Goal: Task Accomplishment & Management: Manage account settings

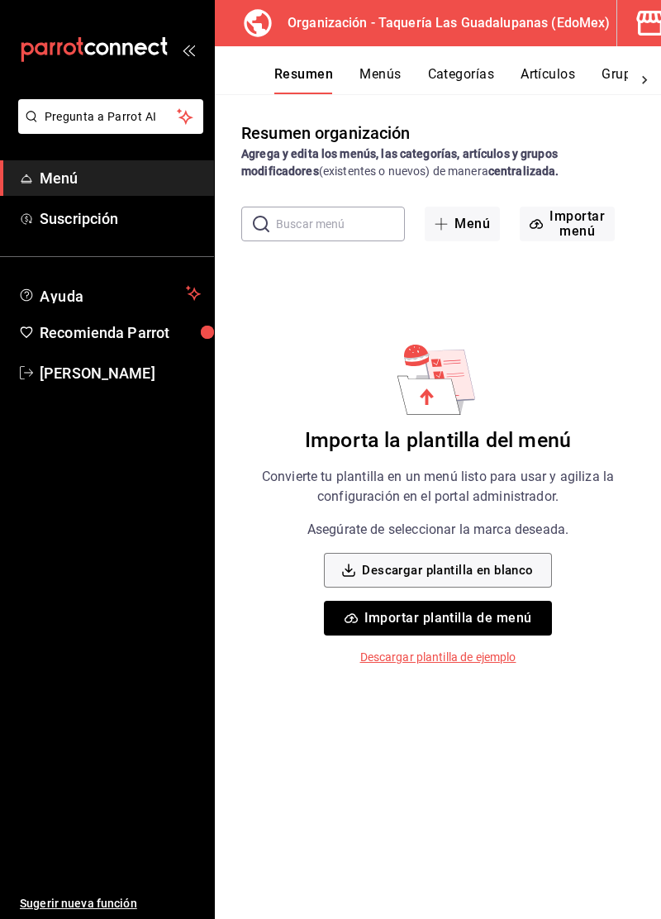
click at [577, 226] on button "Importar menú" at bounding box center [567, 224] width 95 height 35
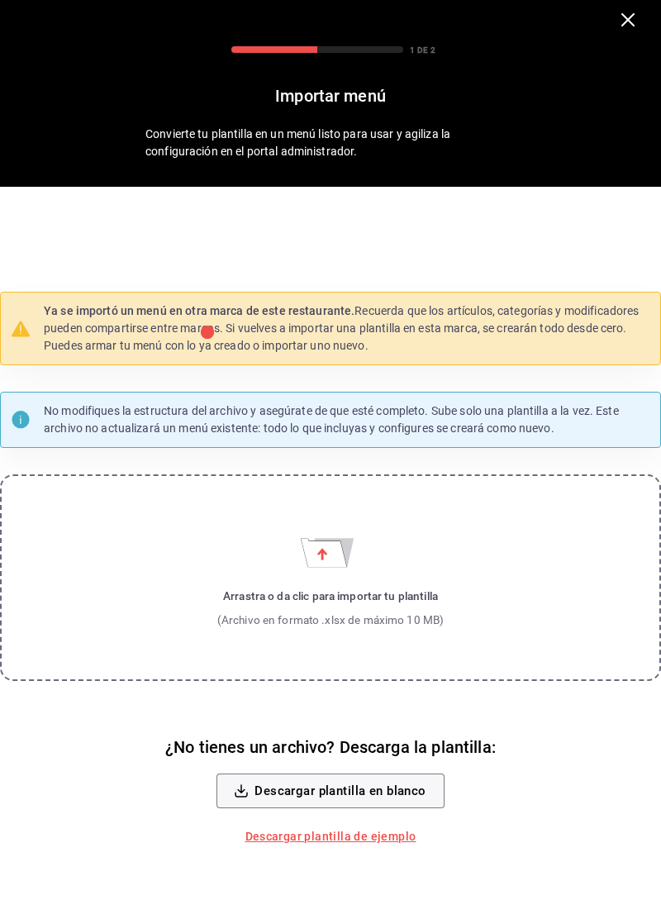
scroll to position [36, 0]
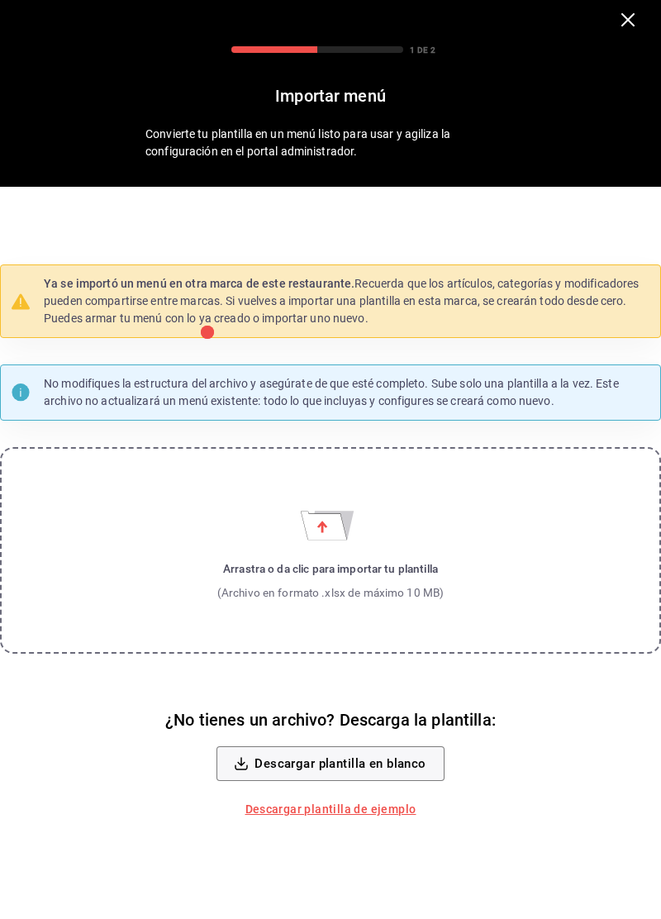
click at [528, 598] on label "Arrastra o da clic para importar tu plantilla (Archivo en formato .xlsx de máxi…" at bounding box center [330, 550] width 661 height 207
click at [0, 0] on input "Arrastra o da clic para importar tu plantilla (Archivo en formato .xlsx de máxi…" at bounding box center [0, 0] width 0 height 0
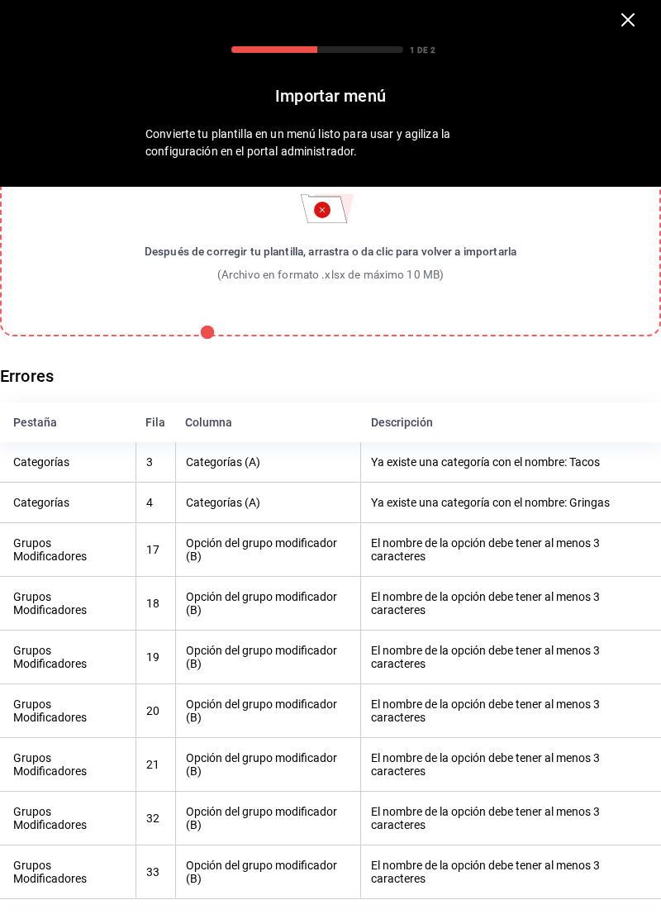
scroll to position [185, 0]
click at [340, 608] on th "Opción del grupo modificador (B)" at bounding box center [268, 604] width 186 height 54
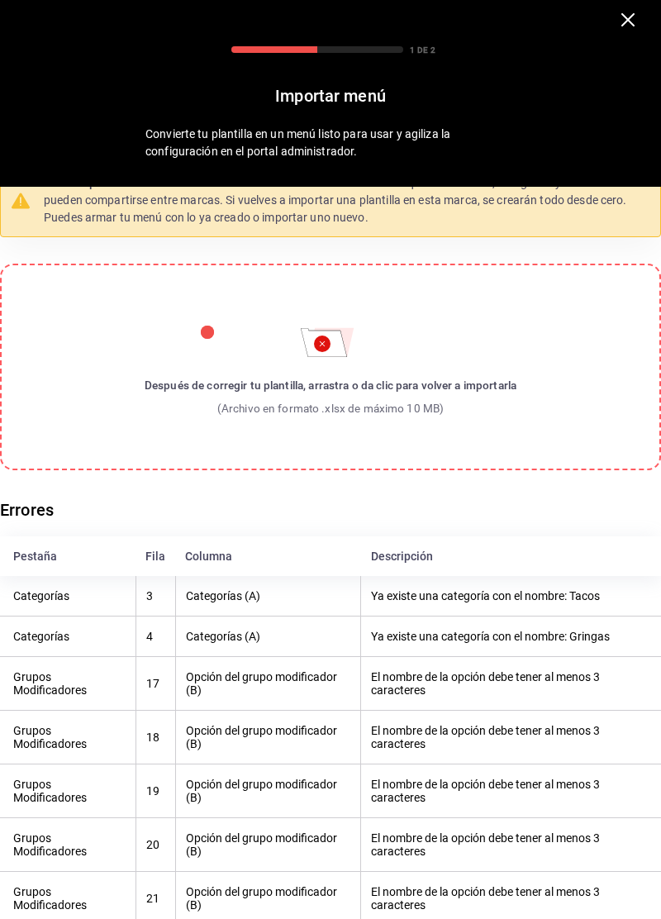
scroll to position [0, 0]
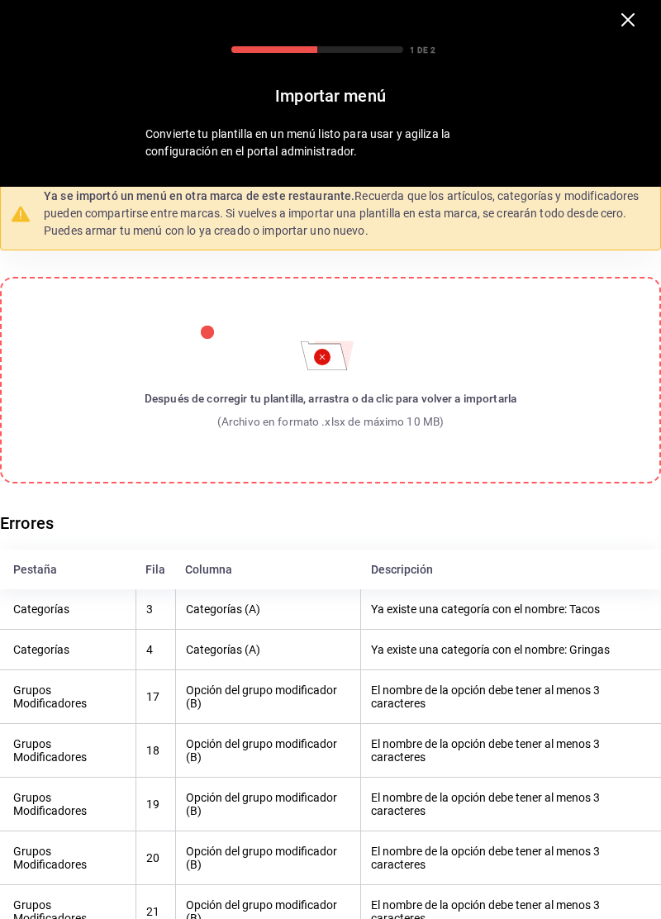
click at [623, 14] on icon "button" at bounding box center [627, 19] width 13 height 13
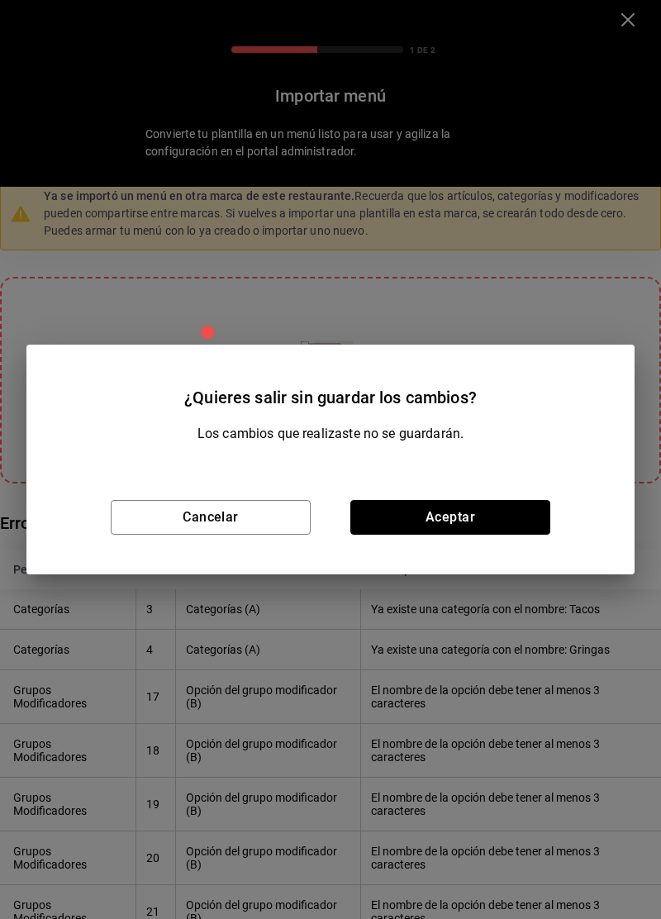
click at [493, 521] on button "Aceptar" at bounding box center [450, 517] width 200 height 35
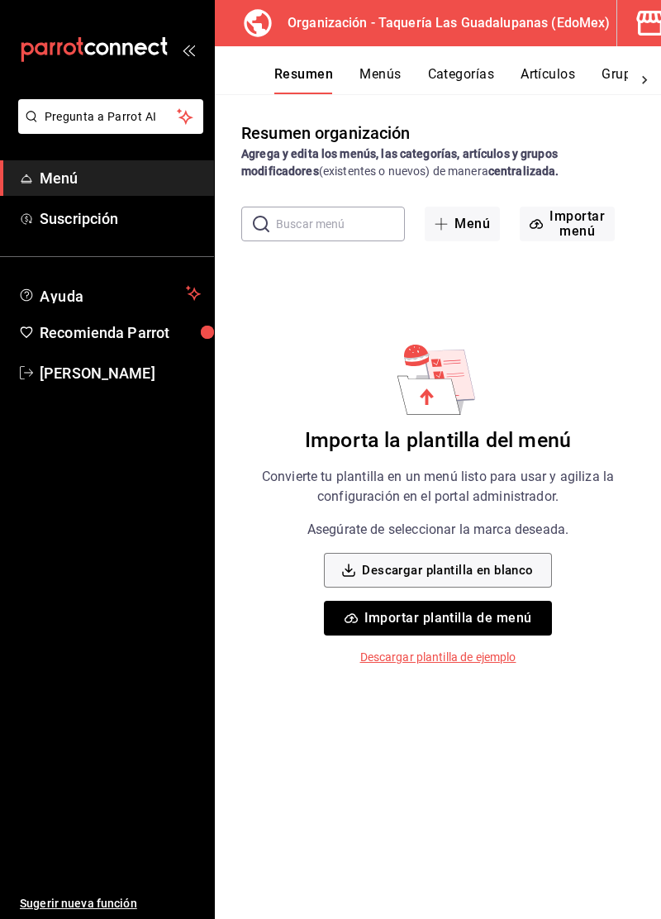
click at [355, 230] on input "text" at bounding box center [340, 223] width 129 height 33
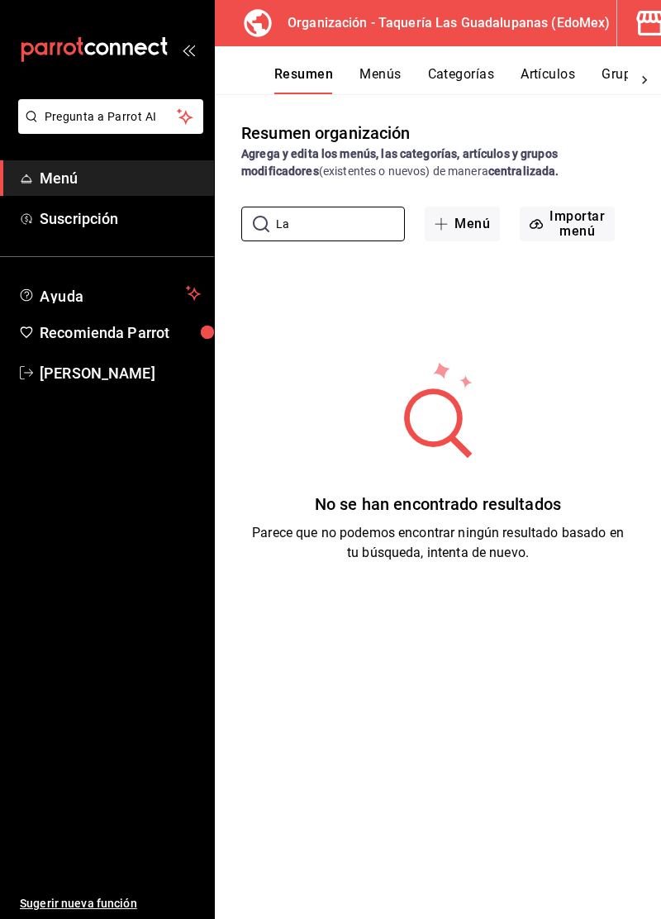
type input "L"
type input "G"
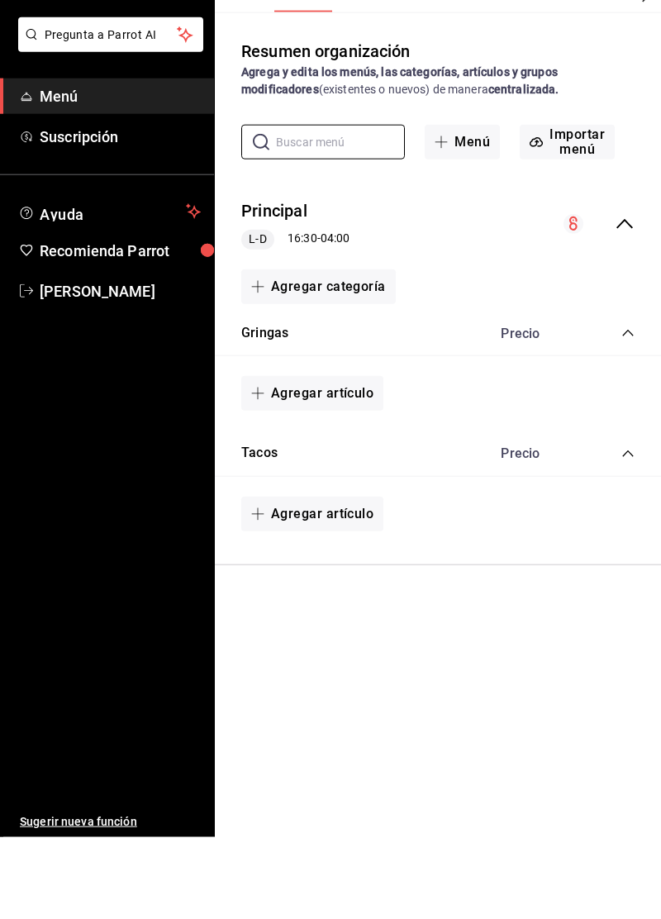
click at [623, 304] on icon "collapse-menu-row" at bounding box center [625, 306] width 20 height 20
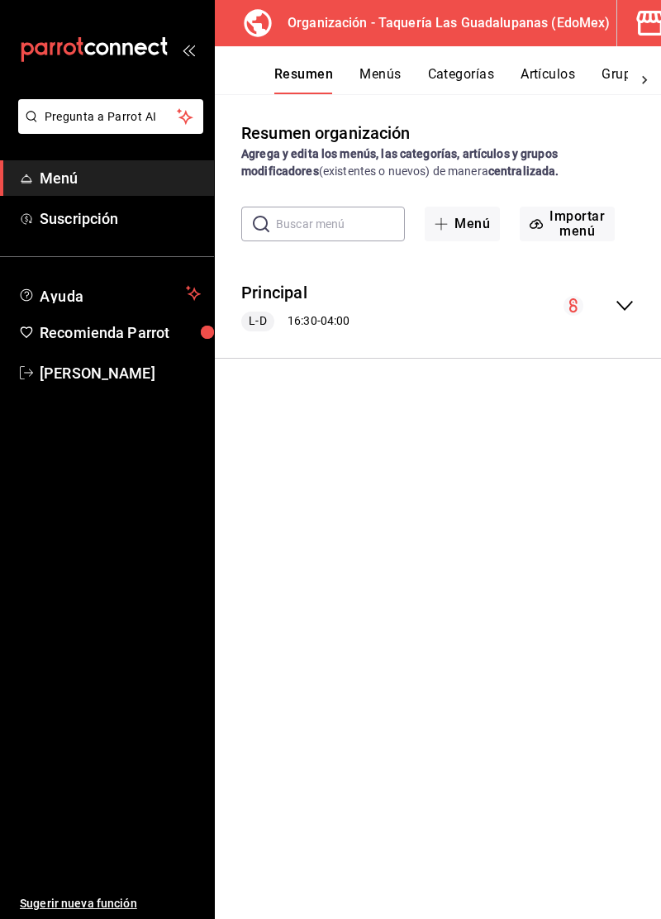
click at [529, 316] on div "Principal L-D 16:30 - 04:00" at bounding box center [438, 306] width 446 height 77
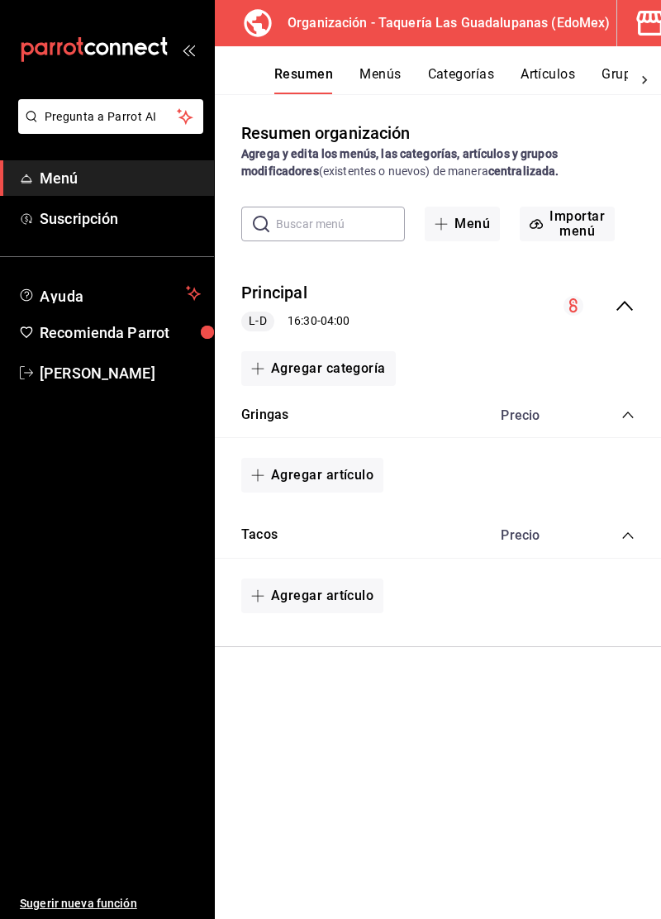
click at [306, 298] on button "Principal" at bounding box center [274, 293] width 66 height 24
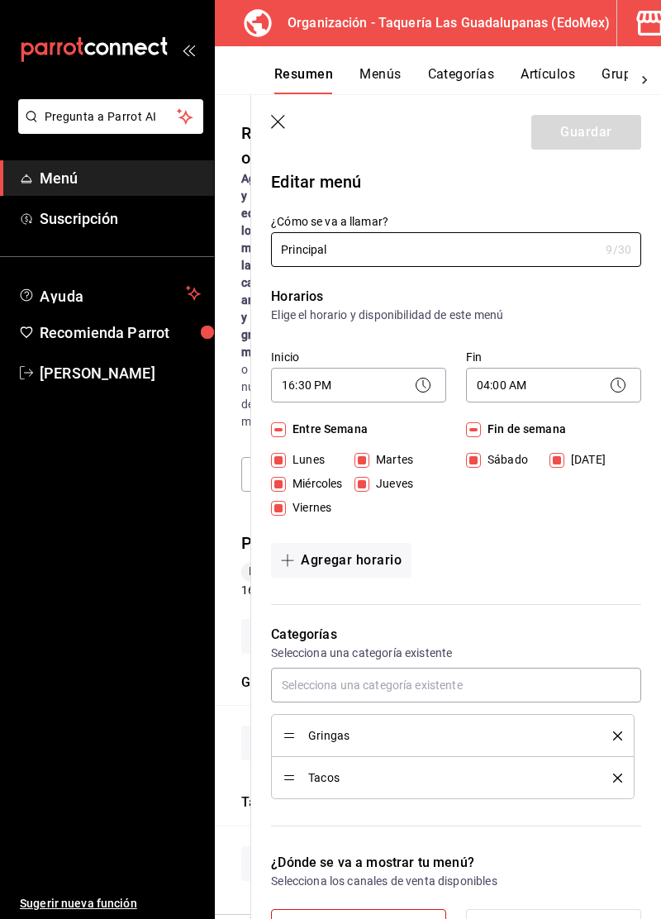
checkbox input "true"
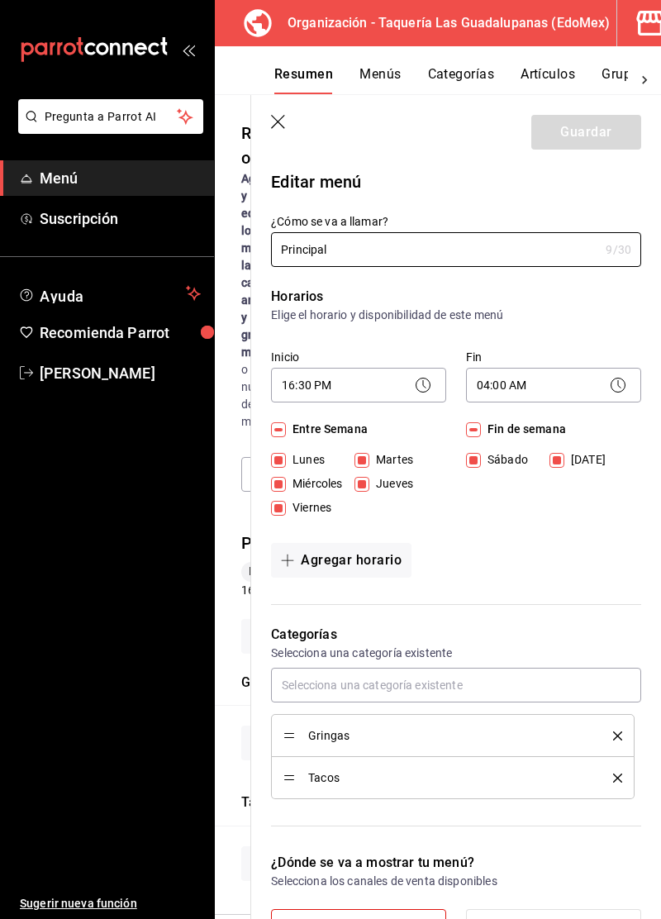
checkbox input "true"
click at [283, 127] on icon "button" at bounding box center [279, 123] width 17 height 17
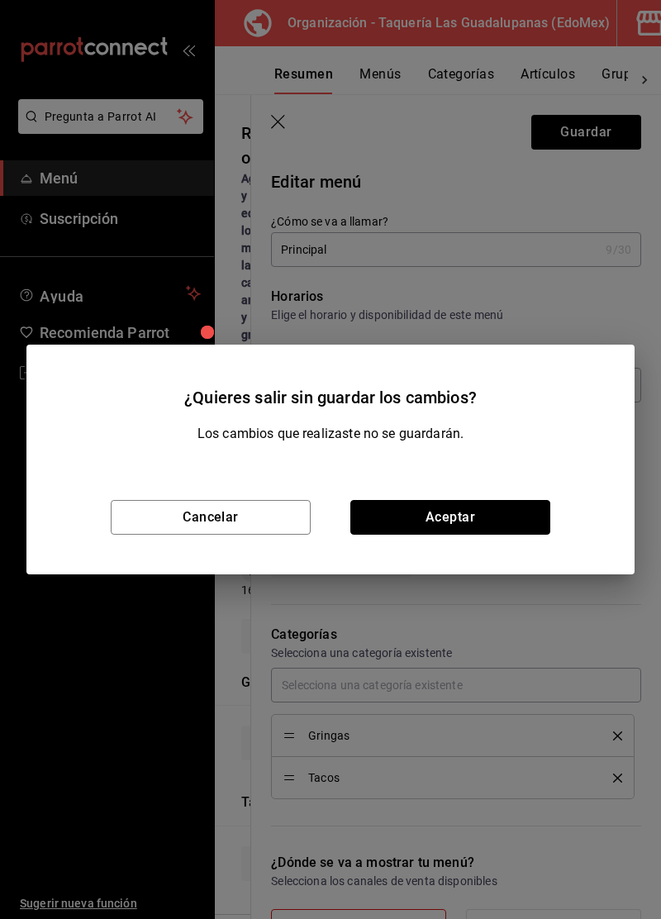
click at [493, 517] on button "Aceptar" at bounding box center [450, 517] width 200 height 35
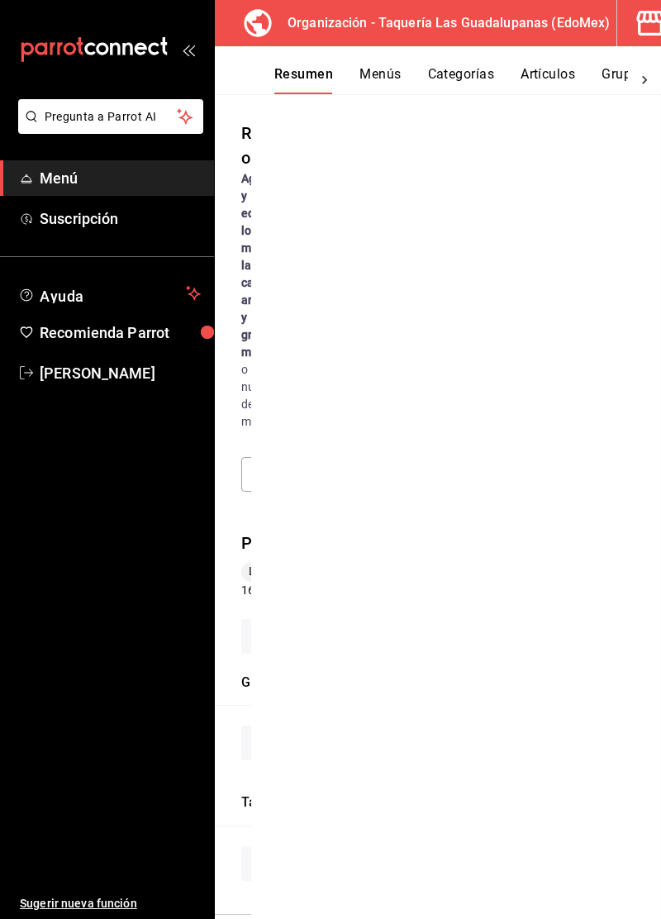
checkbox input "false"
type input "1758525934388"
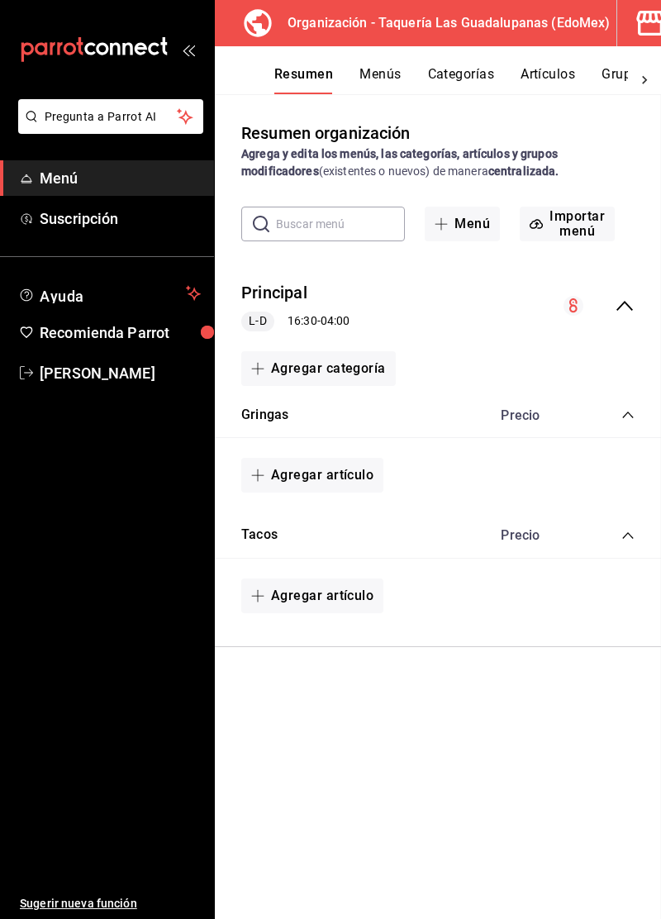
checkbox input "false"
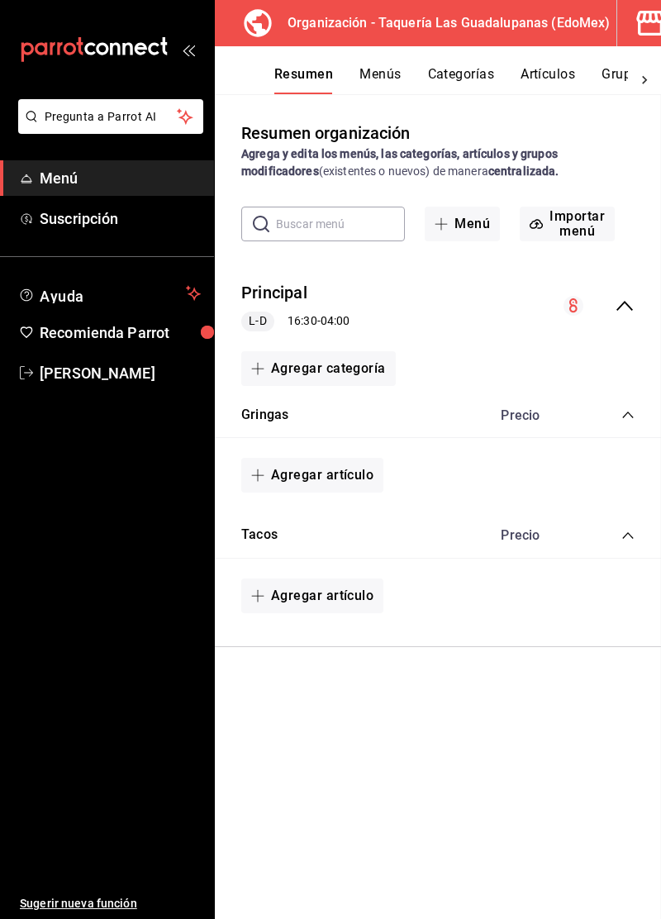
checkbox input "false"
click at [376, 74] on button "Menús" at bounding box center [379, 80] width 41 height 28
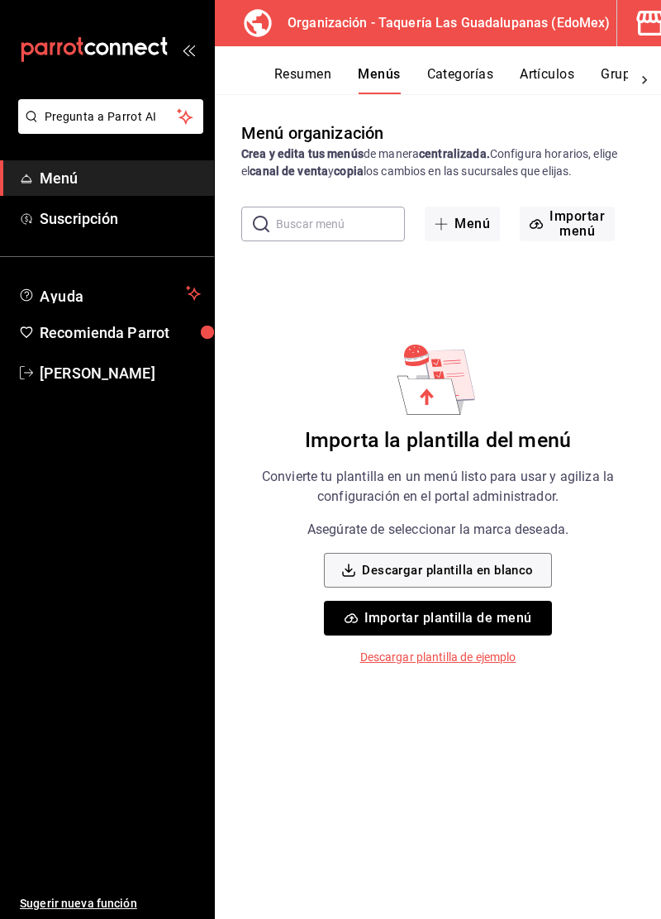
click at [312, 83] on button "Resumen" at bounding box center [302, 80] width 57 height 28
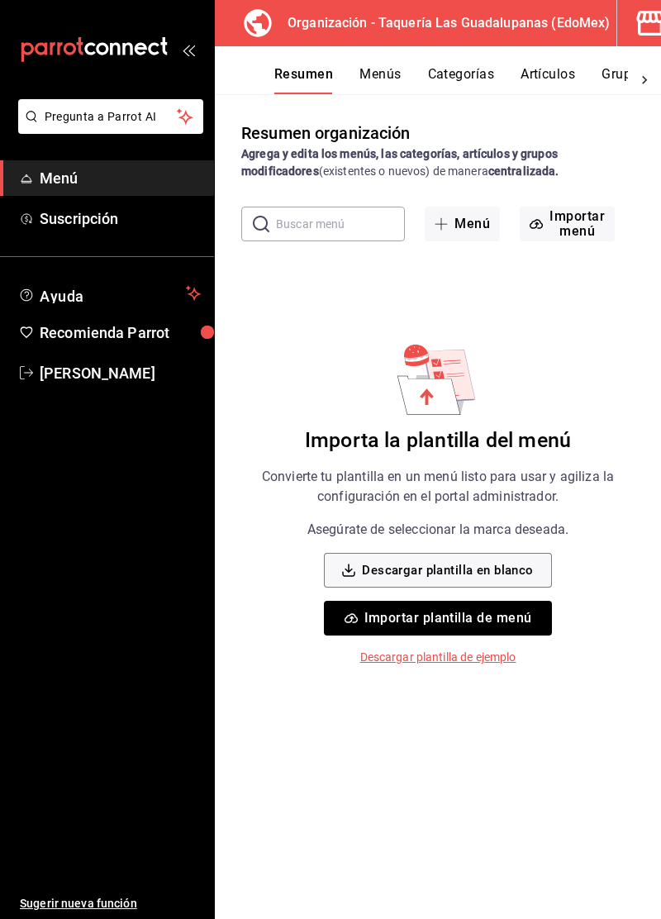
click at [362, 228] on input "text" at bounding box center [340, 223] width 129 height 33
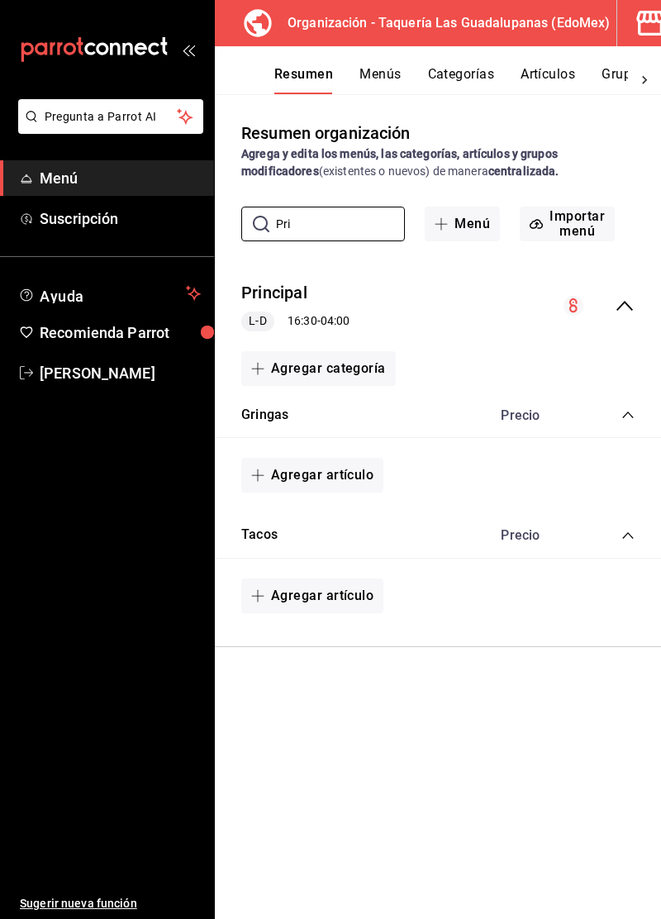
click at [579, 302] on circle "collapse-menu-row" at bounding box center [574, 306] width 20 height 20
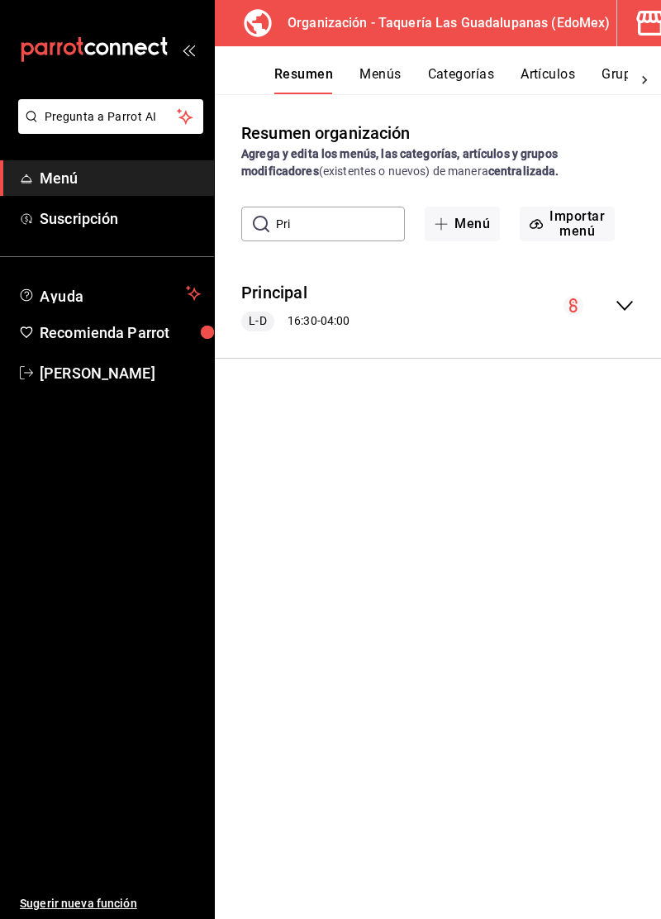
click at [631, 320] on div "Principal L-D 16:30 - 04:00" at bounding box center [438, 306] width 446 height 77
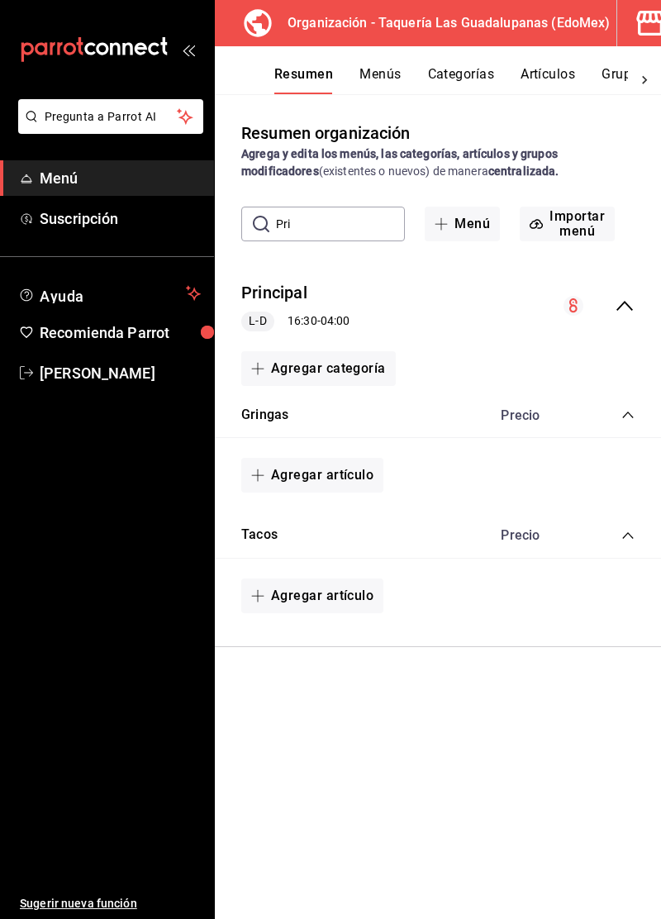
click at [354, 229] on input "Pri" at bounding box center [340, 223] width 129 height 33
type input "P"
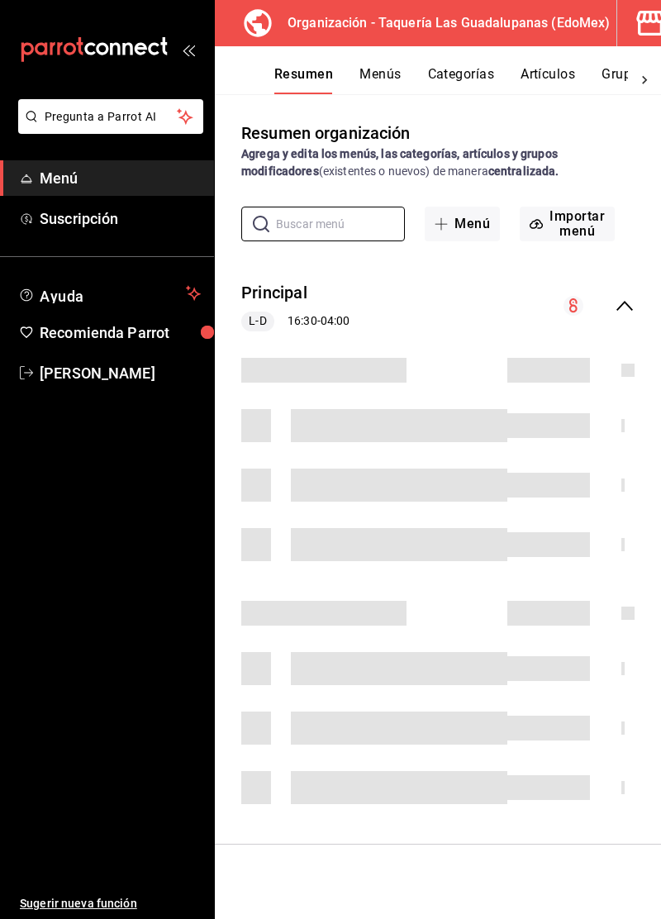
click at [462, 226] on button "Menú" at bounding box center [462, 224] width 75 height 35
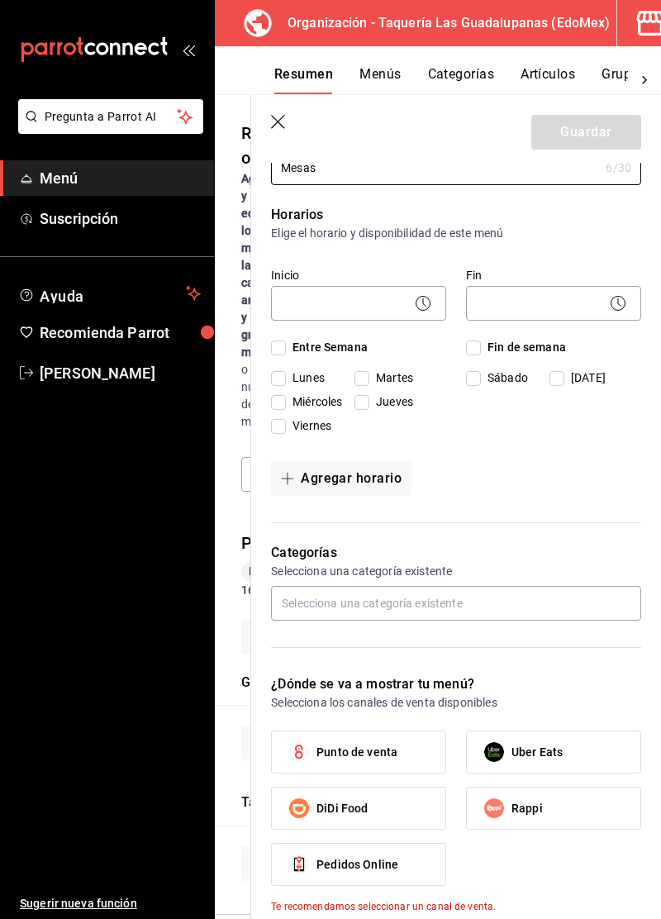
scroll to position [83, 0]
type input "Mesas"
click at [388, 304] on body "Pregunta a Parrot AI Menú Suscripción Ayuda Recomienda Parrot Marco Leon Sugeri…" at bounding box center [330, 459] width 661 height 919
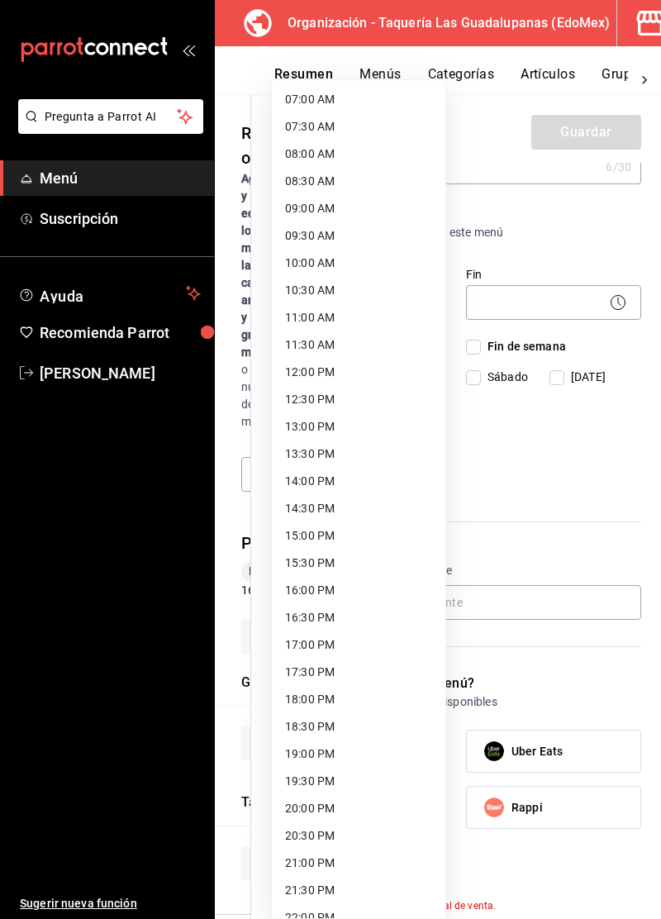
scroll to position [383, 0]
click at [350, 588] on li "16:00 PM" at bounding box center [359, 589] width 174 height 27
type input "16:00"
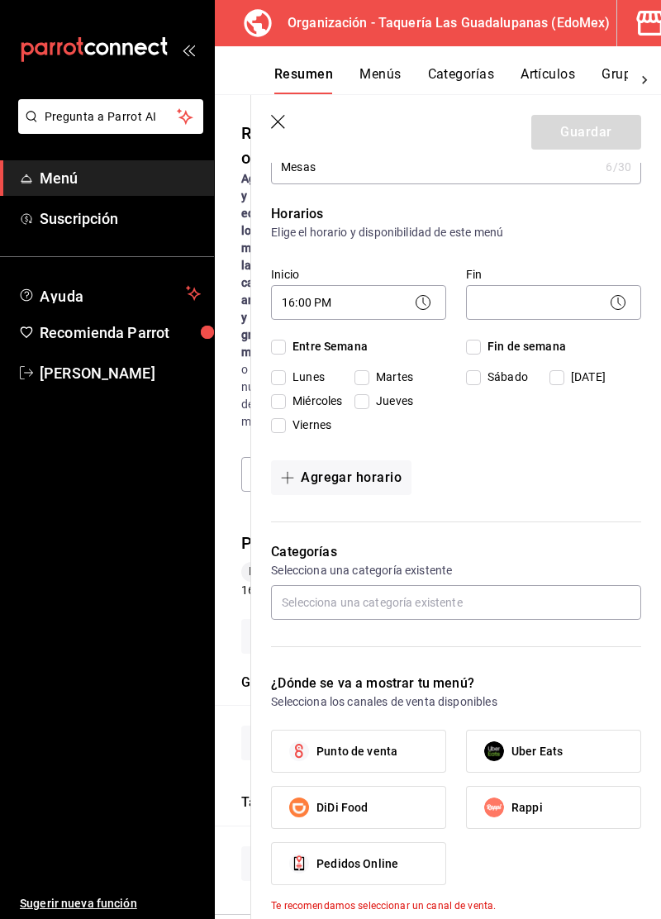
click at [589, 304] on body "Pregunta a Parrot AI Menú Suscripción Ayuda Recomienda Parrot Marco Leon Sugeri…" at bounding box center [330, 459] width 661 height 919
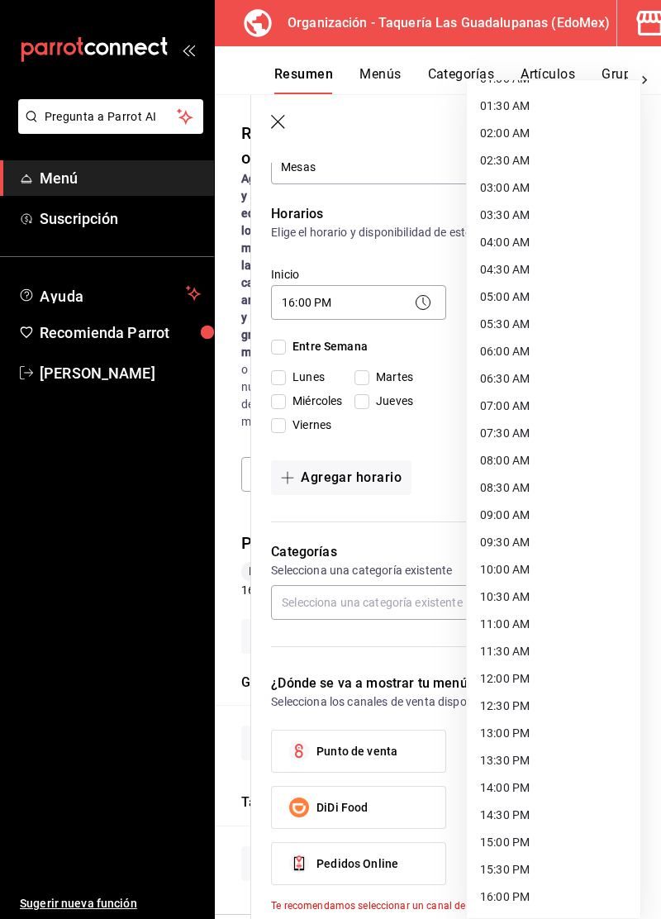
scroll to position [69, 0]
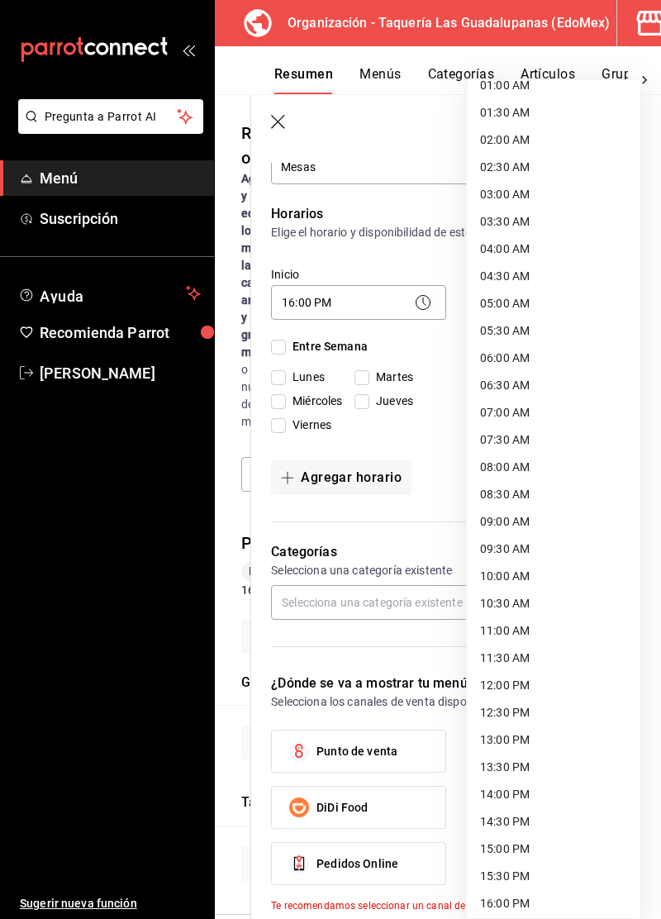
click at [539, 248] on li "04:00 AM" at bounding box center [554, 249] width 174 height 27
type input "04:00"
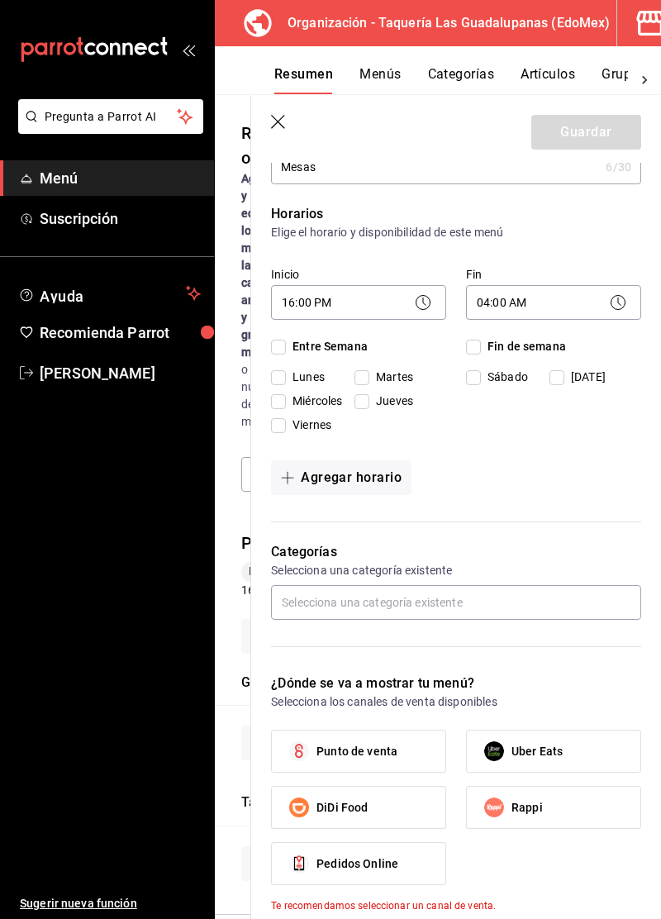
click at [283, 345] on input "Entre Semana" at bounding box center [278, 347] width 15 height 15
checkbox input "true"
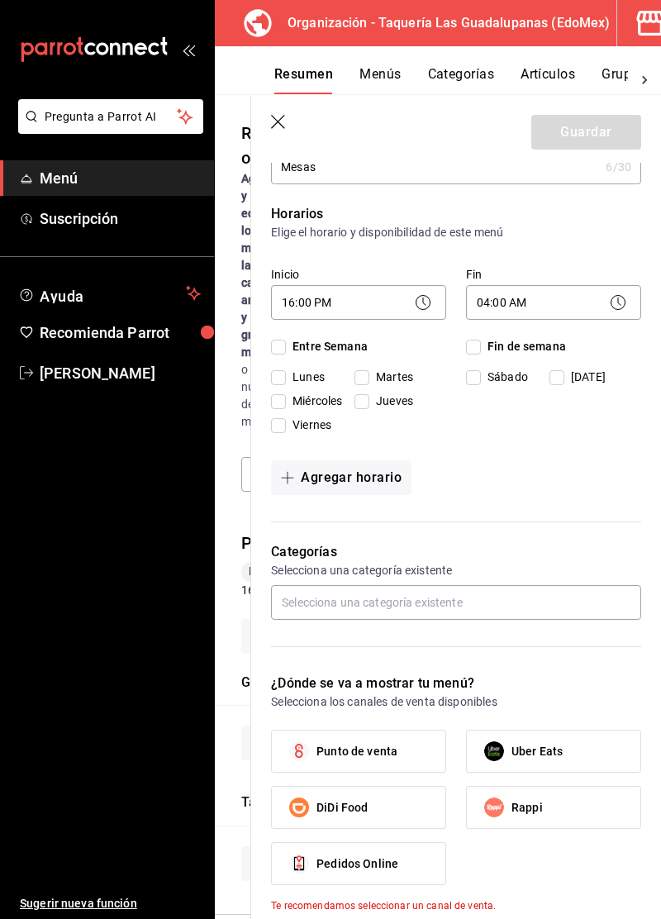
checkbox input "true"
click at [493, 346] on span "Fin de semana" at bounding box center [523, 346] width 85 height 17
click at [481, 346] on input "Fin de semana" at bounding box center [473, 347] width 15 height 15
checkbox input "true"
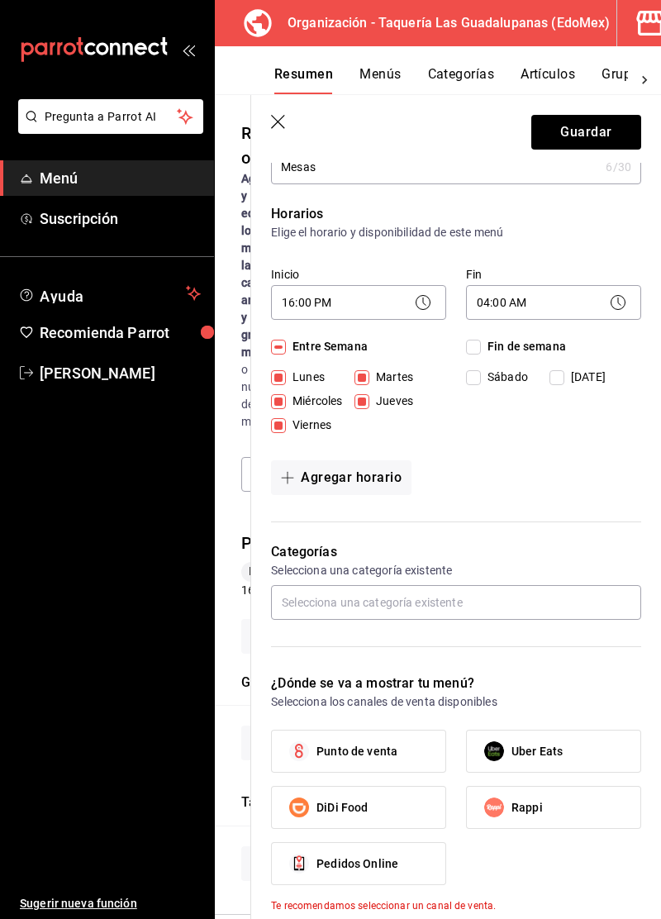
checkbox input "true"
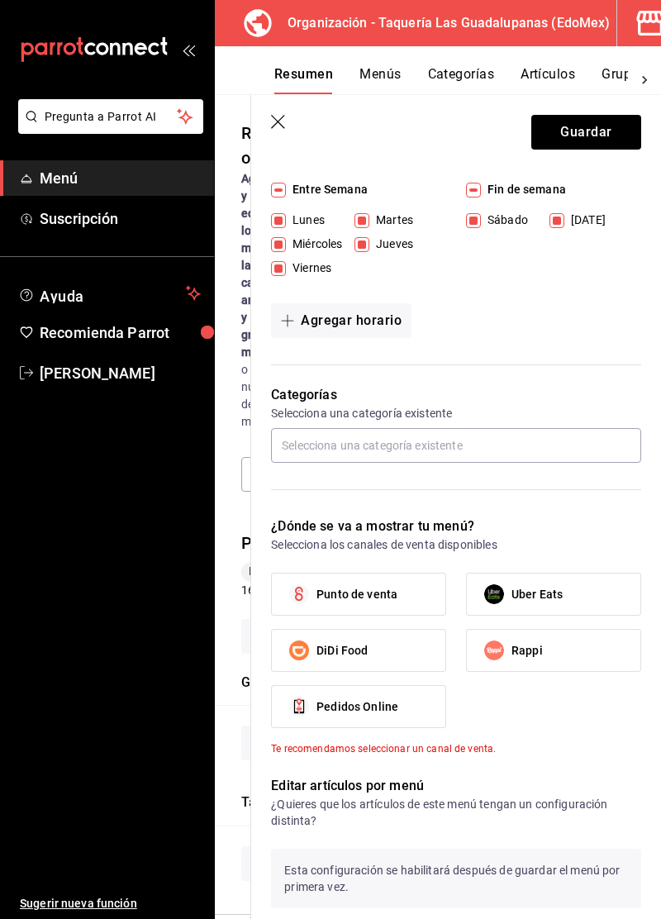
scroll to position [240, 0]
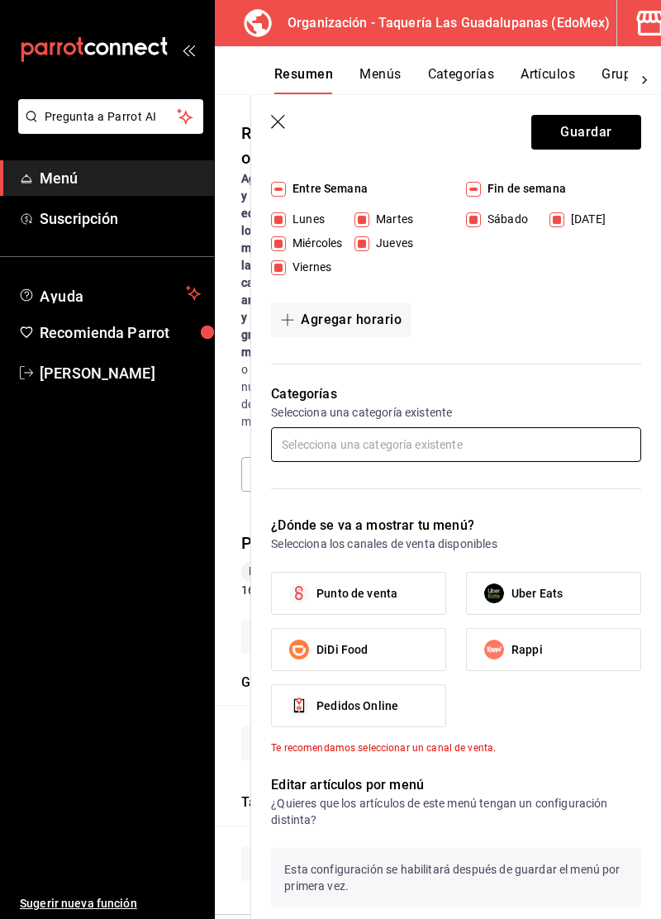
click at [544, 441] on input "text" at bounding box center [456, 444] width 370 height 35
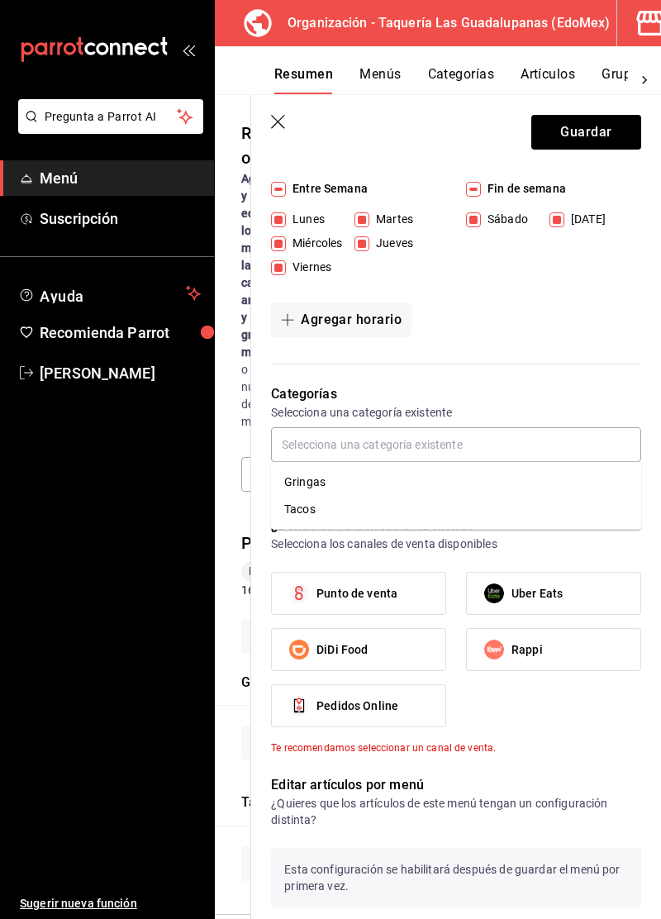
click at [574, 380] on div "Categorías Selecciona una categoría existente" at bounding box center [446, 429] width 390 height 131
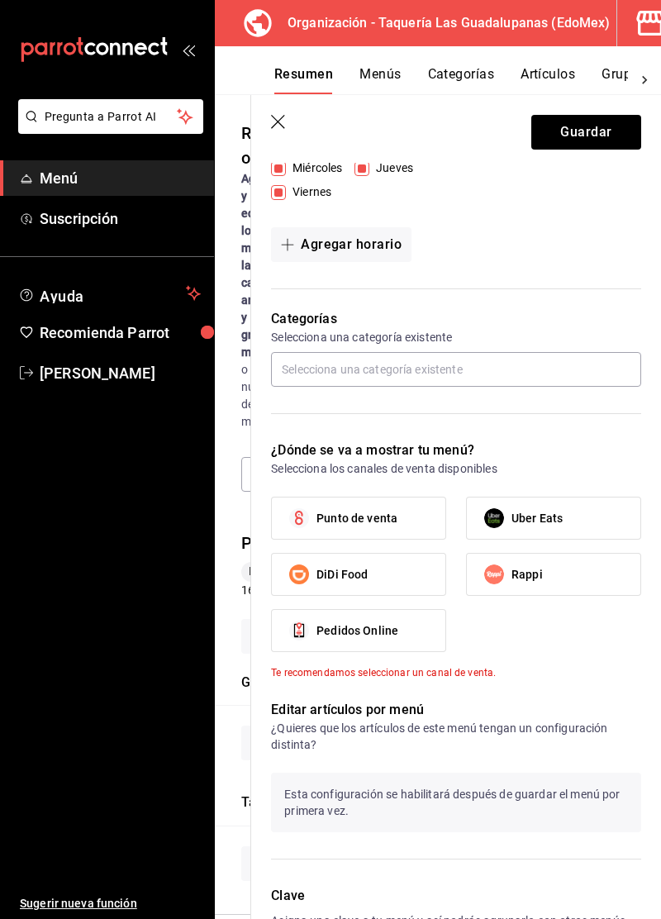
scroll to position [317, 0]
click at [402, 517] on label "Punto de venta" at bounding box center [359, 517] width 174 height 41
click at [317, 517] on input "Punto de venta" at bounding box center [299, 517] width 35 height 35
checkbox input "true"
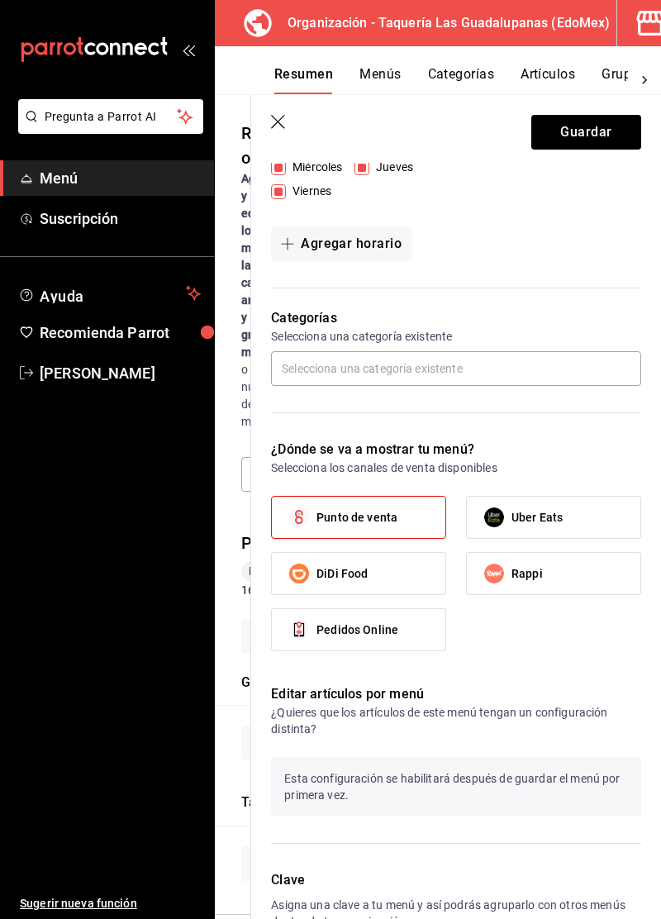
scroll to position [340, 0]
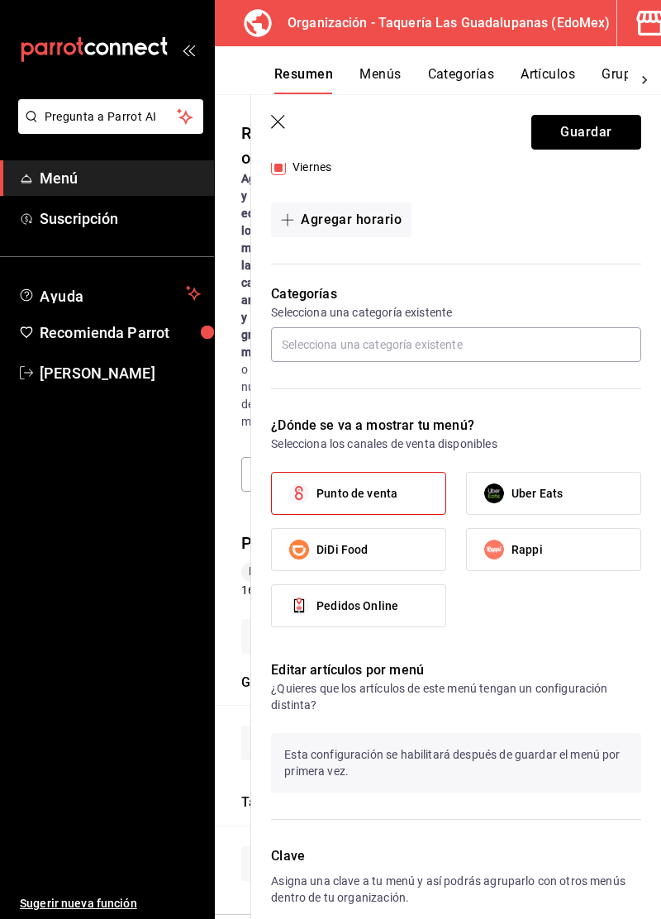
click at [587, 135] on button "Guardar" at bounding box center [586, 132] width 110 height 35
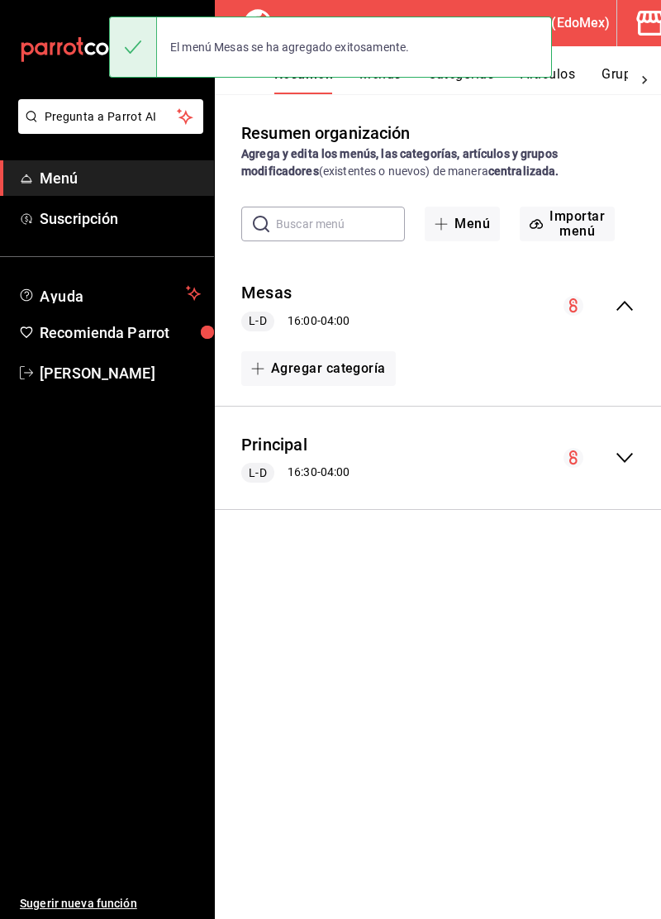
click at [510, 321] on div "Mesas L-D 16:00 - 04:00" at bounding box center [438, 306] width 446 height 77
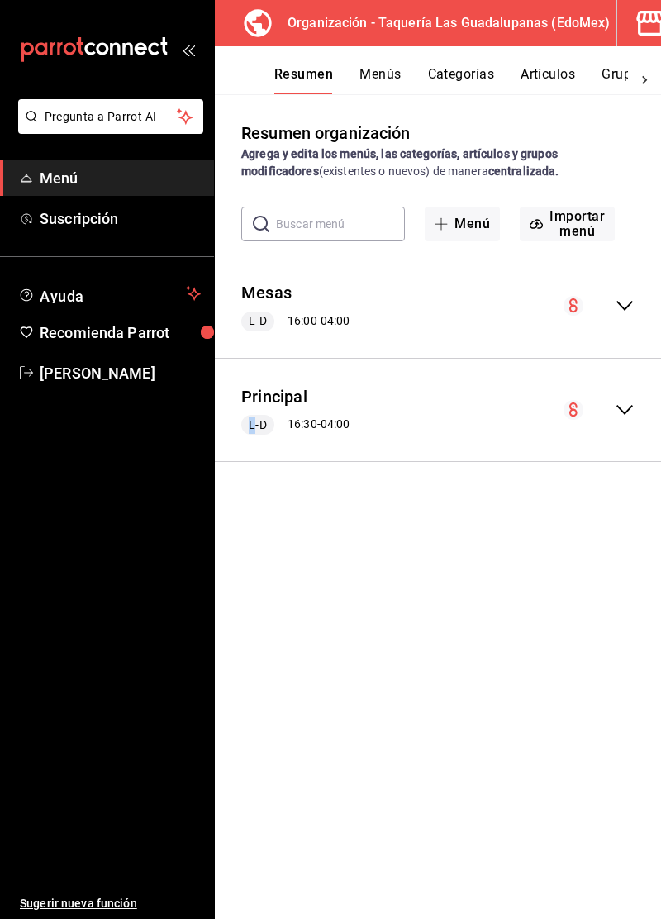
click at [537, 318] on div "Mesas L-D 16:00 - 04:00" at bounding box center [438, 306] width 446 height 77
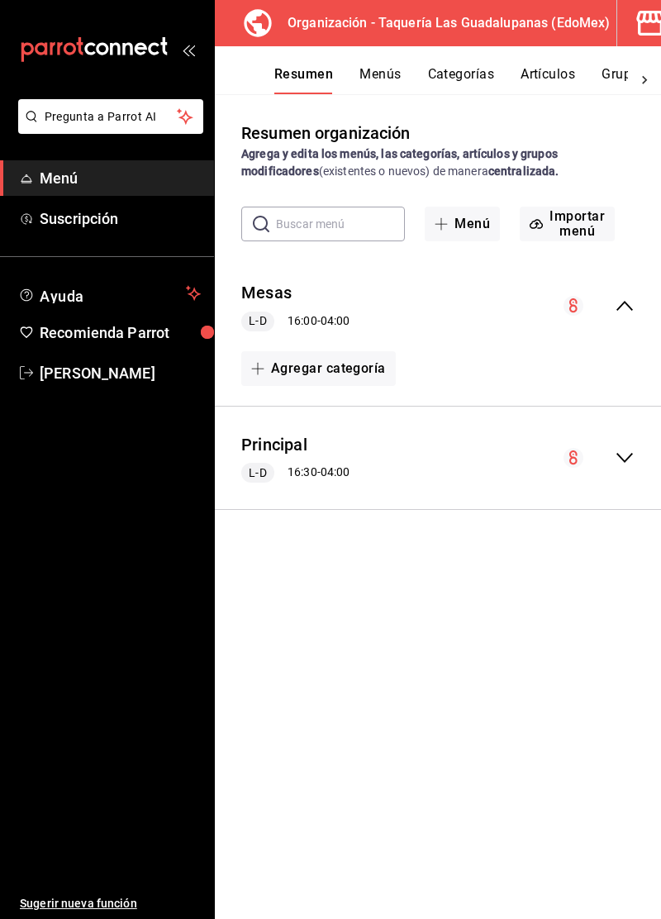
click at [632, 315] on icon "collapse-menu-row" at bounding box center [625, 306] width 20 height 20
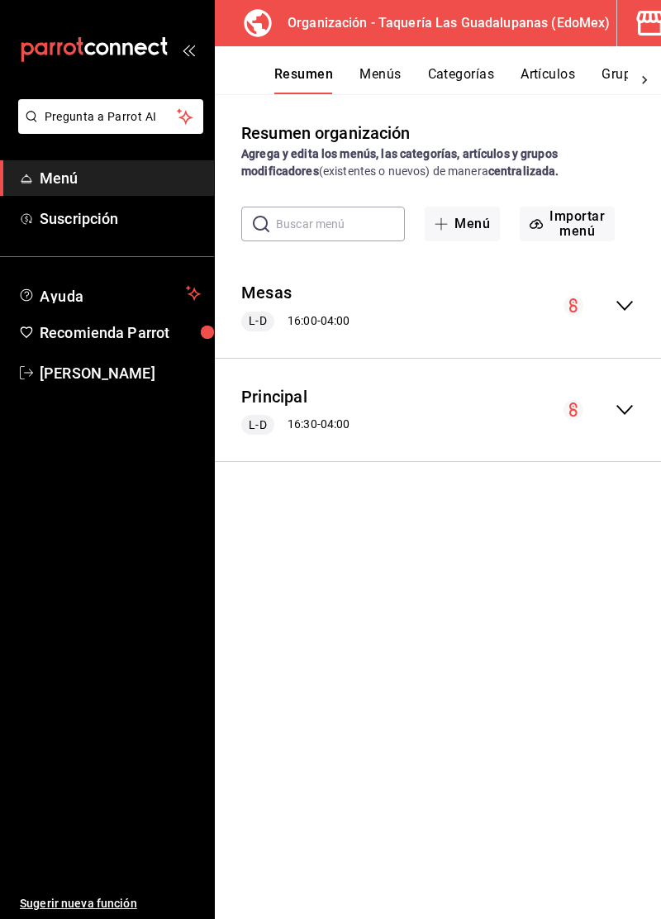
click at [388, 72] on button "Menús" at bounding box center [379, 80] width 41 height 28
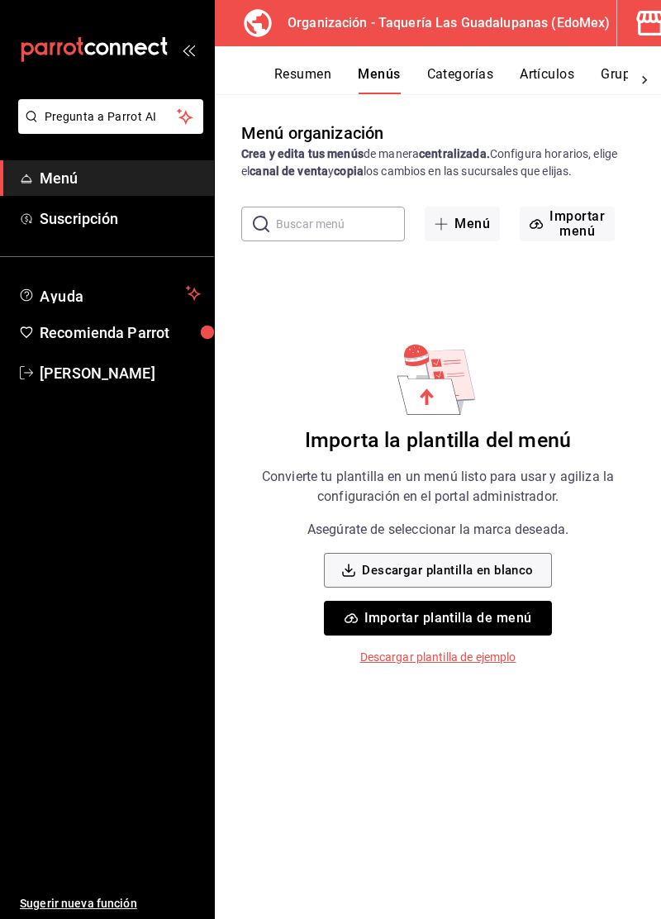
click at [567, 228] on button "Importar menú" at bounding box center [567, 224] width 95 height 35
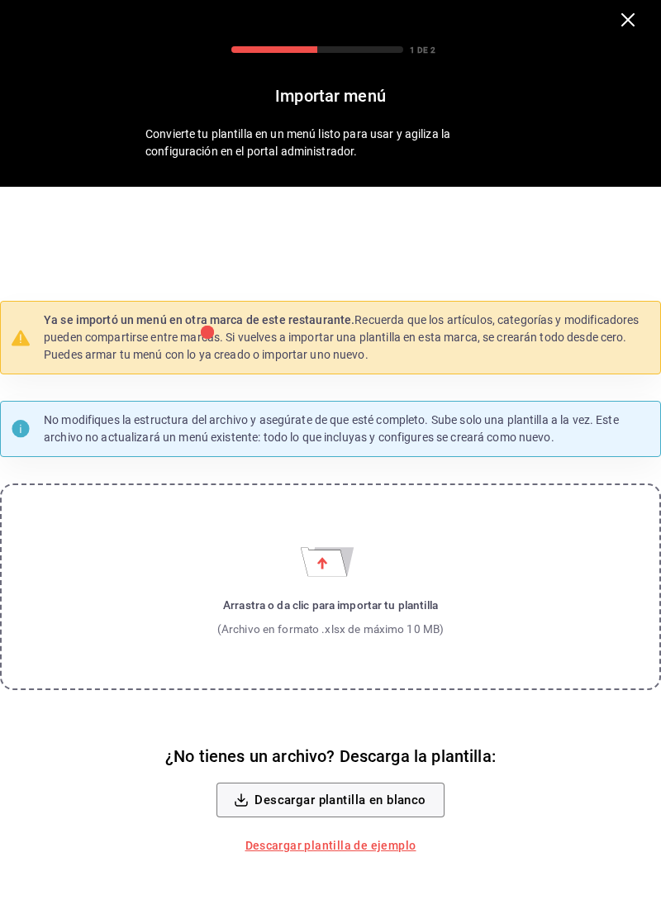
scroll to position [116, 0]
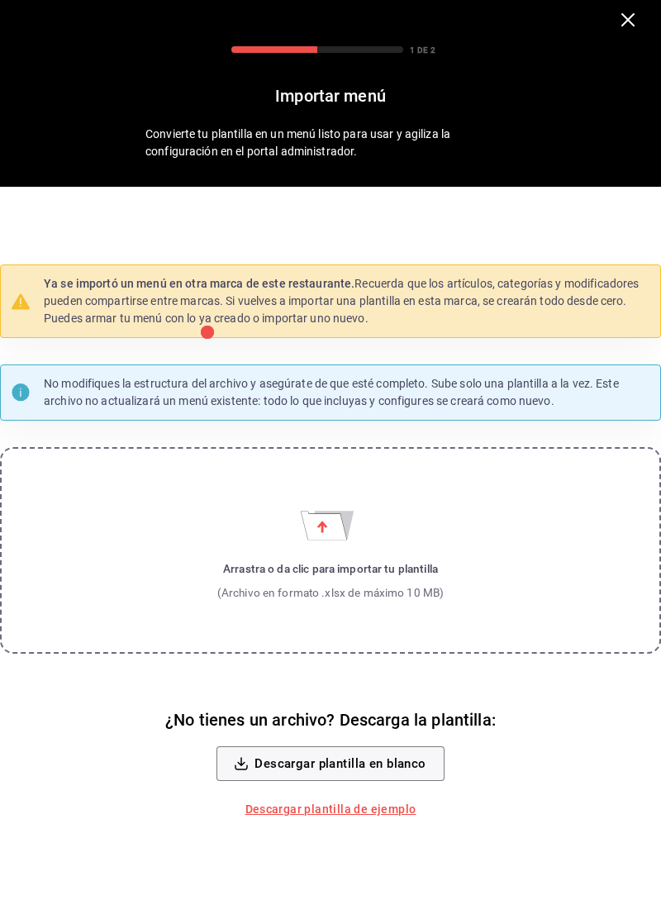
click at [491, 527] on label "Arrastra o da clic para importar tu plantilla (Archivo en formato .xlsx de máxi…" at bounding box center [330, 550] width 661 height 207
click at [0, 0] on input "Arrastra o da clic para importar tu plantilla (Archivo en formato .xlsx de máxi…" at bounding box center [0, 0] width 0 height 0
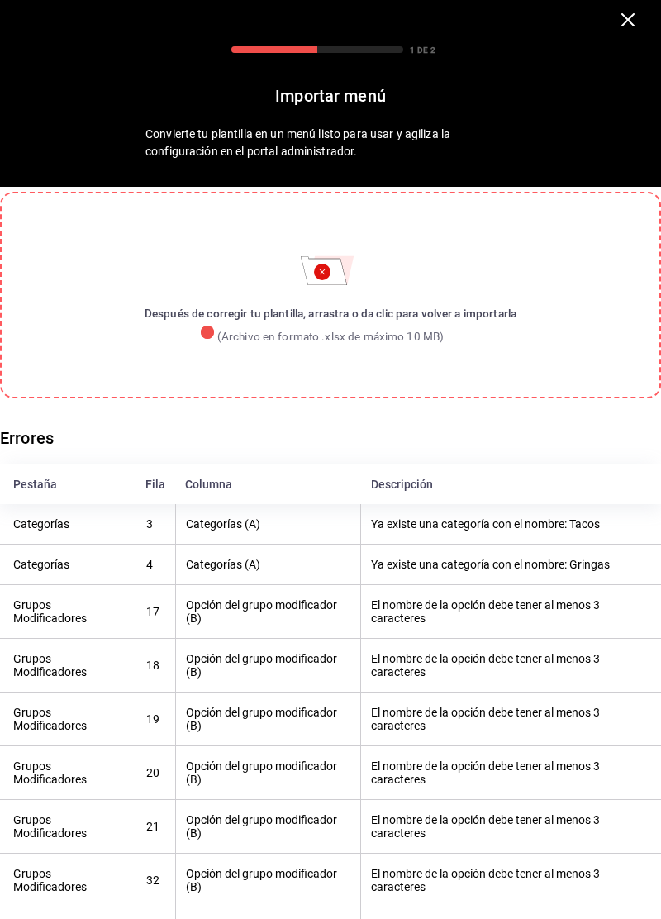
scroll to position [0, 0]
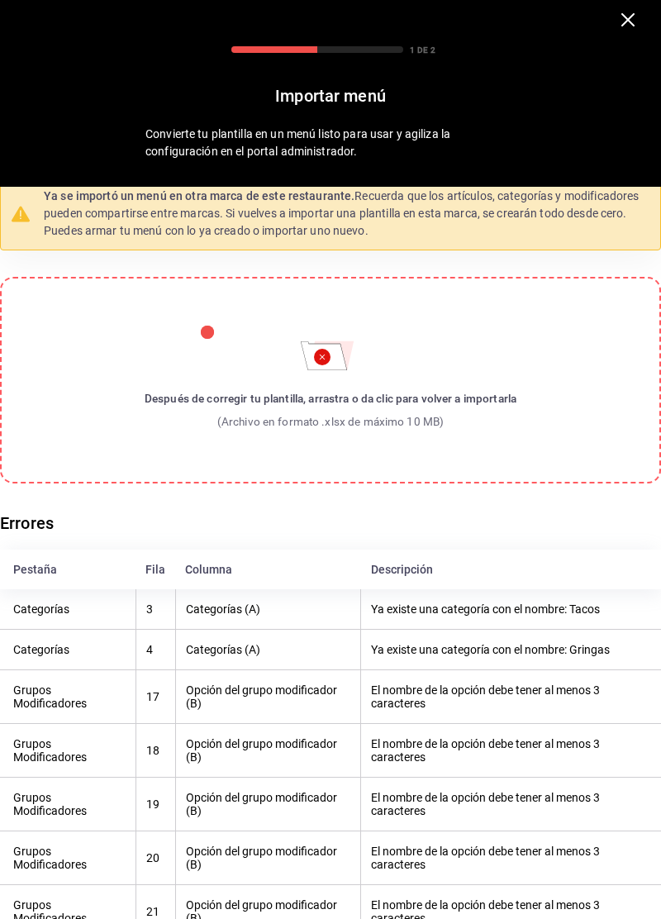
click at [624, 20] on icon "button" at bounding box center [627, 19] width 13 height 13
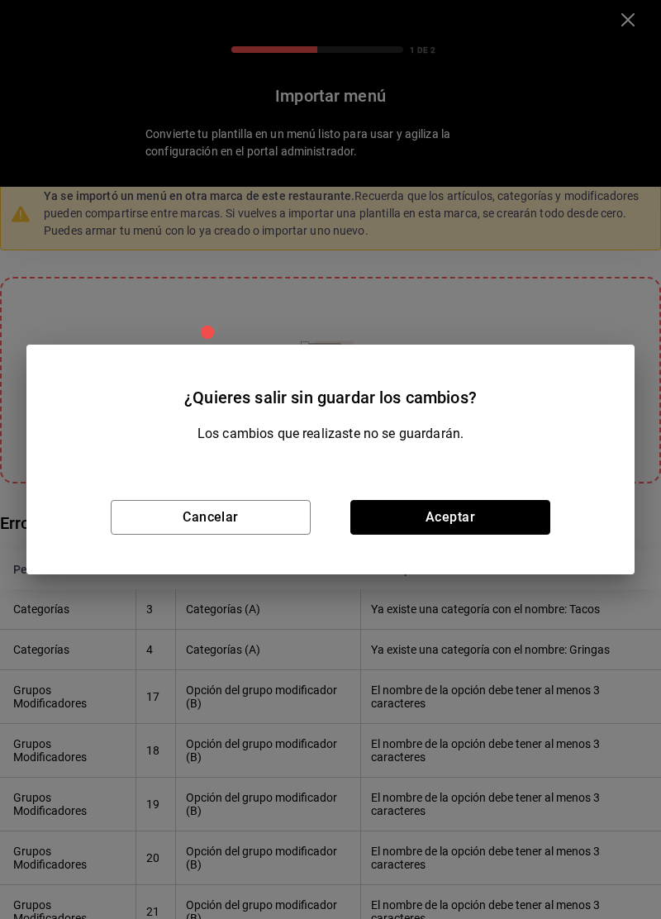
click at [467, 525] on button "Aceptar" at bounding box center [450, 517] width 200 height 35
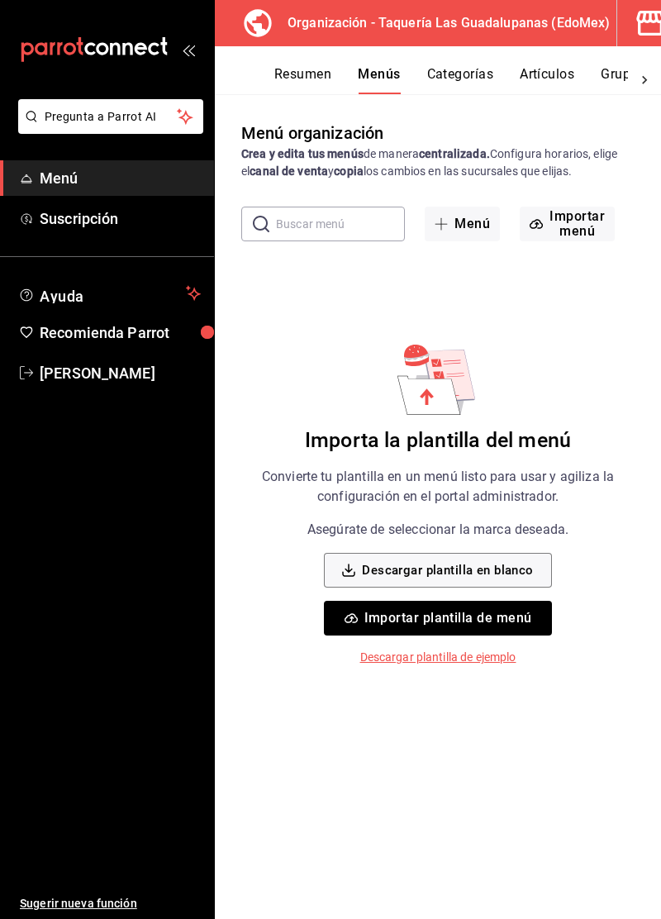
click at [302, 79] on button "Resumen" at bounding box center [302, 80] width 57 height 28
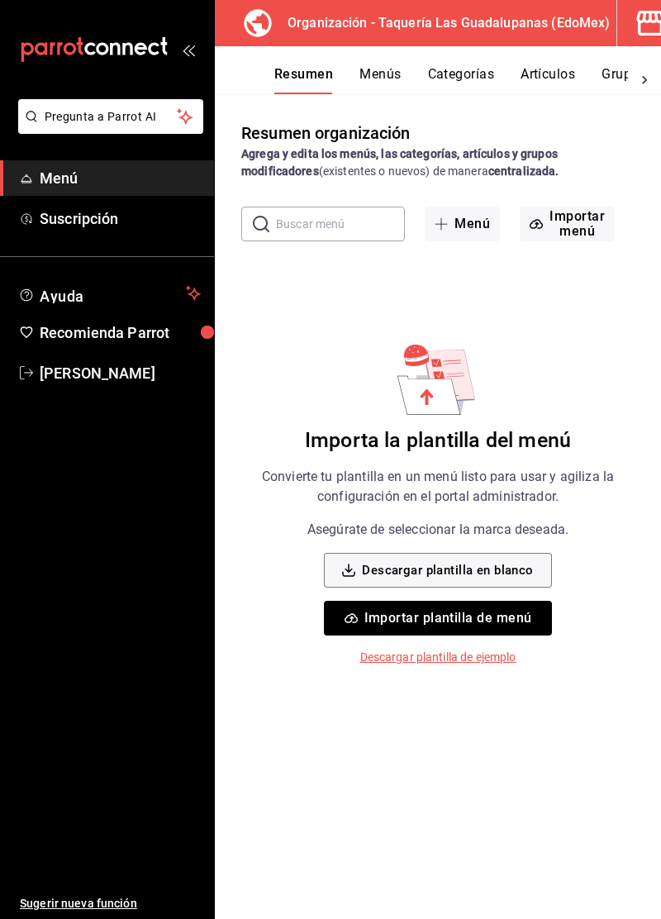
click at [340, 227] on input "text" at bounding box center [340, 223] width 129 height 33
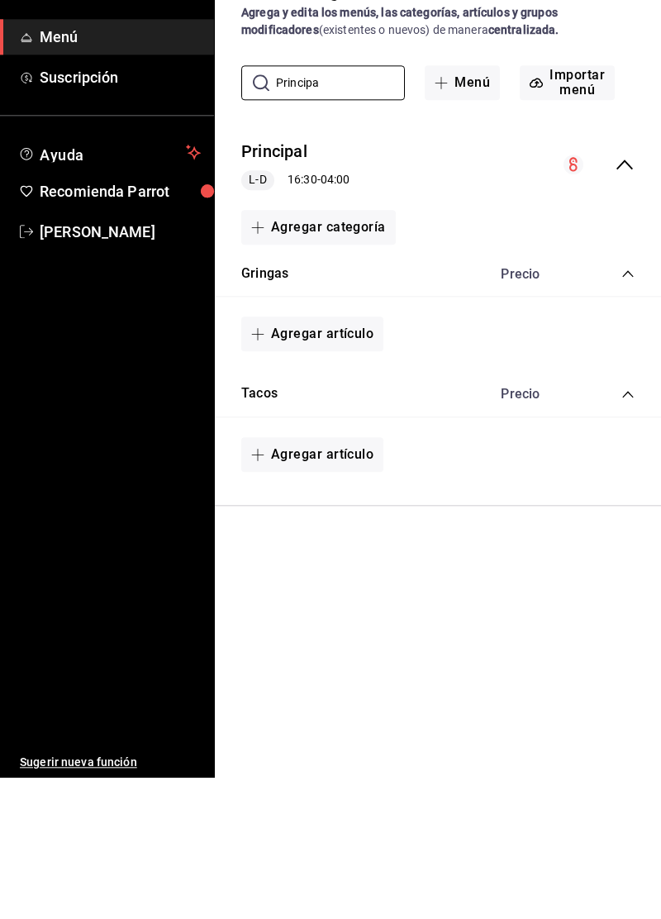
type input "Principa"
click at [280, 314] on div "L-D 16:30 - 04:00" at bounding box center [295, 322] width 108 height 20
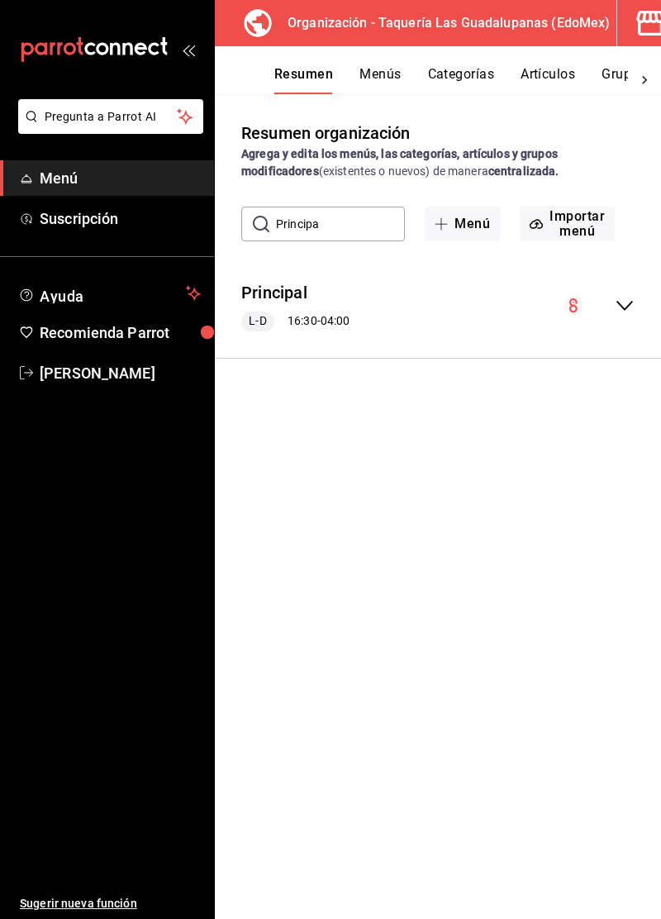
click at [298, 322] on div "L-D 16:30 - 04:00" at bounding box center [295, 322] width 108 height 20
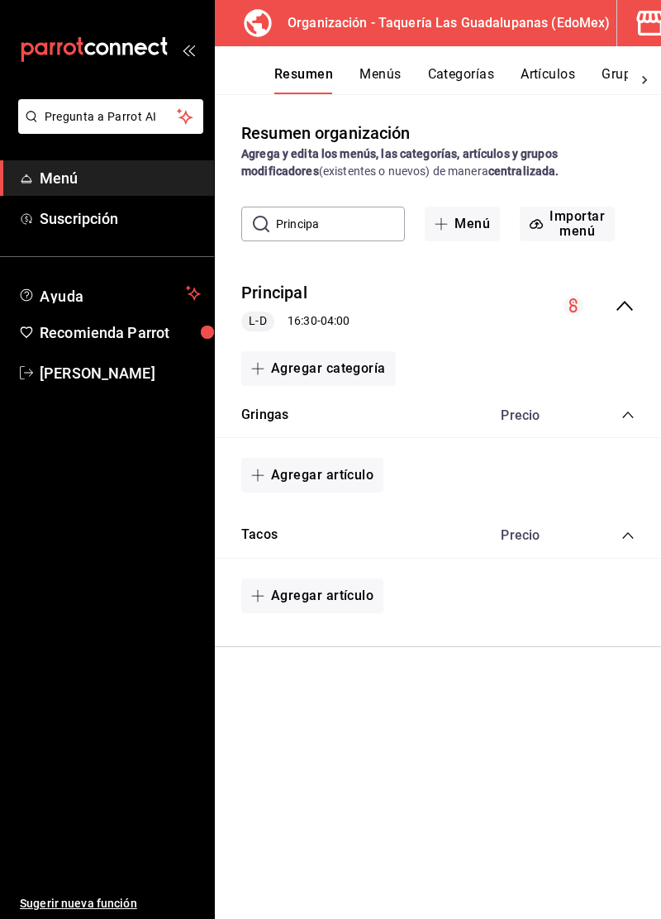
click at [339, 321] on div "L-D 16:30 - 04:00" at bounding box center [295, 322] width 108 height 20
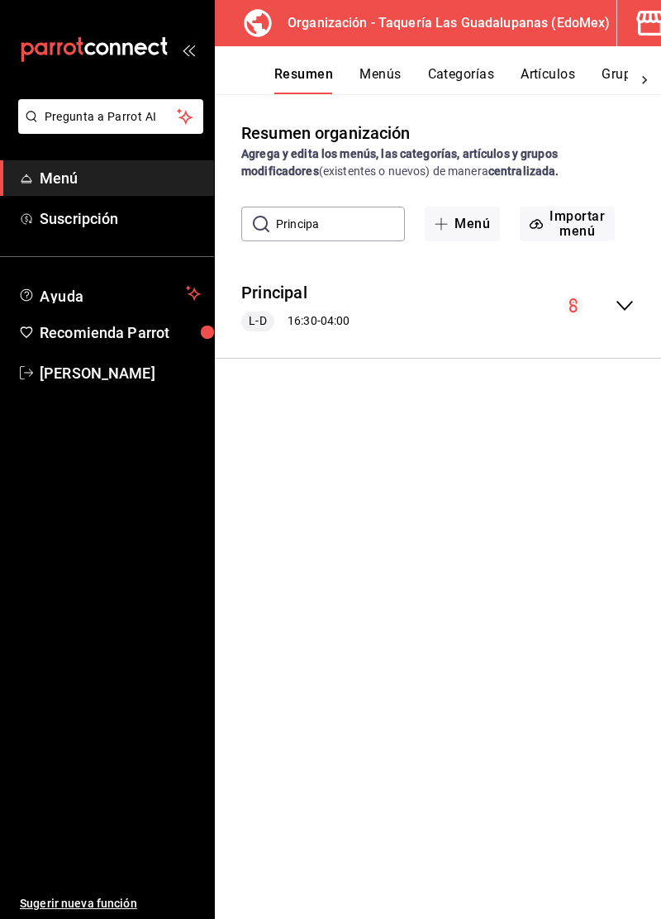
click at [631, 307] on icon "collapse-menu-row" at bounding box center [625, 306] width 20 height 20
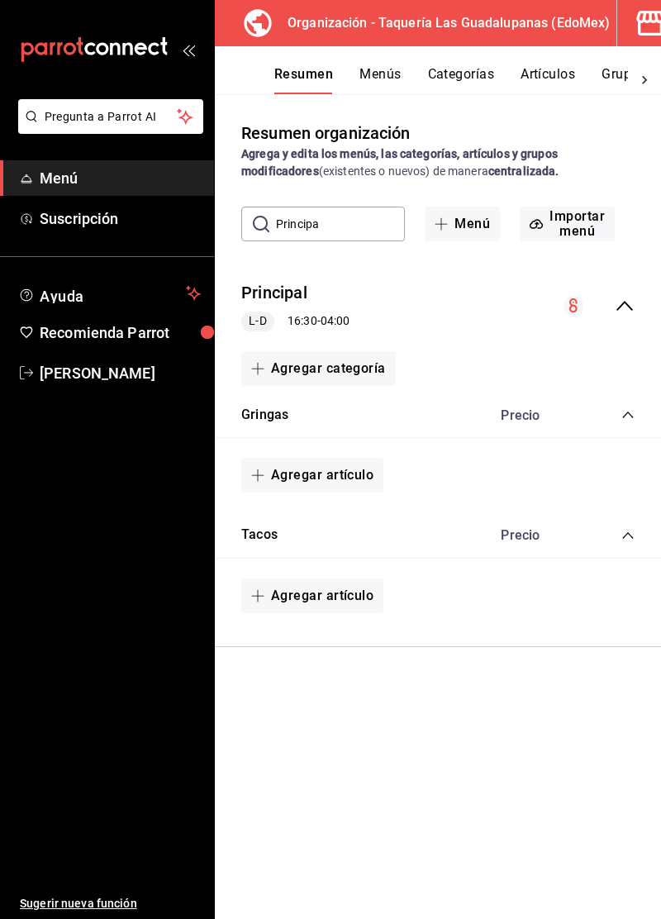
click at [638, 309] on div "Principal L-D 16:30 - 04:00" at bounding box center [438, 306] width 446 height 77
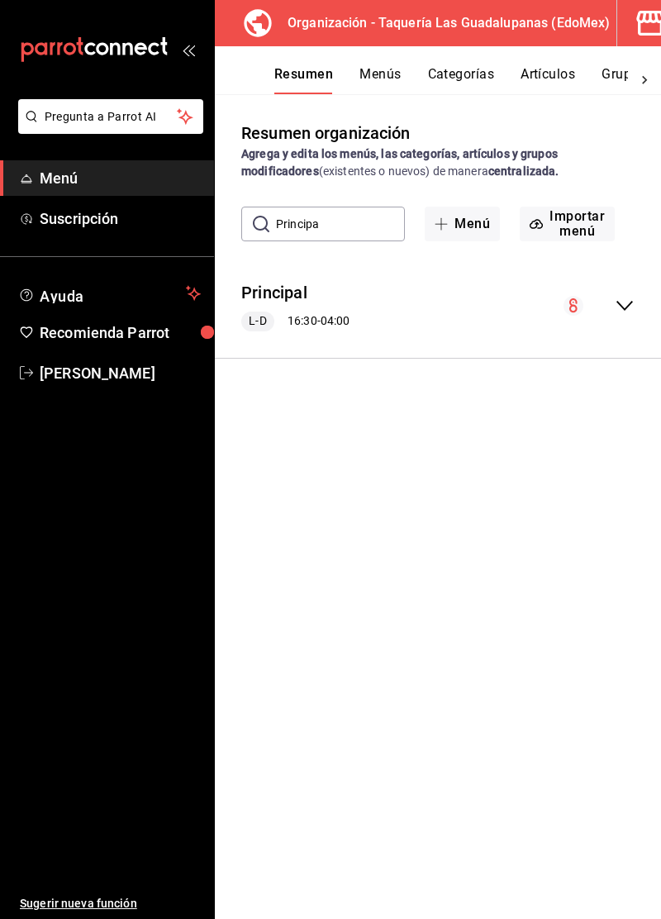
click at [571, 309] on icon "collapse-menu-row" at bounding box center [573, 305] width 8 height 14
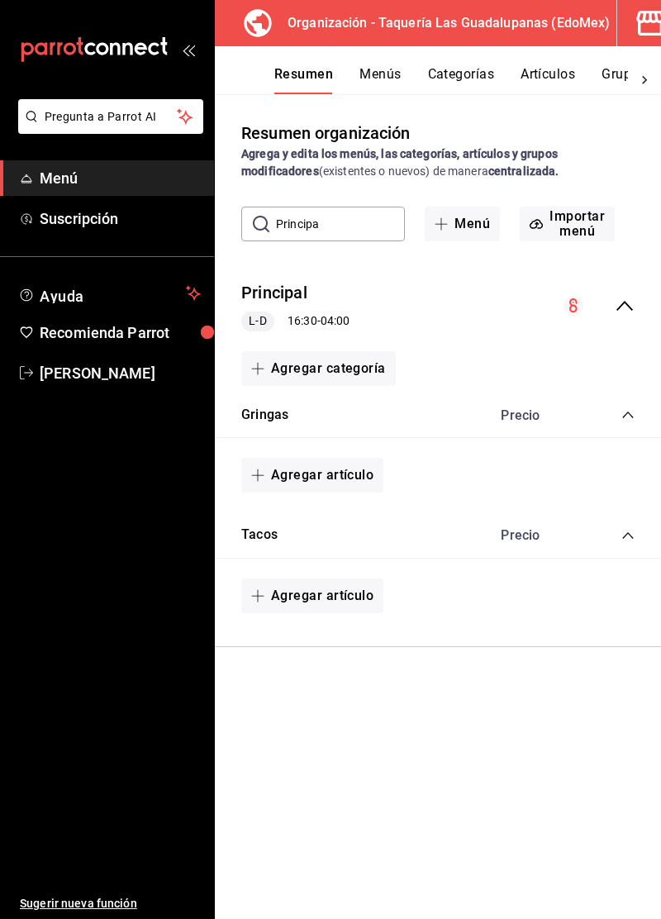
click at [571, 309] on icon "collapse-menu-row" at bounding box center [573, 305] width 8 height 14
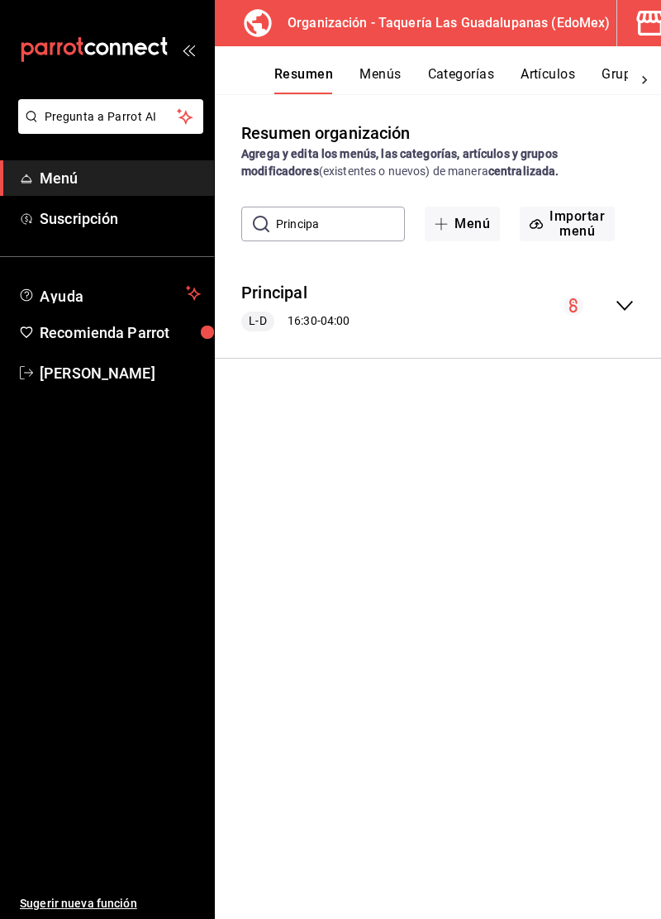
click at [387, 79] on button "Menús" at bounding box center [379, 80] width 41 height 28
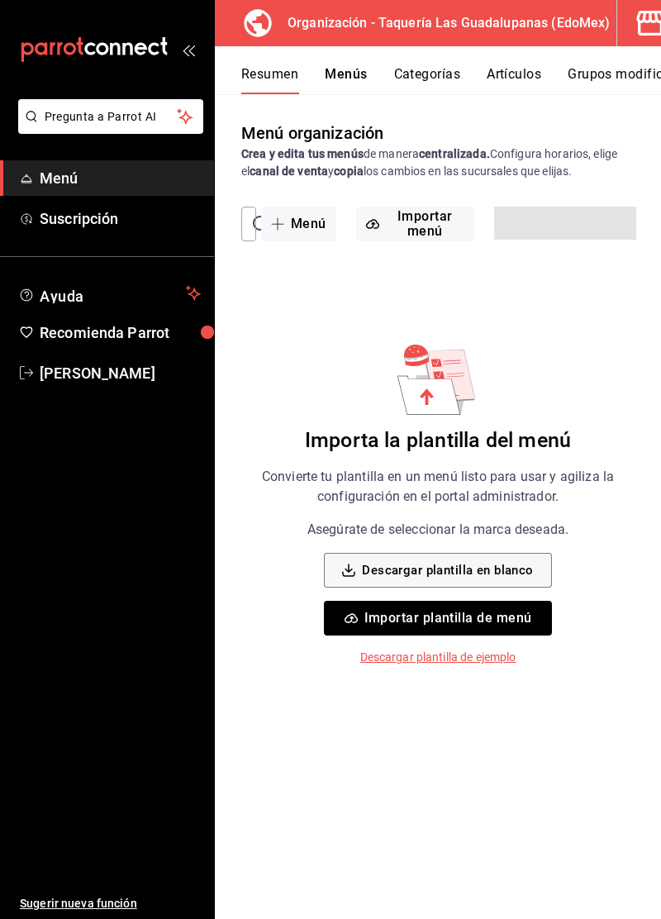
click at [460, 79] on button "Categorías" at bounding box center [427, 80] width 67 height 28
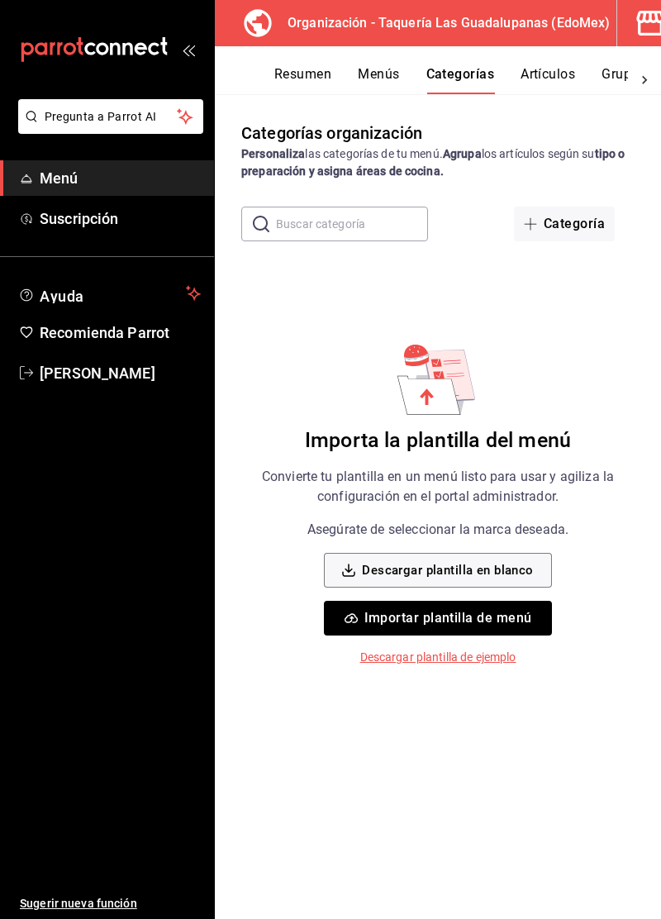
click at [300, 80] on button "Resumen" at bounding box center [302, 80] width 57 height 28
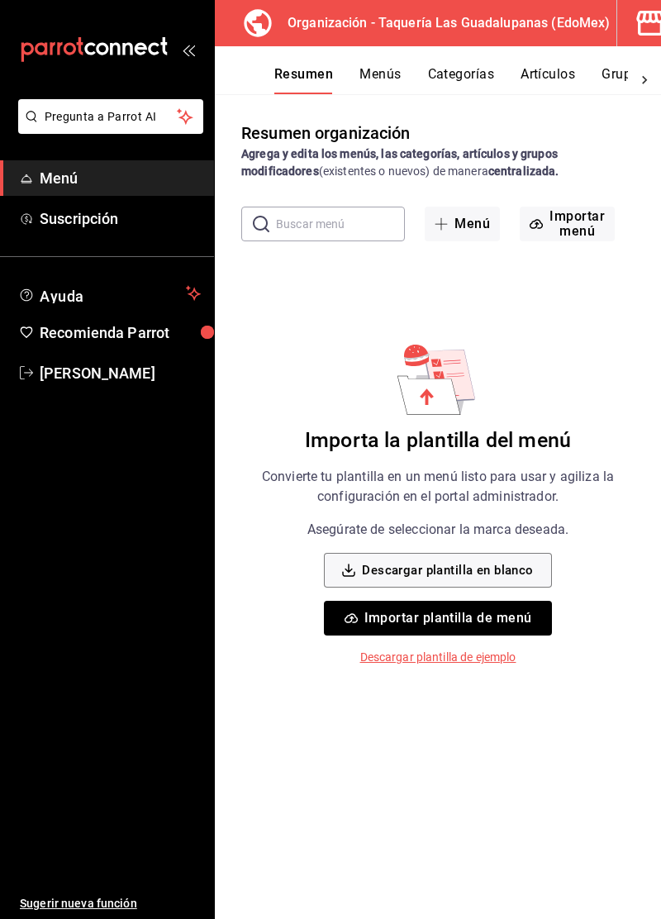
click at [480, 81] on button "Categorías" at bounding box center [461, 80] width 67 height 28
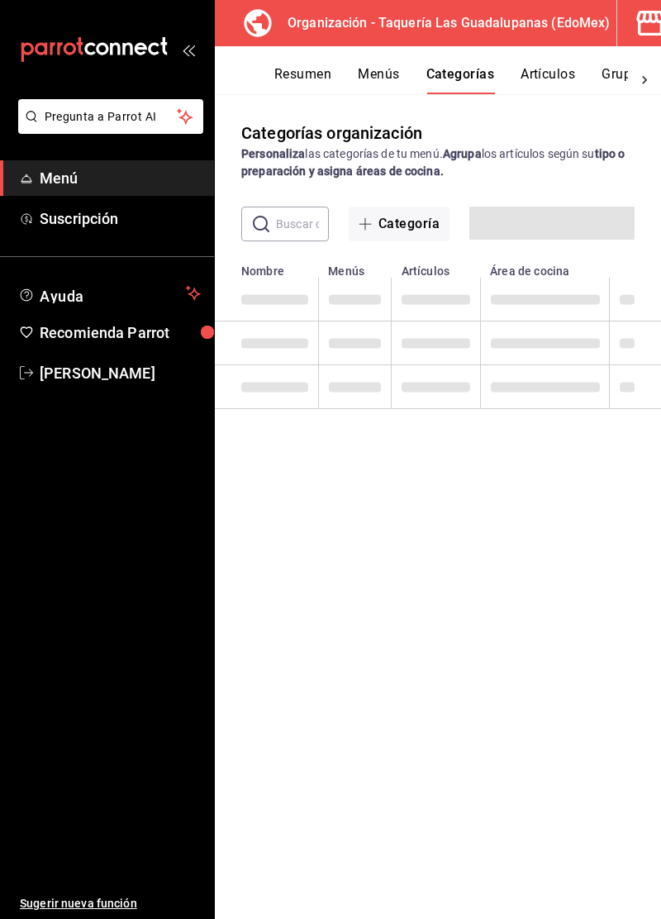
click at [295, 229] on input "text" at bounding box center [302, 223] width 53 height 33
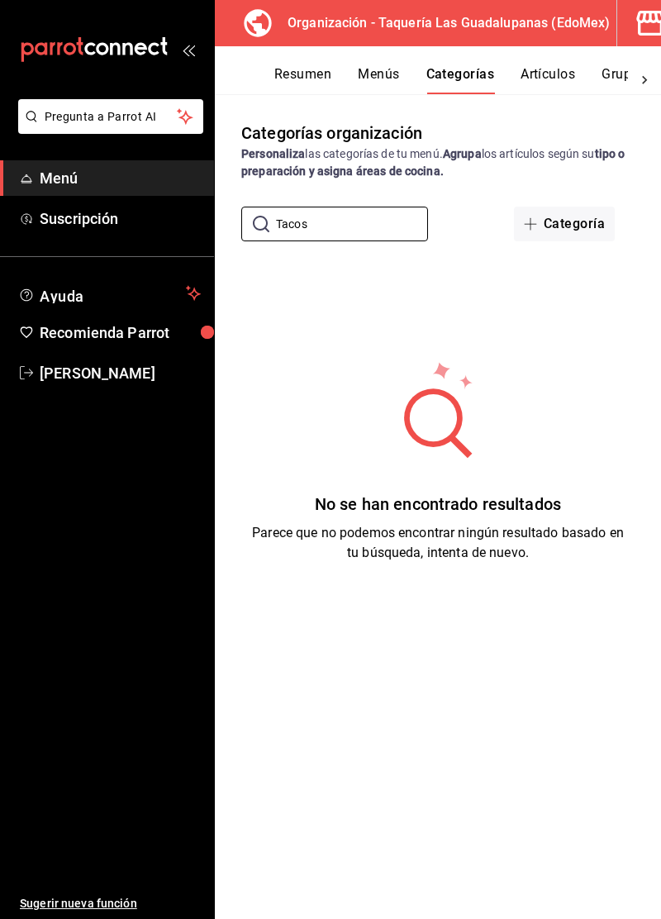
type input "Tacos"
click at [575, 451] on div "No se han encontrado resultados Parece que no podemos encontrar ningún resultad…" at bounding box center [438, 461] width 446 height 413
click at [294, 79] on button "Resumen" at bounding box center [302, 80] width 57 height 28
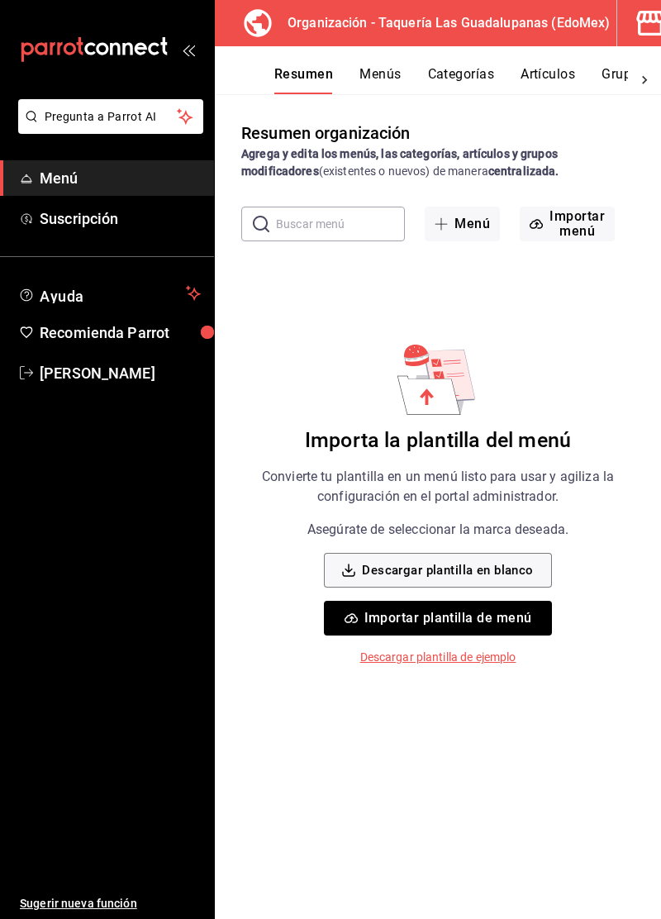
scroll to position [79, 0]
click at [507, 601] on button "Importar plantilla de menú" at bounding box center [437, 618] width 227 height 35
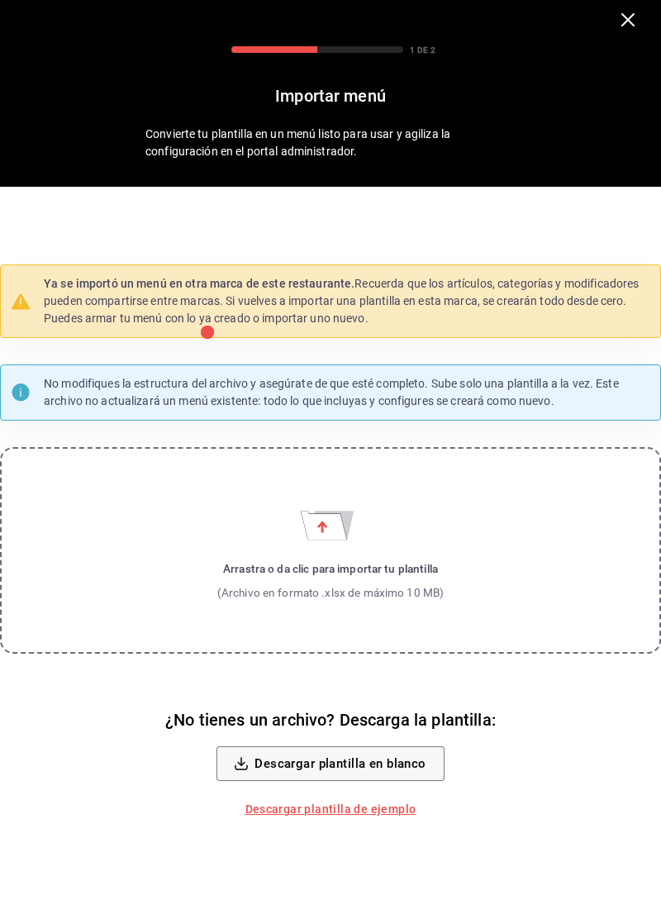
scroll to position [0, 0]
click at [402, 781] on button "Descargar plantilla en blanco" at bounding box center [330, 763] width 227 height 35
click at [478, 568] on label "Arrastra o da clic para importar tu plantilla (Archivo en formato .xlsx de máxi…" at bounding box center [330, 550] width 661 height 207
click at [0, 0] on input "Arrastra o da clic para importar tu plantilla (Archivo en formato .xlsx de máxi…" at bounding box center [0, 0] width 0 height 0
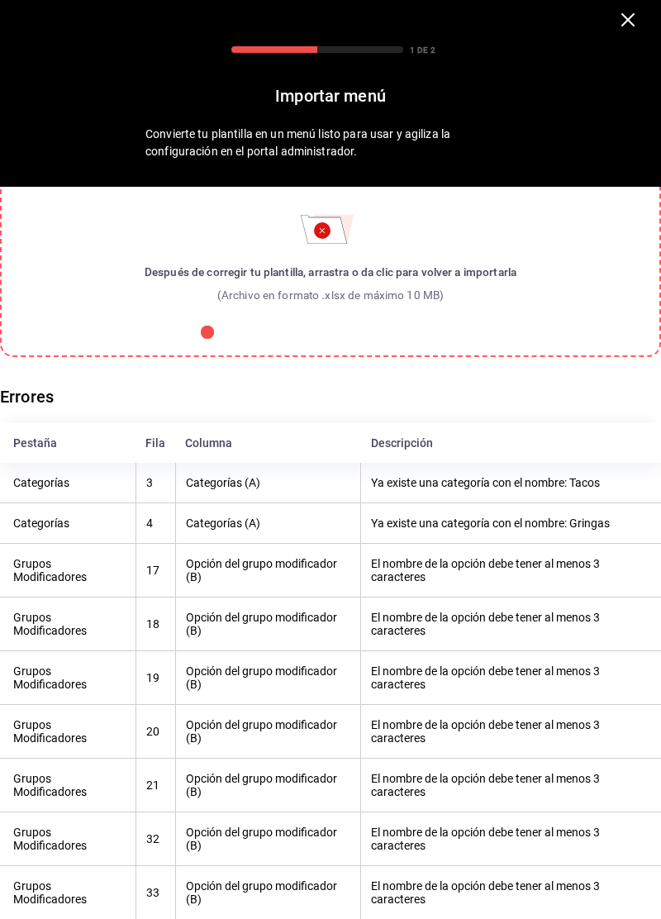
scroll to position [185, 0]
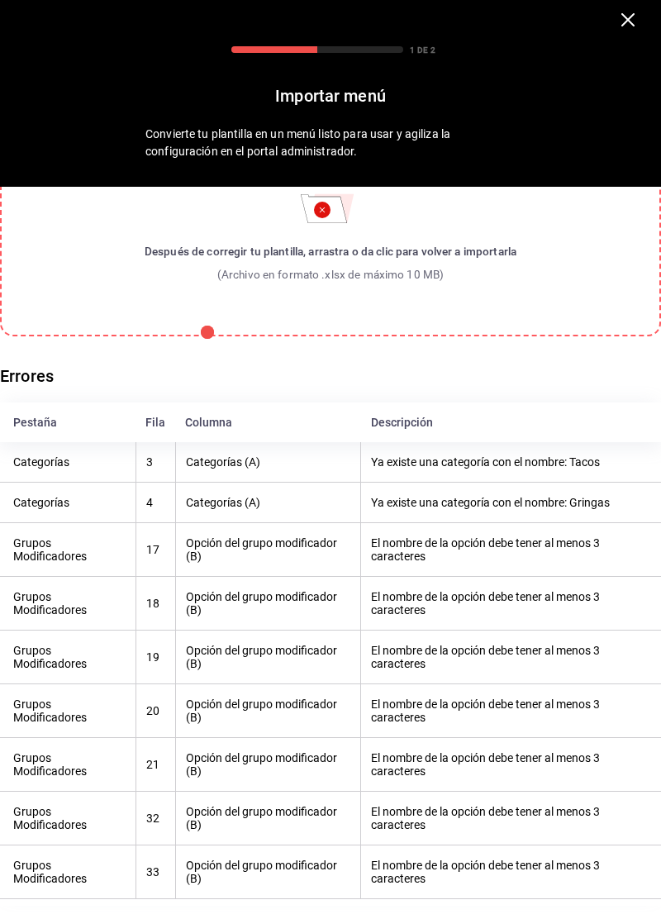
click at [531, 263] on label "Después de corregir tu plantilla, arrastra o da clic para volver a importarla (…" at bounding box center [330, 233] width 661 height 207
click at [0, 0] on input "Después de corregir tu plantilla, arrastra o da clic para volver a importarla (…" at bounding box center [0, 0] width 0 height 0
click at [508, 486] on th "Ya existe una categoría con el nombre: Gringas" at bounding box center [511, 503] width 300 height 40
click at [511, 477] on th "Ya existe una categoría con el nombre: Tacos" at bounding box center [511, 462] width 300 height 40
click at [560, 553] on th "El nombre de la opción debe tener al menos 3 caracteres" at bounding box center [511, 550] width 300 height 54
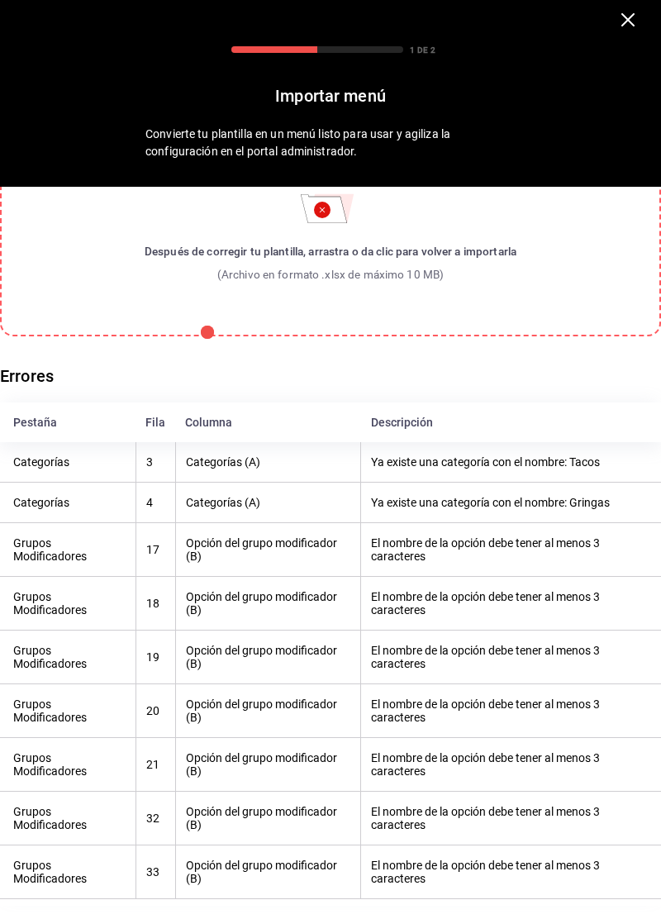
click at [549, 540] on th "El nombre de la opción debe tener al menos 3 caracteres" at bounding box center [511, 550] width 300 height 54
click at [557, 520] on th "Ya existe una categoría con el nombre: Gringas" at bounding box center [511, 503] width 300 height 40
click at [436, 298] on label "Después de corregir tu plantilla, arrastra o da clic para volver a importarla (…" at bounding box center [330, 233] width 661 height 207
click at [0, 0] on input "Después de corregir tu plantilla, arrastra o da clic para volver a importarla (…" at bounding box center [0, 0] width 0 height 0
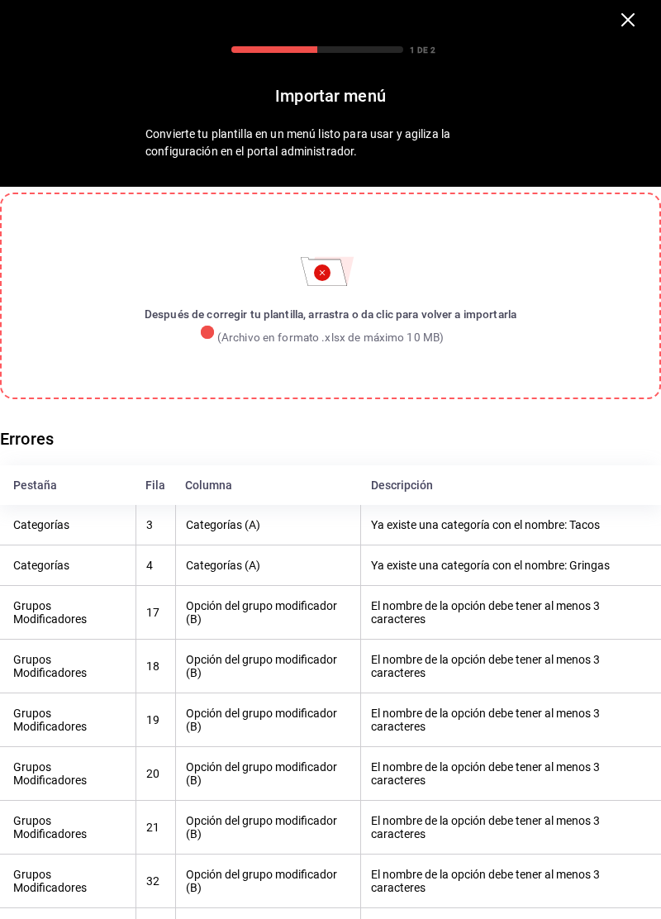
scroll to position [0, 0]
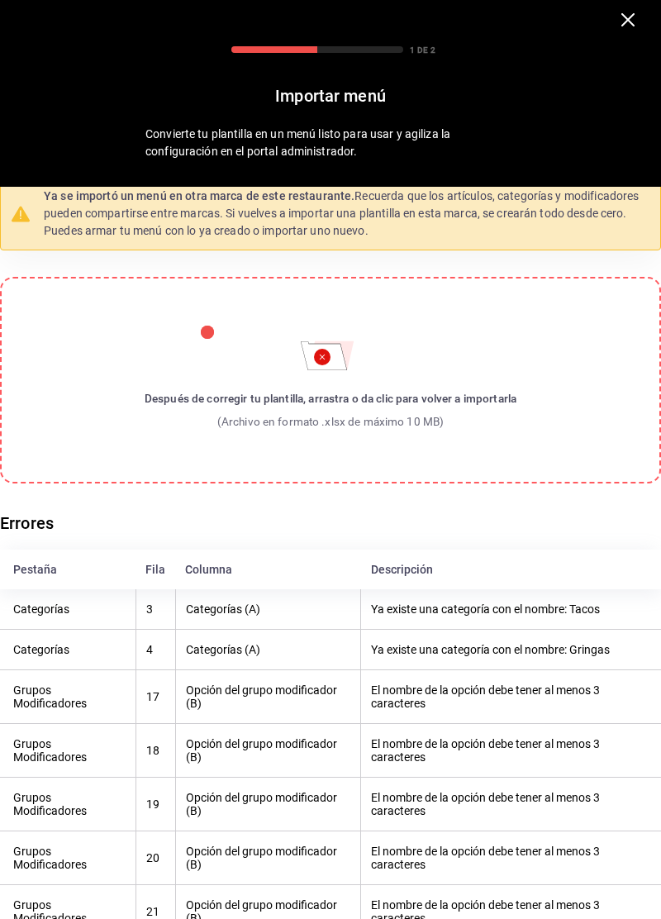
click at [624, 17] on icon "button" at bounding box center [627, 19] width 13 height 13
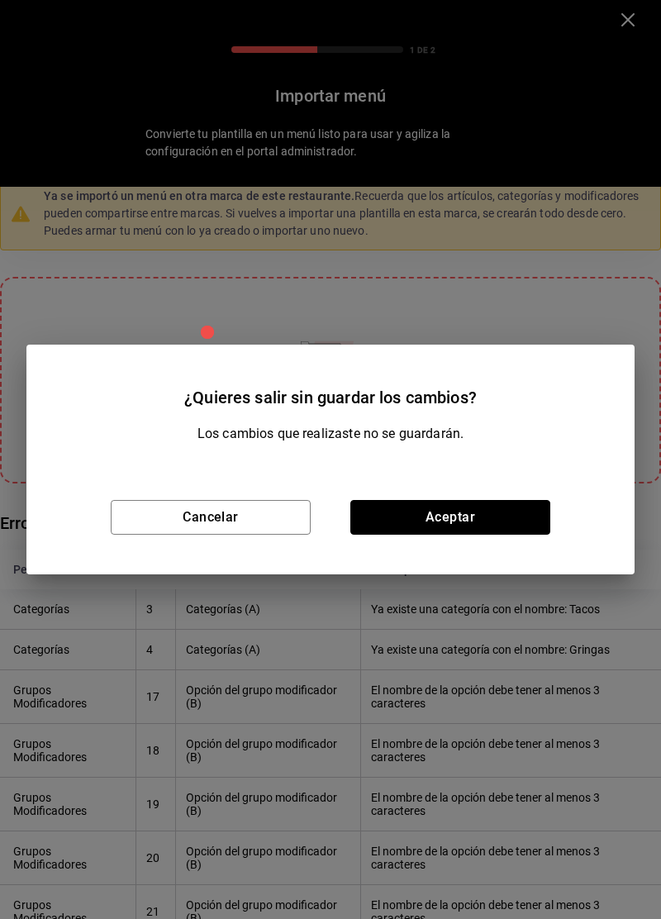
click at [469, 515] on button "Aceptar" at bounding box center [450, 517] width 200 height 35
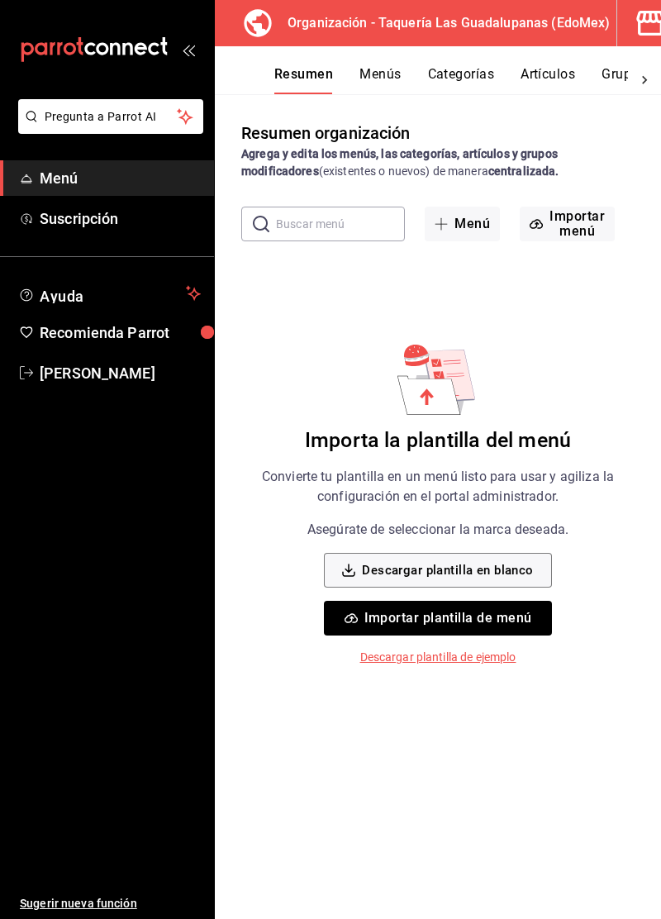
click at [50, 179] on span "Menú" at bounding box center [120, 178] width 161 height 22
click at [374, 69] on button "Menús" at bounding box center [379, 80] width 41 height 28
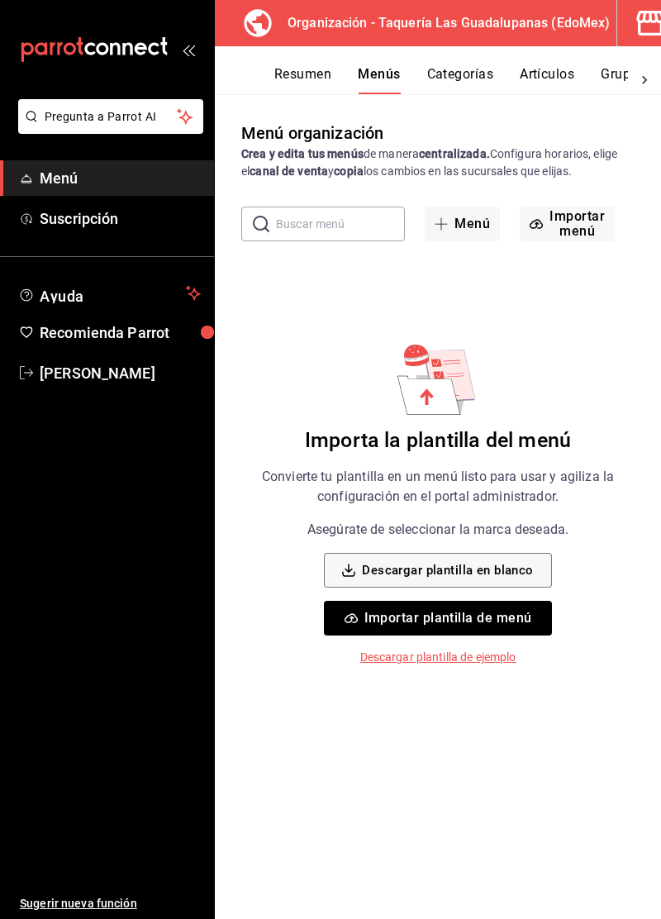
click at [565, 226] on button "Importar menú" at bounding box center [567, 224] width 95 height 35
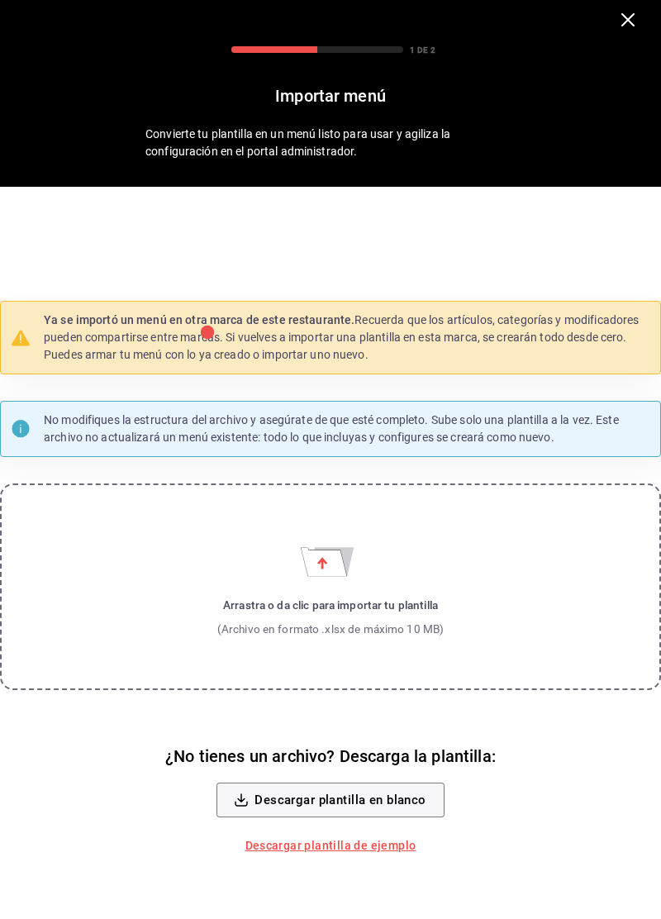
click at [552, 364] on p "Ya se importó un menú en otra marca de este restaurante. Recuerda que los artíc…" at bounding box center [347, 338] width 607 height 52
click at [544, 364] on p "Ya se importó un menú en otra marca de este restaurante. Recuerda que los artíc…" at bounding box center [347, 338] width 607 height 52
click at [563, 364] on p "Ya se importó un menú en otra marca de este restaurante. Recuerda que los artíc…" at bounding box center [347, 338] width 607 height 52
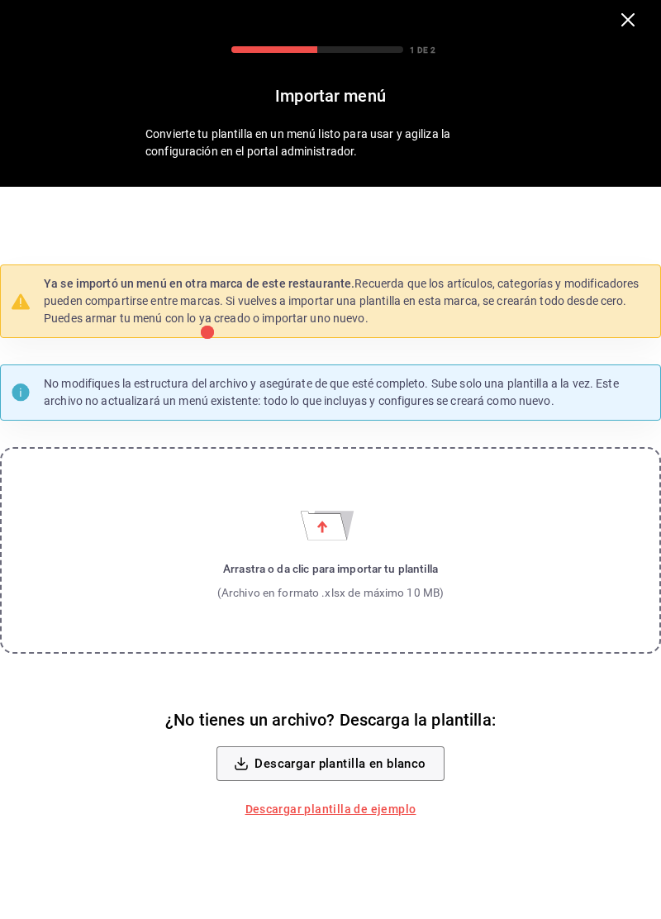
scroll to position [116, 0]
click at [508, 510] on label "Arrastra o da clic para importar tu plantilla (Archivo en formato .xlsx de máxi…" at bounding box center [330, 550] width 661 height 207
click at [0, 0] on input "Arrastra o da clic para importar tu plantilla (Archivo en formato .xlsx de máxi…" at bounding box center [0, 0] width 0 height 0
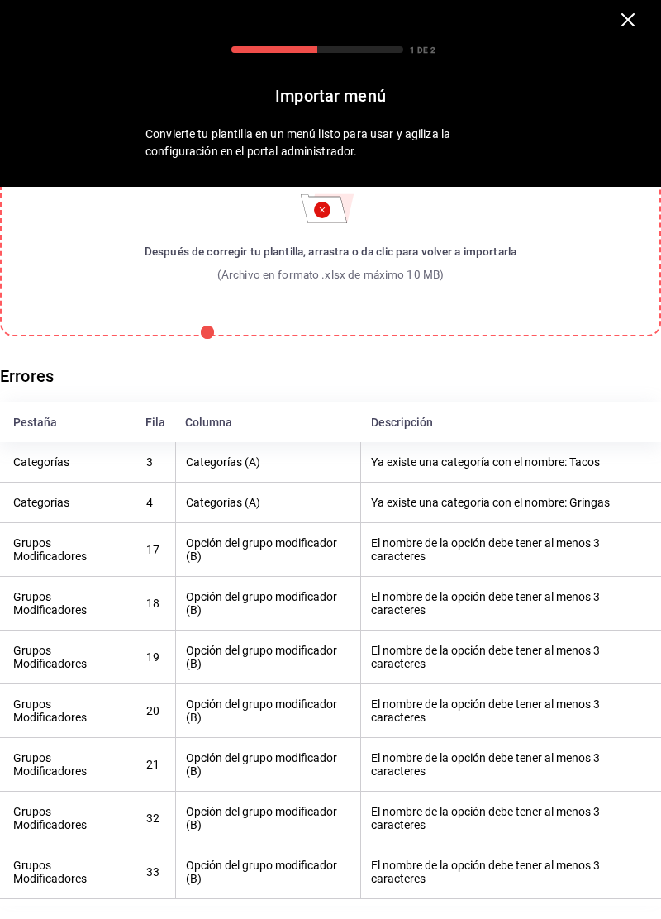
scroll to position [0, 0]
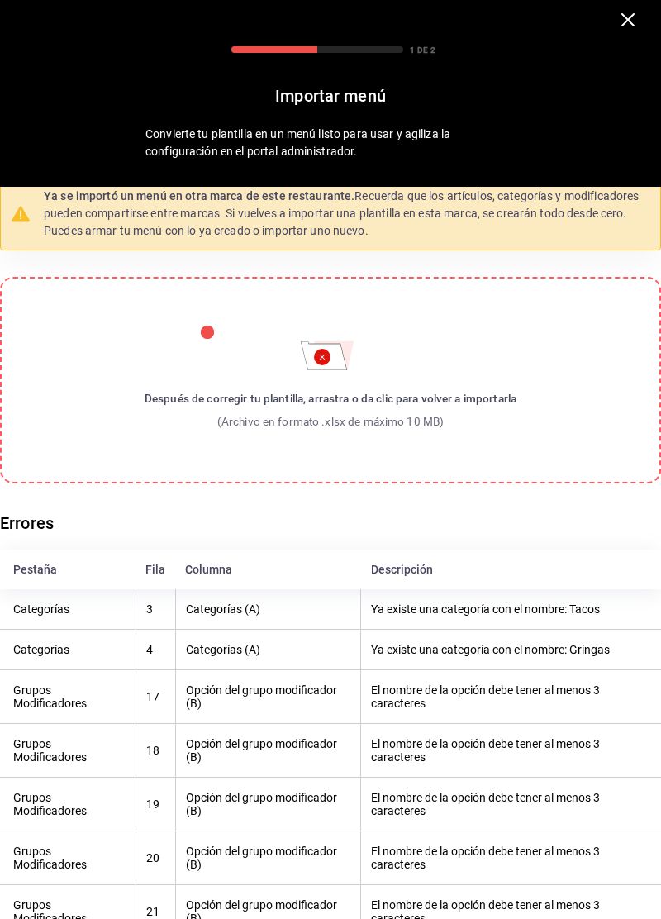
click at [624, 20] on icon "button" at bounding box center [627, 19] width 13 height 13
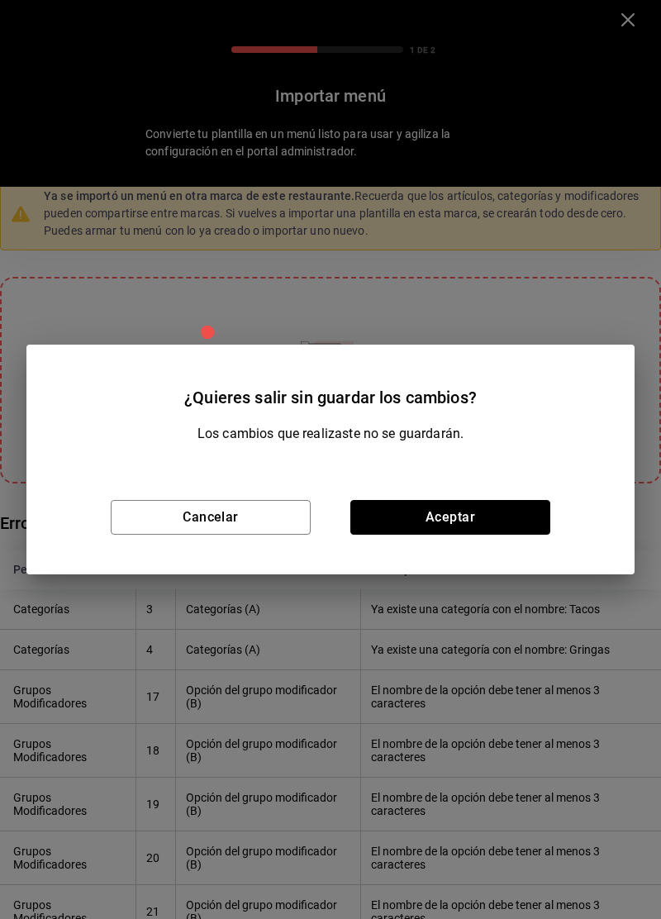
click at [475, 518] on button "Aceptar" at bounding box center [450, 517] width 200 height 35
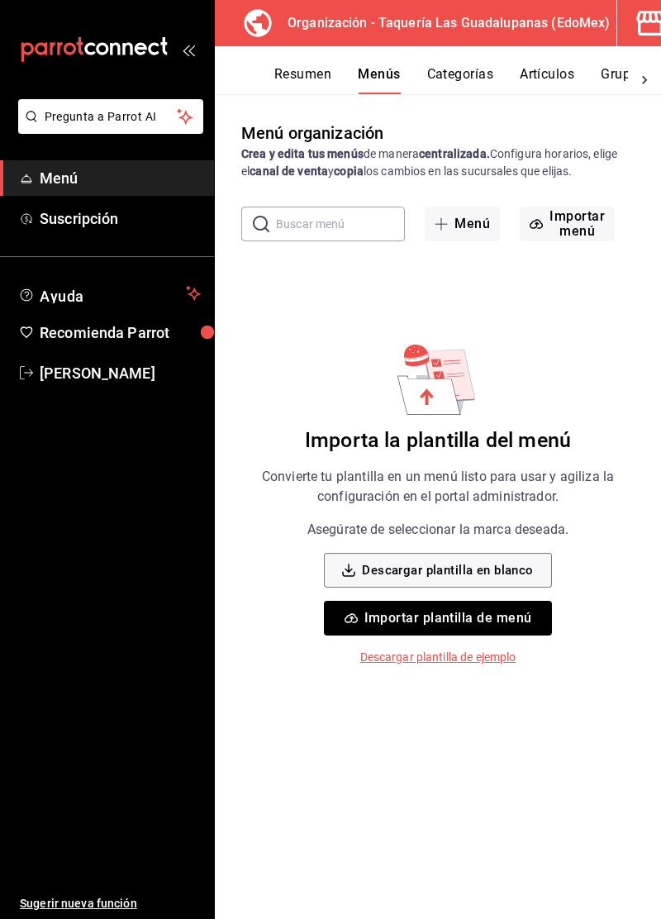
click at [497, 625] on button "Importar plantilla de menú" at bounding box center [437, 618] width 227 height 35
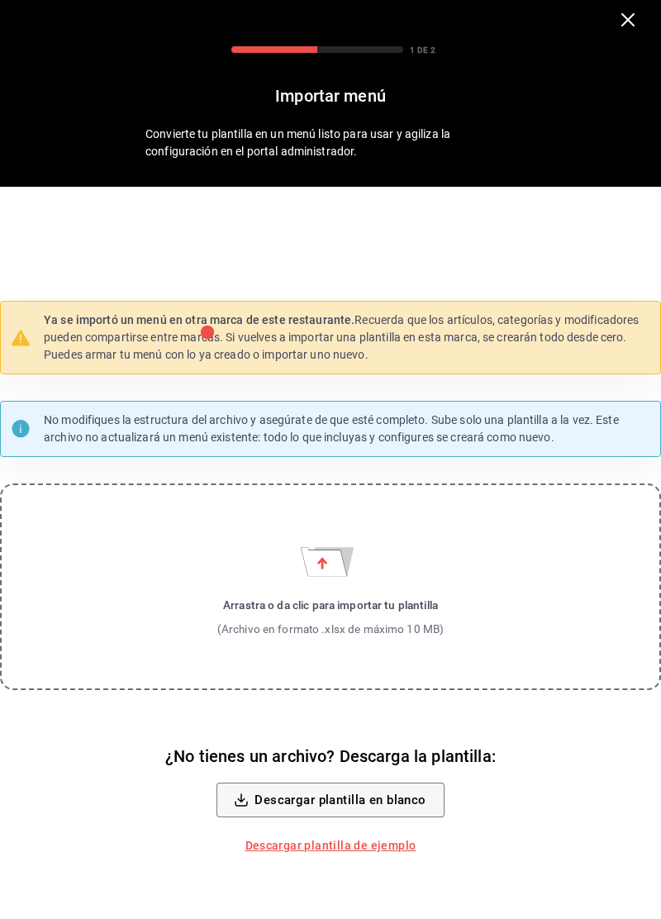
click at [448, 621] on label "Arrastra o da clic para importar tu plantilla (Archivo en formato .xlsx de máxi…" at bounding box center [330, 586] width 661 height 207
click at [0, 0] on input "Arrastra o da clic para importar tu plantilla (Archivo en formato .xlsx de máxi…" at bounding box center [0, 0] width 0 height 0
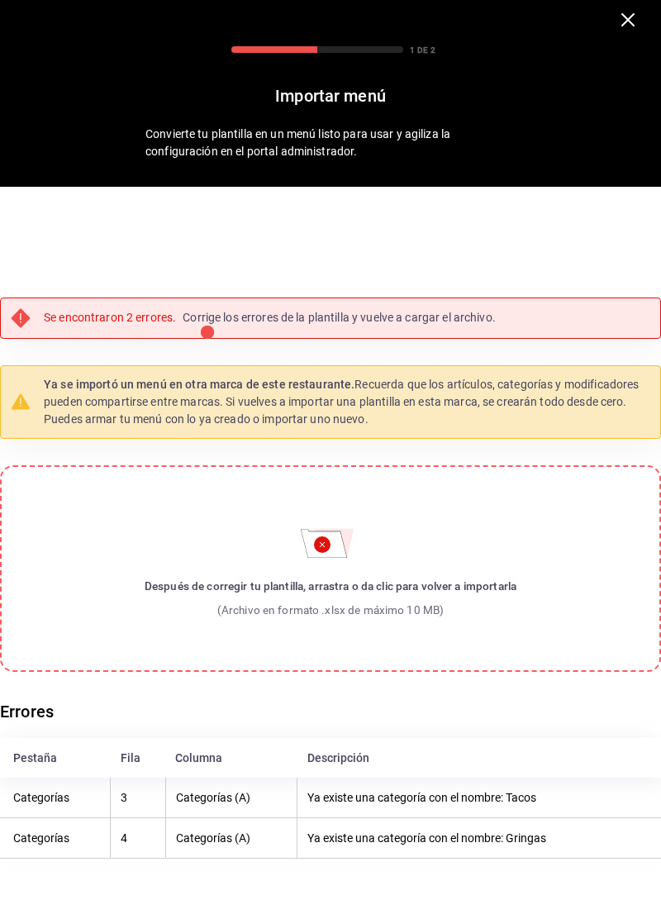
scroll to position [116, 0]
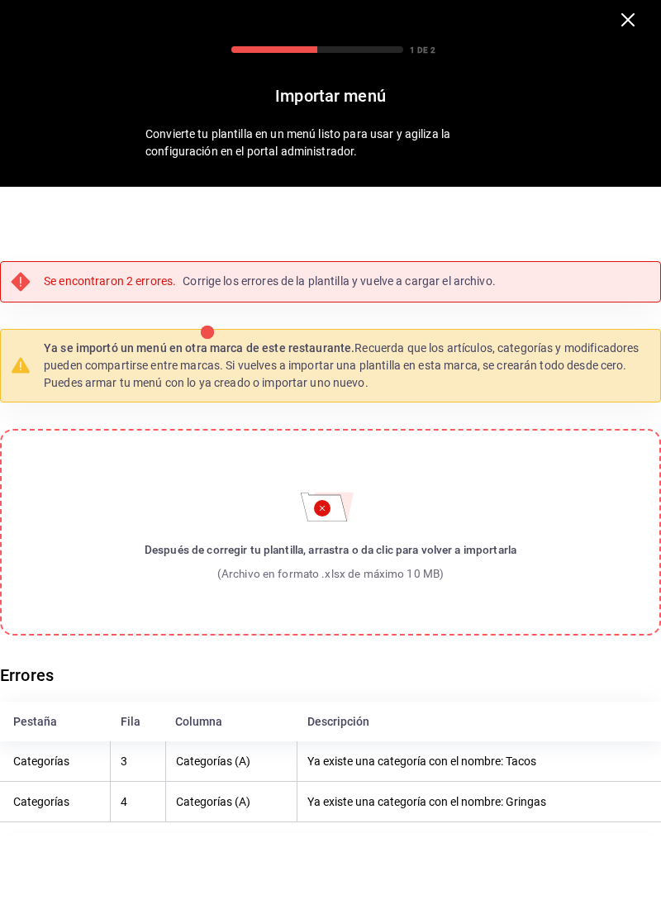
click at [537, 741] on th "Ya existe una categoría con el nombre: Tacos" at bounding box center [480, 761] width 364 height 40
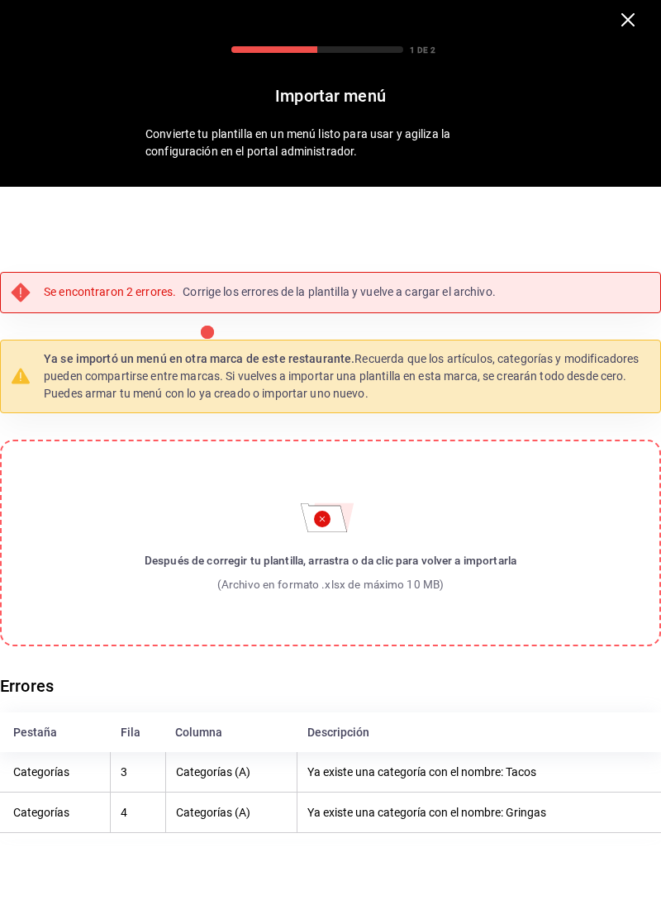
scroll to position [0, 0]
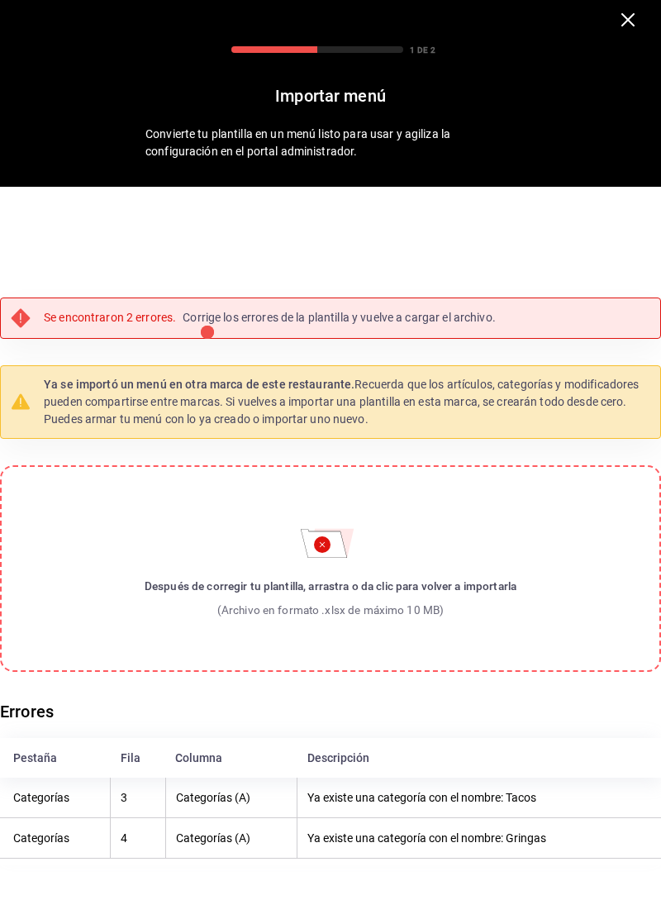
click at [625, 18] on icon "button" at bounding box center [627, 19] width 13 height 13
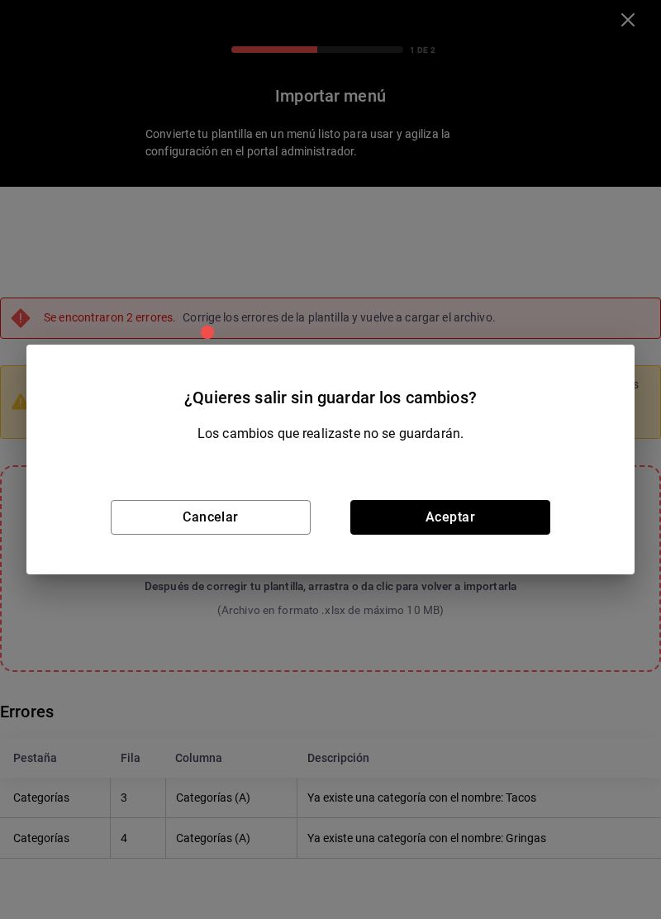
click at [484, 527] on button "Aceptar" at bounding box center [450, 517] width 200 height 35
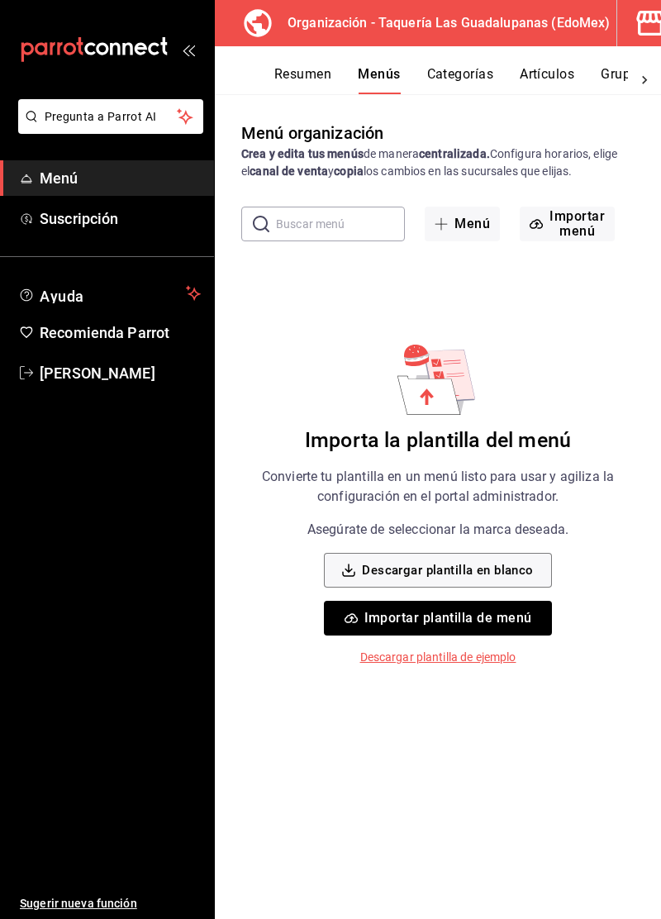
click at [312, 74] on button "Resumen" at bounding box center [302, 80] width 57 height 28
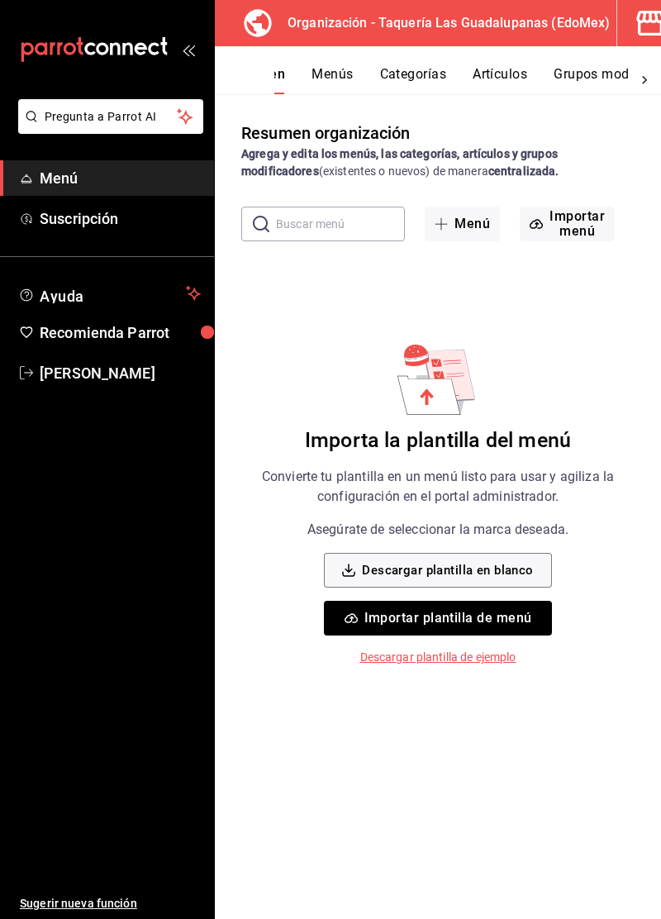
scroll to position [0, 114]
click at [288, 20] on h3 "Organización - Taquería Las Guadalupanas (EdoMex)" at bounding box center [442, 23] width 336 height 20
click at [269, 38] on icon at bounding box center [257, 23] width 33 height 33
click at [266, 29] on icon at bounding box center [257, 23] width 33 height 33
click at [266, 28] on icon at bounding box center [257, 23] width 33 height 33
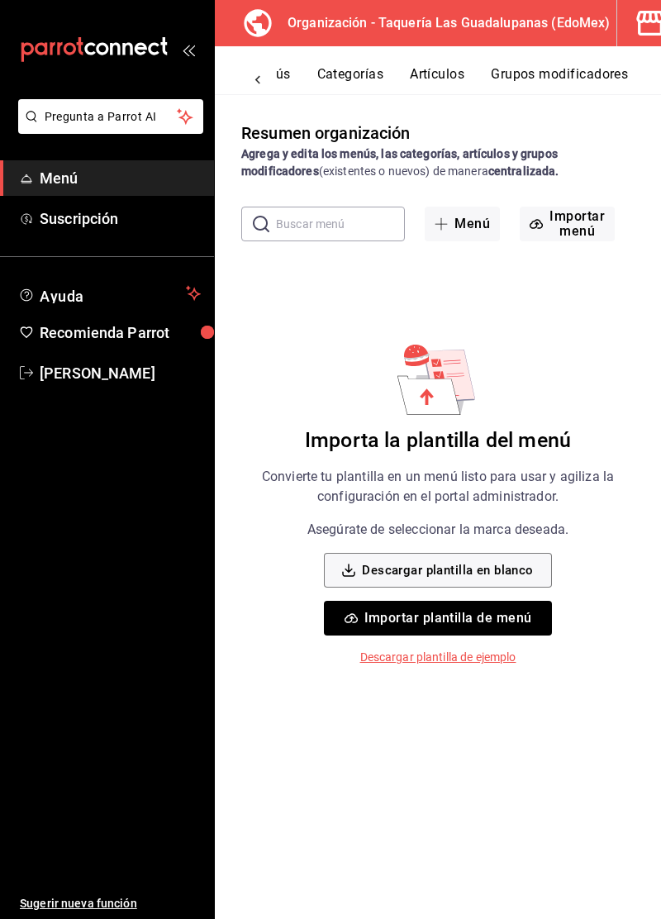
click at [264, 24] on icon at bounding box center [257, 23] width 33 height 33
click at [263, 24] on icon at bounding box center [257, 23] width 33 height 33
click at [425, 23] on h3 "Organización - Taquería Las Guadalupanas (EdoMex)" at bounding box center [442, 23] width 336 height 20
click at [448, 35] on div "Organización - Taquería Las Guadalupanas (EdoMex)" at bounding box center [422, 23] width 388 height 46
click at [502, 26] on h3 "Organización - Taquería Las Guadalupanas (EdoMex)" at bounding box center [442, 23] width 336 height 20
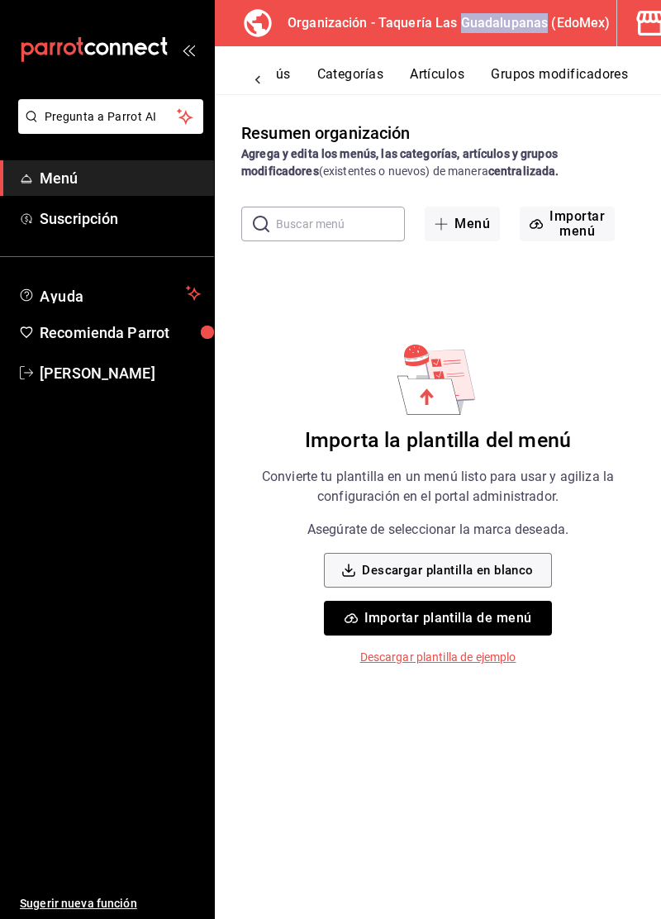
click at [521, 31] on h3 "Organización - Taquería Las Guadalupanas (EdoMex)" at bounding box center [442, 23] width 336 height 20
click at [543, 30] on h3 "Organización - Taquería Las Guadalupanas (EdoMex)" at bounding box center [442, 23] width 336 height 20
click at [560, 35] on div "Organización - Taquería Las Guadalupanas (EdoMex)" at bounding box center [422, 23] width 388 height 46
click at [634, 30] on icon "button" at bounding box center [650, 23] width 33 height 33
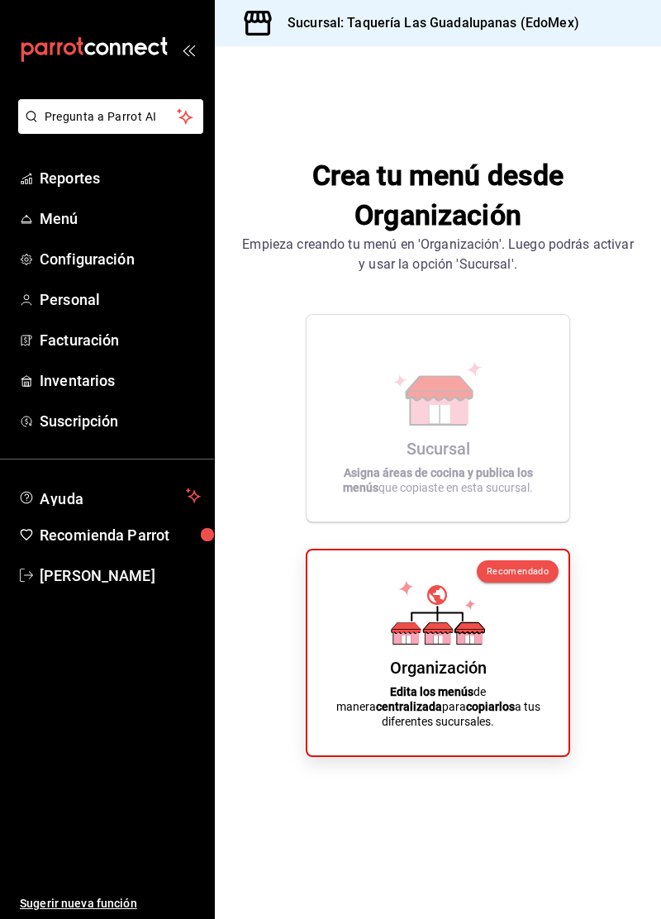
click at [63, 224] on span "Menú" at bounding box center [120, 218] width 161 height 22
click at [353, 656] on div "Organización Edita los menús de manera centralizada para copiarlos a tus difere…" at bounding box center [437, 653] width 221 height 179
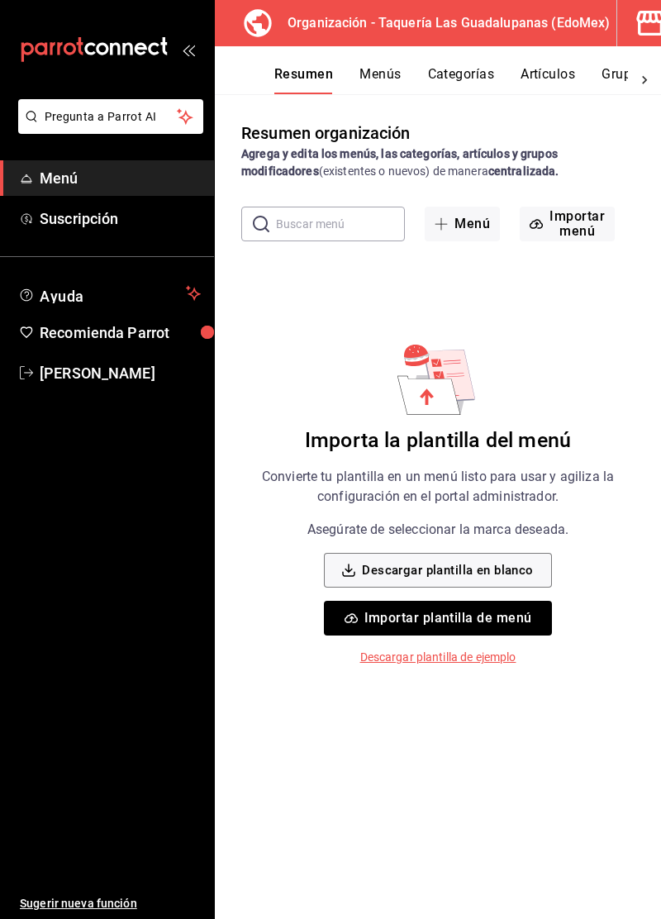
click at [636, 16] on icon "button" at bounding box center [650, 23] width 33 height 33
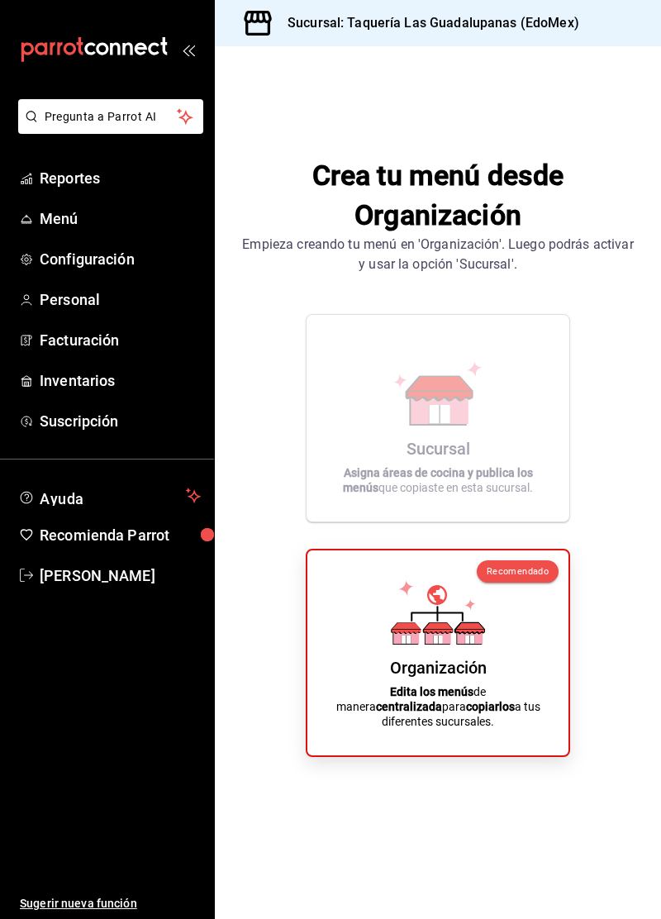
click at [338, 495] on p "Asigna áreas de cocina y publica los menús que copiaste en esta sucursal." at bounding box center [437, 480] width 223 height 30
click at [379, 716] on div "Organización Edita los menús de manera centralizada para copiarlos a tus difere…" at bounding box center [437, 653] width 221 height 179
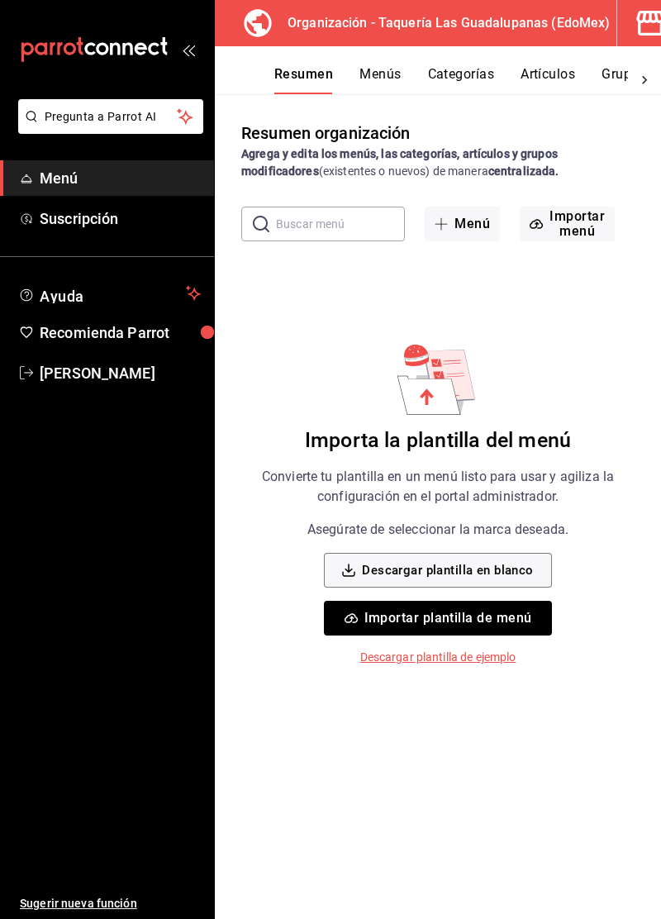
click at [247, 21] on icon at bounding box center [257, 23] width 33 height 33
click at [259, 35] on icon at bounding box center [257, 22] width 27 height 27
click at [368, 46] on div "Resumen Menús Categorías Artículos Grupos modificadores" at bounding box center [438, 70] width 446 height 48
click at [407, 39] on div "Organización - Taquería Las Guadalupanas (EdoMex)" at bounding box center [422, 23] width 388 height 46
click at [446, 33] on div "Organización - Taquería Las Guadalupanas (EdoMex)" at bounding box center [422, 23] width 388 height 46
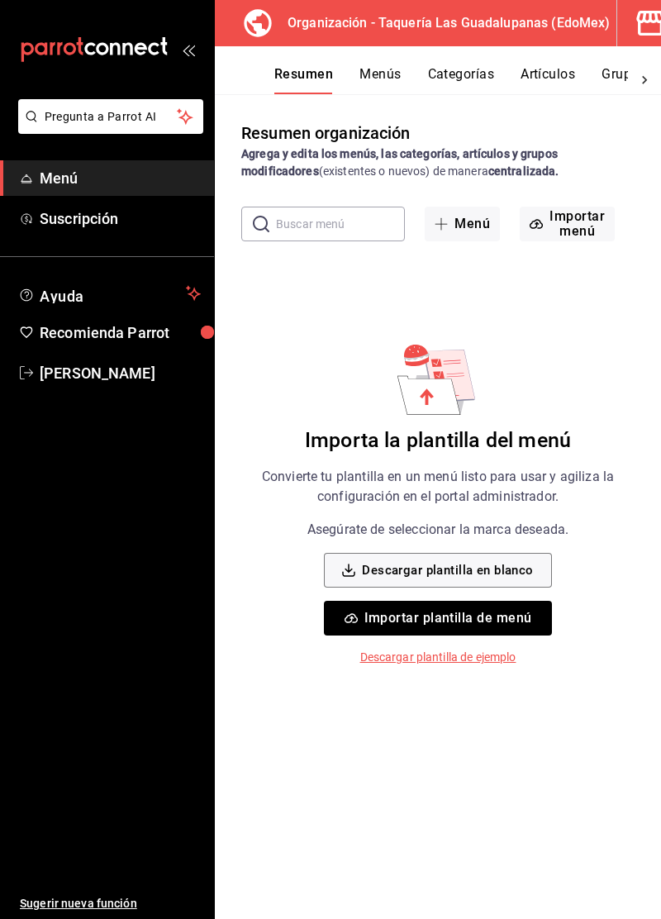
click at [483, 36] on div "Organización - Taquería Las Guadalupanas (EdoMex)" at bounding box center [422, 23] width 388 height 46
click at [512, 39] on div "Organización - Taquería Las Guadalupanas (EdoMex)" at bounding box center [422, 23] width 388 height 46
click at [550, 31] on h3 "Organización - Taquería Las Guadalupanas (EdoMex)" at bounding box center [442, 23] width 336 height 20
click at [574, 37] on div "Organización - Taquería Las Guadalupanas (EdoMex)" at bounding box center [422, 23] width 388 height 46
click at [311, 218] on input "text" at bounding box center [340, 223] width 129 height 33
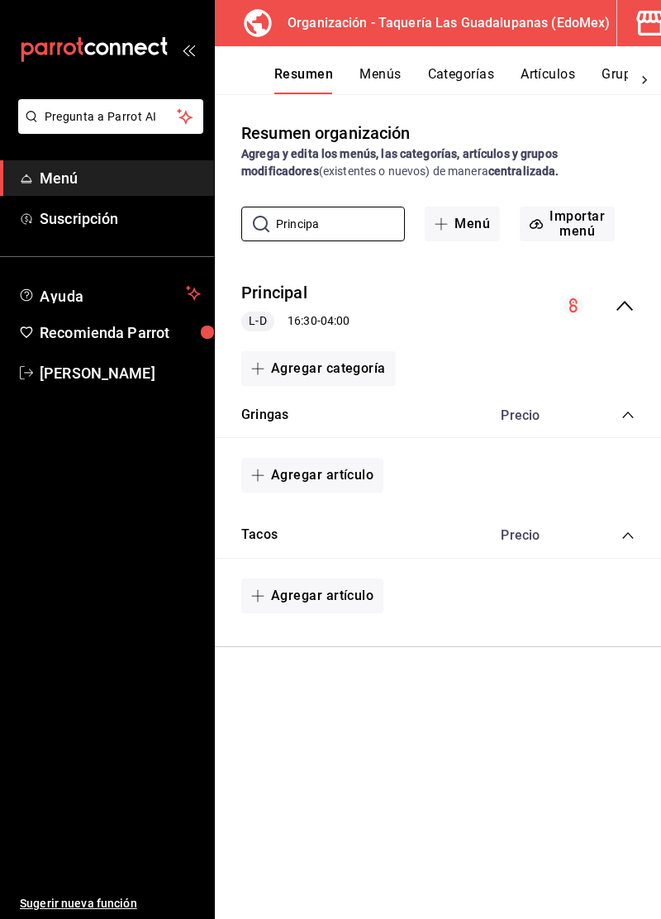
type input "Principa"
click at [277, 302] on button "Principal" at bounding box center [274, 293] width 66 height 24
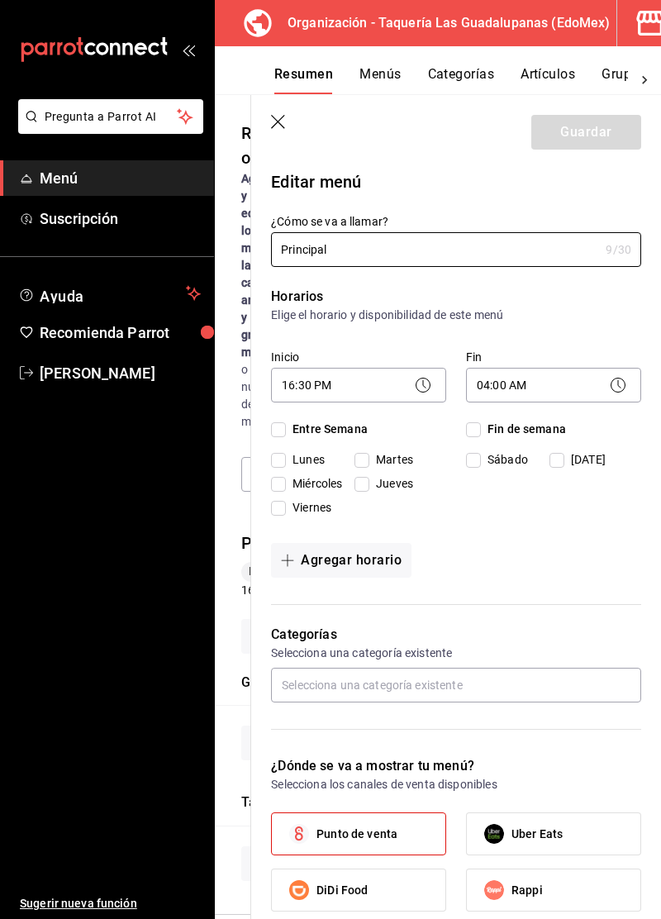
checkbox input "true"
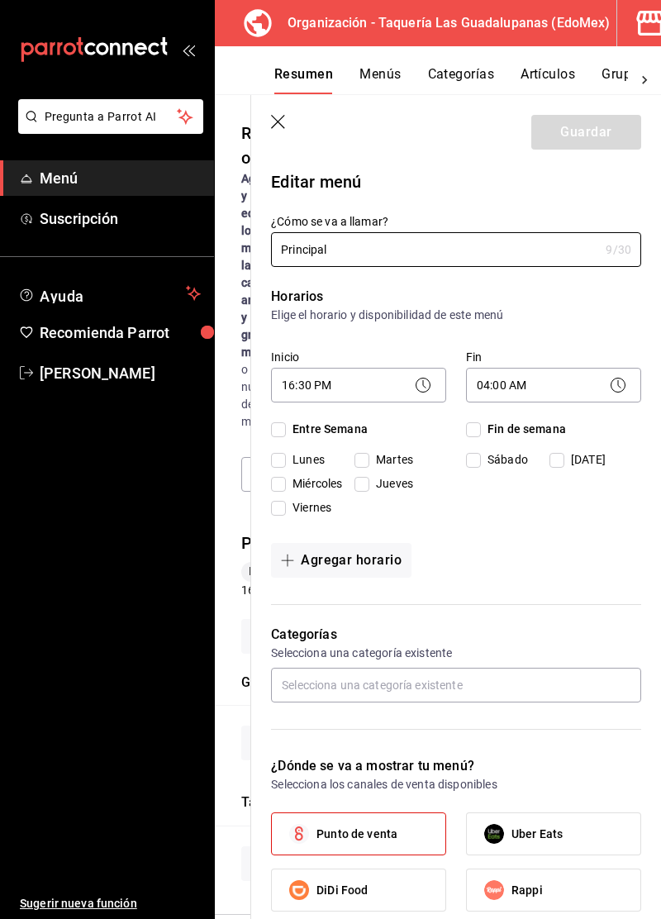
checkbox input "true"
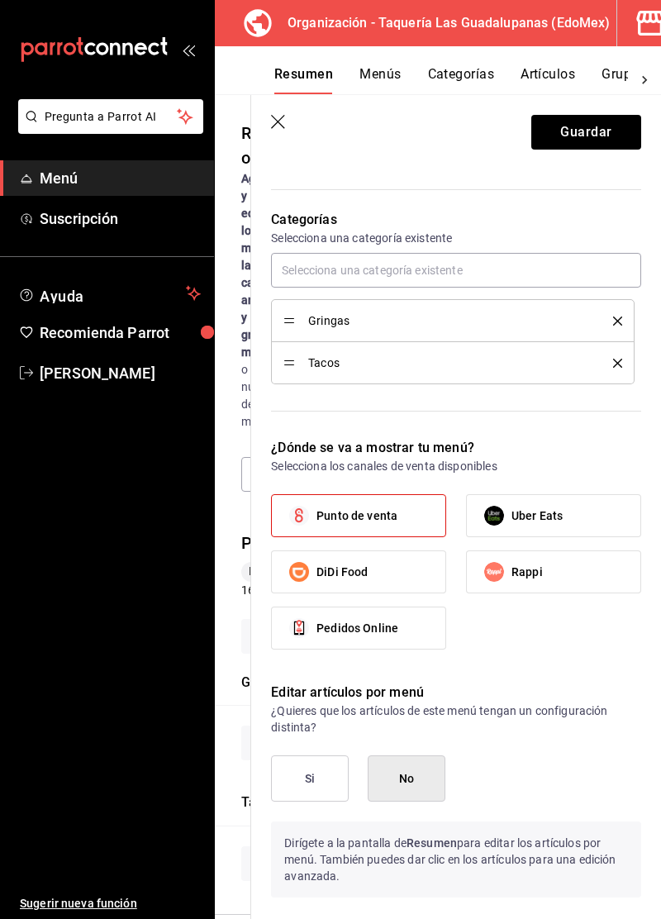
scroll to position [418, 0]
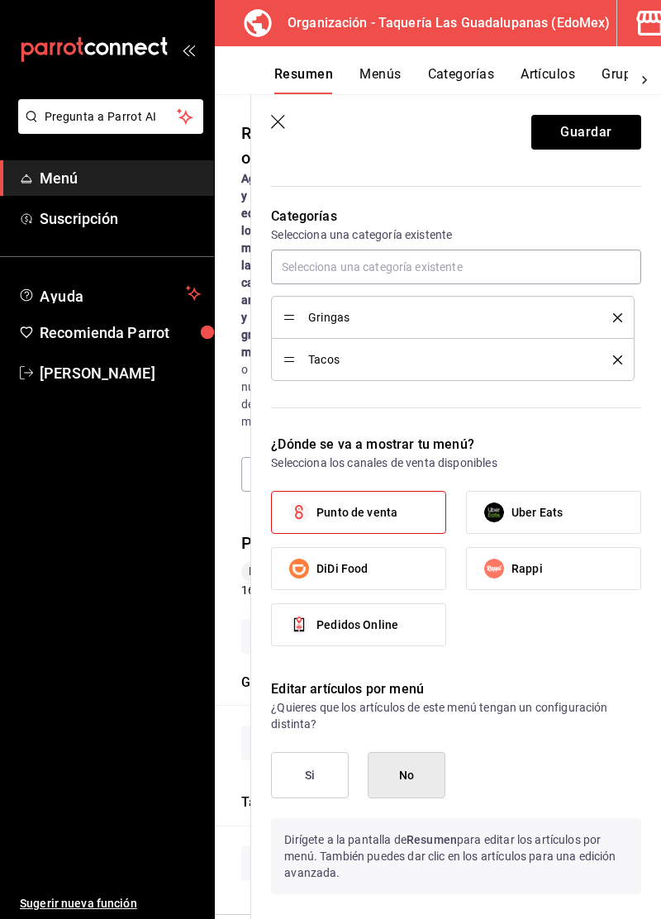
click at [613, 317] on icon "delete" at bounding box center [617, 317] width 9 height 9
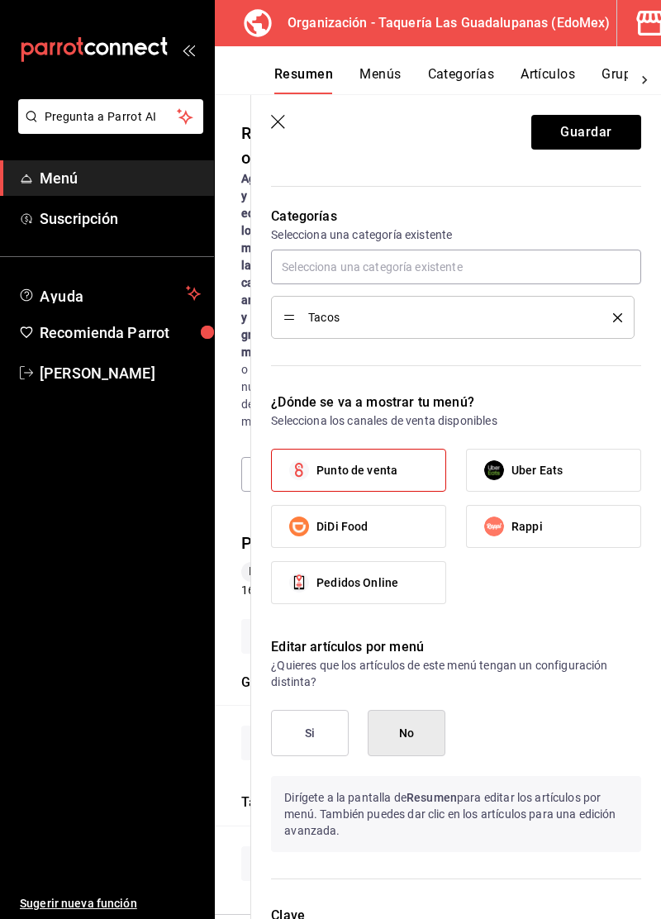
click at [617, 316] on icon "delete" at bounding box center [617, 317] width 9 height 9
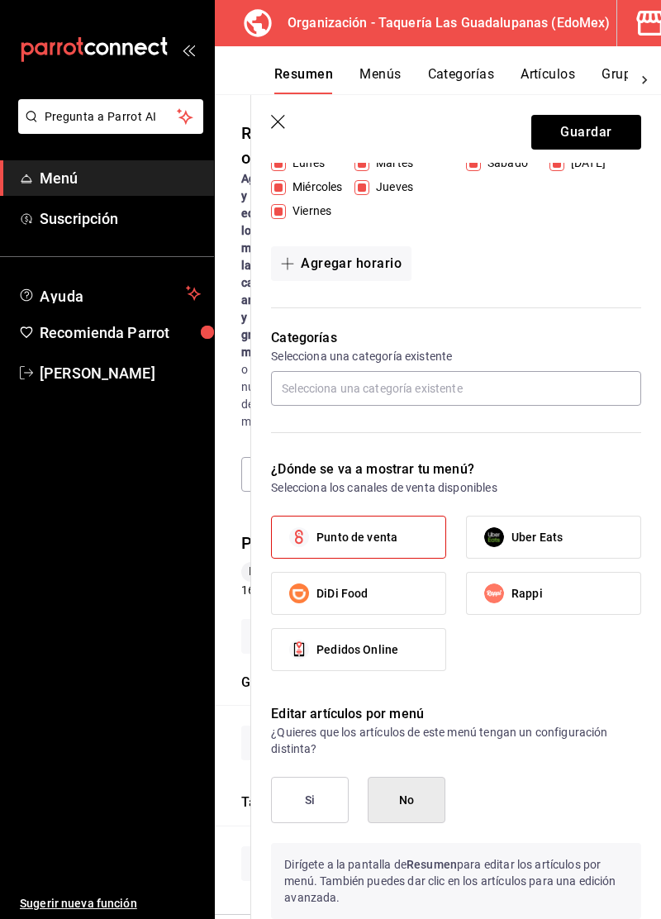
scroll to position [0, 0]
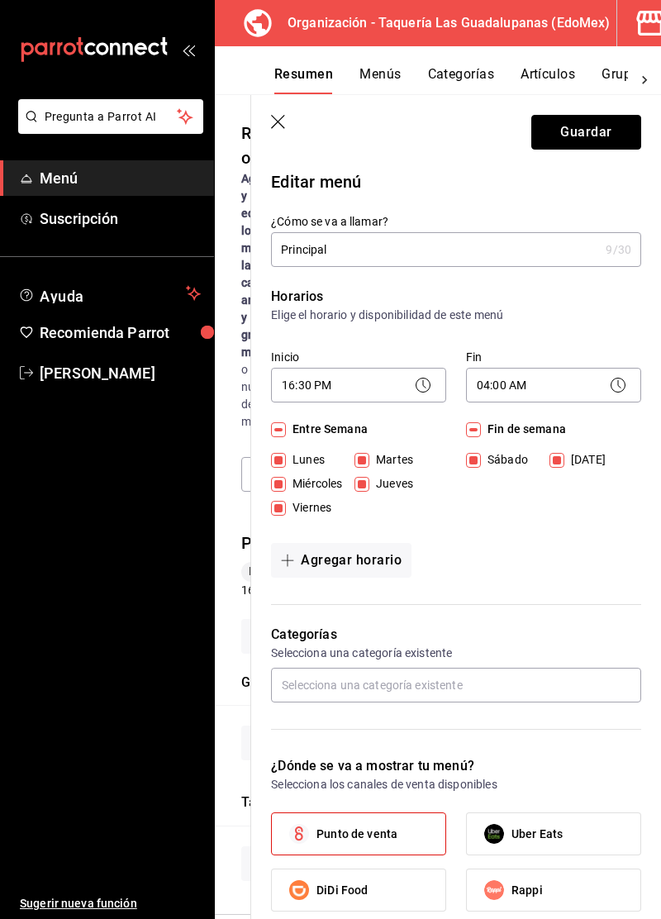
click at [588, 136] on button "Guardar" at bounding box center [586, 132] width 110 height 35
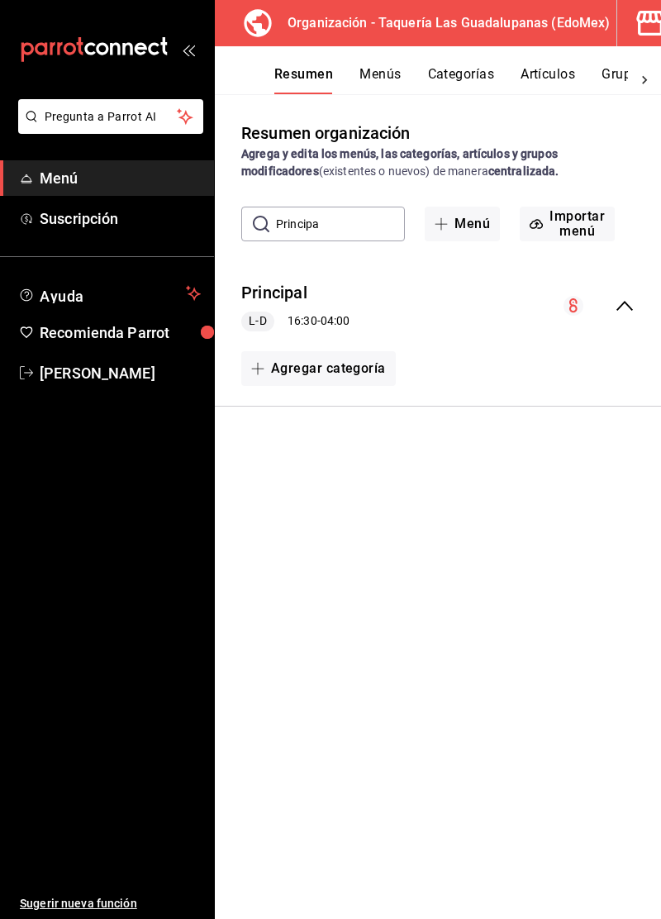
click at [521, 493] on div "Resumen organización Agrega y edita los menús, las categorías, artículos y grup…" at bounding box center [438, 520] width 446 height 798
click at [301, 80] on button "Resumen" at bounding box center [303, 80] width 59 height 28
click at [60, 183] on span "Menú" at bounding box center [120, 178] width 161 height 22
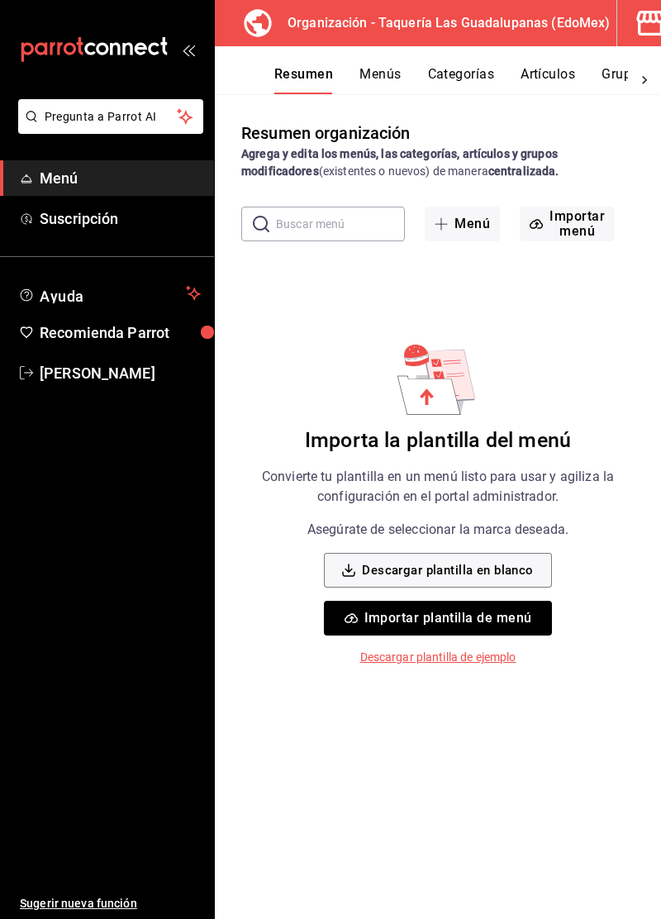
click at [507, 622] on button "Importar plantilla de menú" at bounding box center [437, 618] width 227 height 35
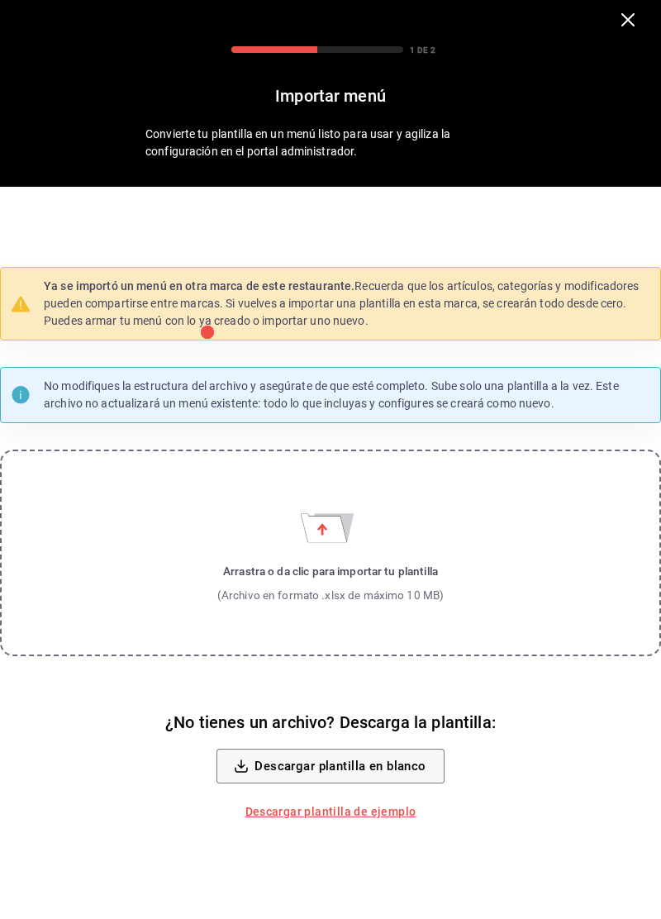
scroll to position [36, 0]
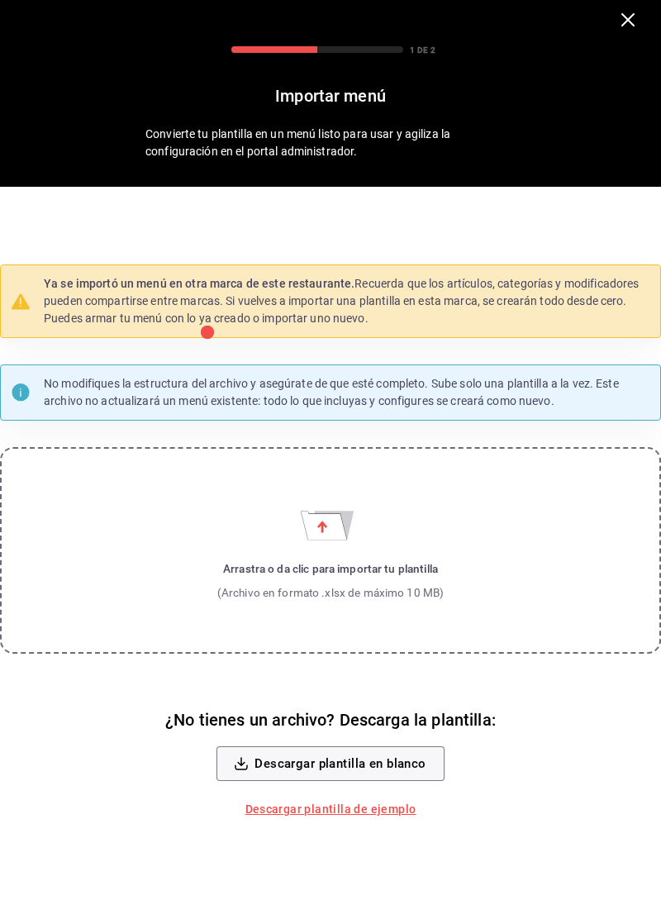
click at [512, 621] on label "Arrastra o da clic para importar tu plantilla (Archivo en formato .xlsx de máxi…" at bounding box center [330, 550] width 661 height 207
click at [0, 0] on input "Arrastra o da clic para importar tu plantilla (Archivo en formato .xlsx de máxi…" at bounding box center [0, 0] width 0 height 0
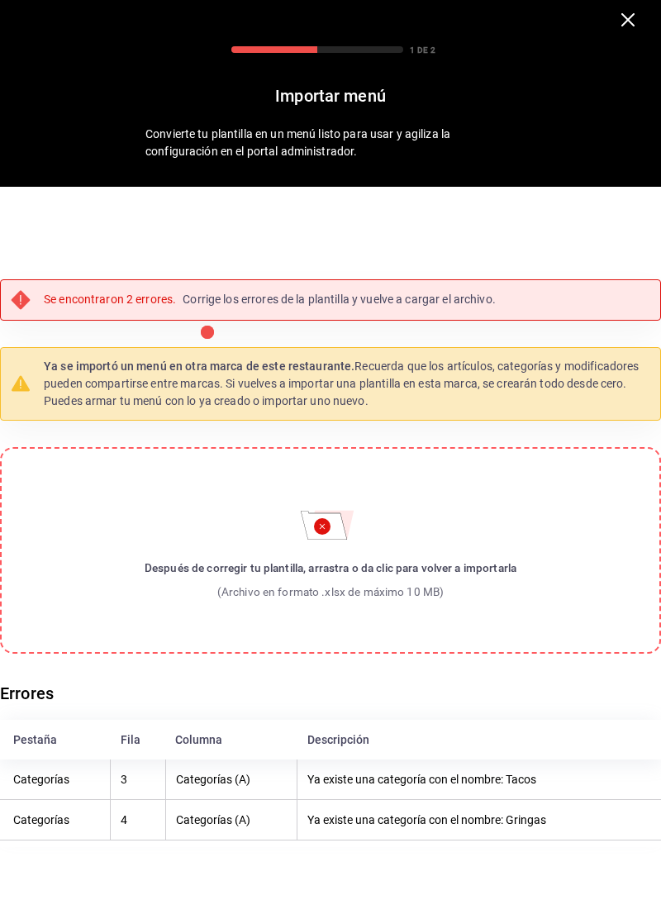
scroll to position [0, 0]
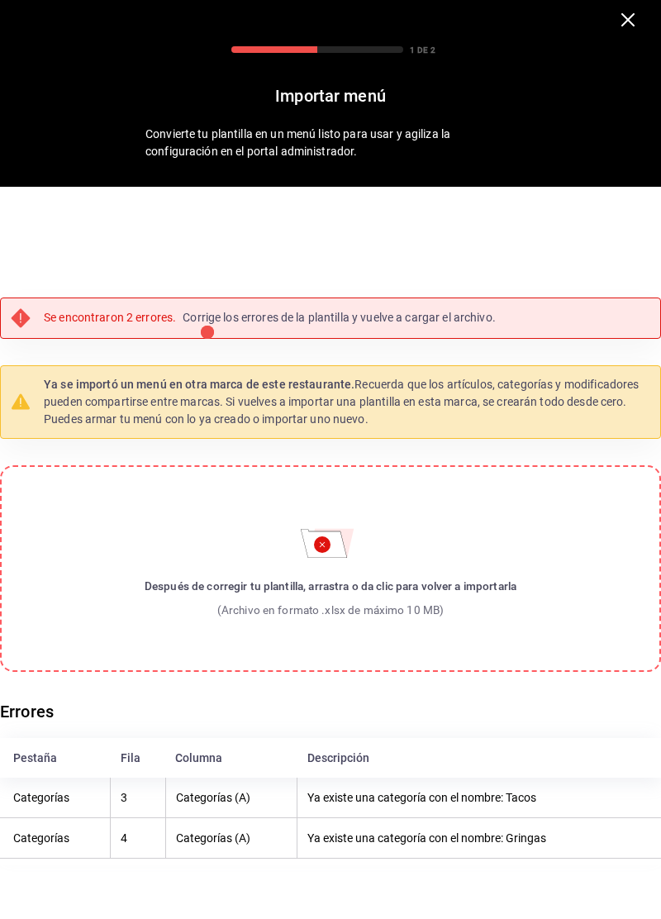
click at [622, 26] on div at bounding box center [330, 26] width 608 height 26
click at [621, 26] on icon "button" at bounding box center [627, 19] width 13 height 13
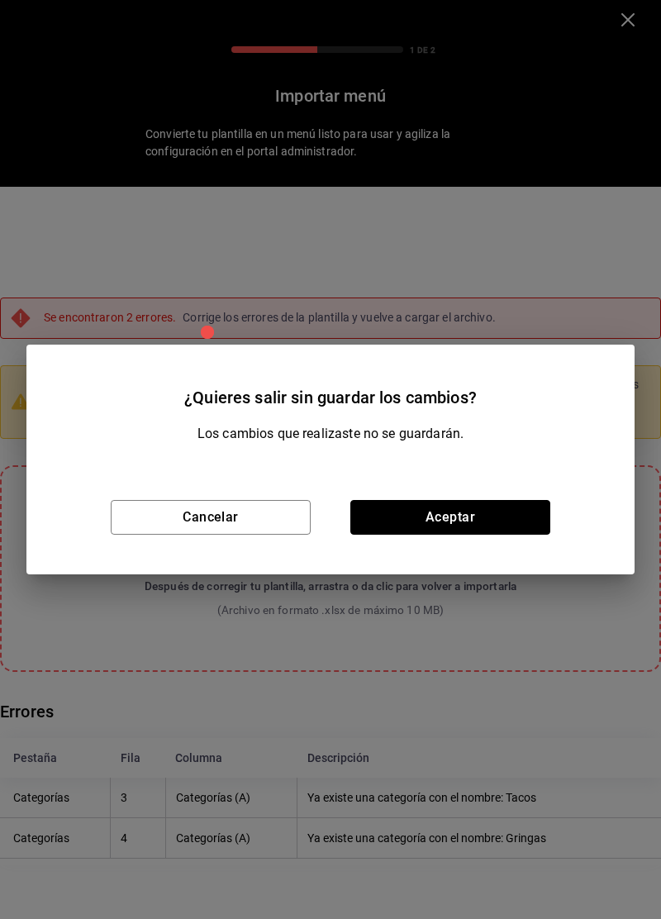
click at [474, 528] on button "Aceptar" at bounding box center [450, 517] width 200 height 35
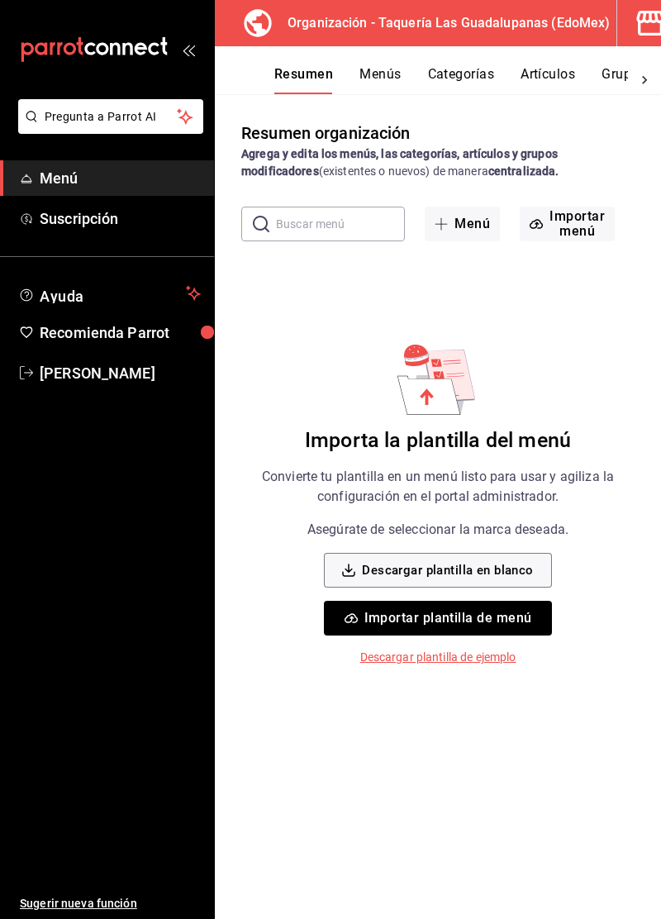
click at [53, 185] on span "Menú" at bounding box center [120, 178] width 161 height 22
click at [342, 226] on input "text" at bounding box center [340, 223] width 129 height 33
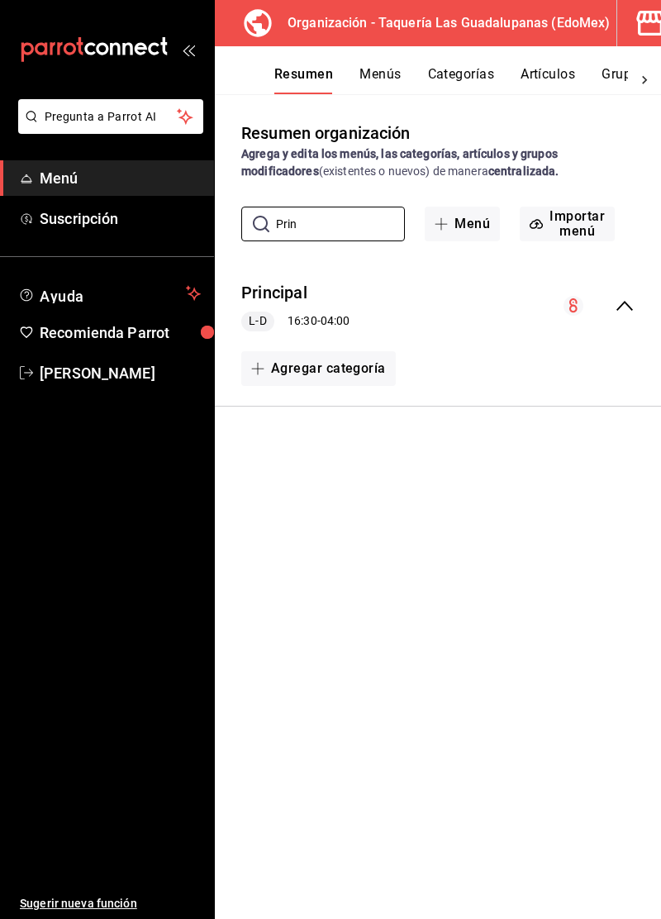
type input "Prin"
click at [456, 330] on div "Principal L-D 16:30 - 04:00" at bounding box center [438, 306] width 446 height 77
click at [618, 311] on icon "collapse-menu-row" at bounding box center [625, 306] width 20 height 20
click at [458, 322] on div "Principal L-D 16:30 - 04:00" at bounding box center [438, 306] width 446 height 77
click at [502, 308] on div "Principal L-D 16:30 - 04:00" at bounding box center [438, 306] width 446 height 77
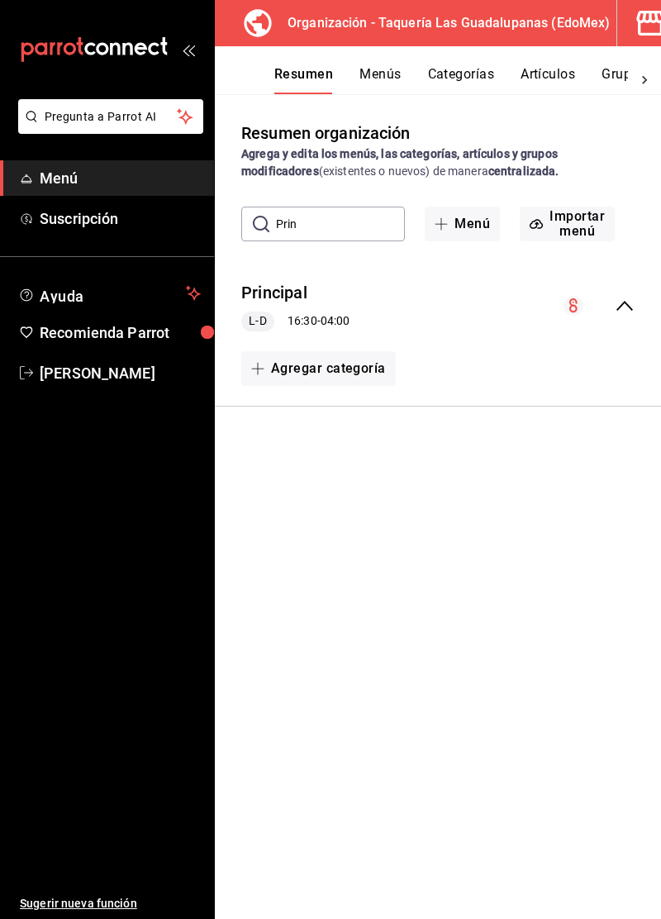
click at [257, 319] on span "L-D" at bounding box center [257, 320] width 31 height 17
click at [422, 313] on div "Principal L-D 16:30 - 04:00" at bounding box center [438, 306] width 446 height 77
click at [623, 317] on div "Principal L-D 16:30 - 04:00" at bounding box center [438, 306] width 446 height 77
click at [483, 377] on div "Agregar categoría" at bounding box center [437, 368] width 393 height 35
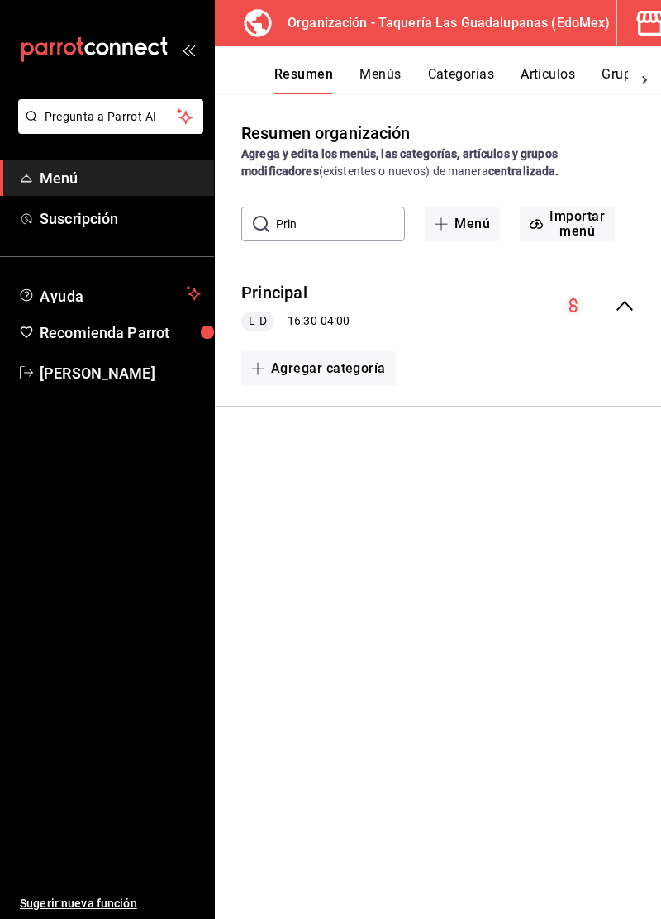
click at [488, 388] on div "Agregar categoría" at bounding box center [438, 369] width 446 height 48
click at [486, 387] on div "Agregar categoría" at bounding box center [438, 369] width 446 height 48
click at [375, 307] on div "Principal L-D 16:30 - 04:00" at bounding box center [438, 306] width 446 height 77
click at [263, 322] on span "L-D" at bounding box center [257, 320] width 31 height 17
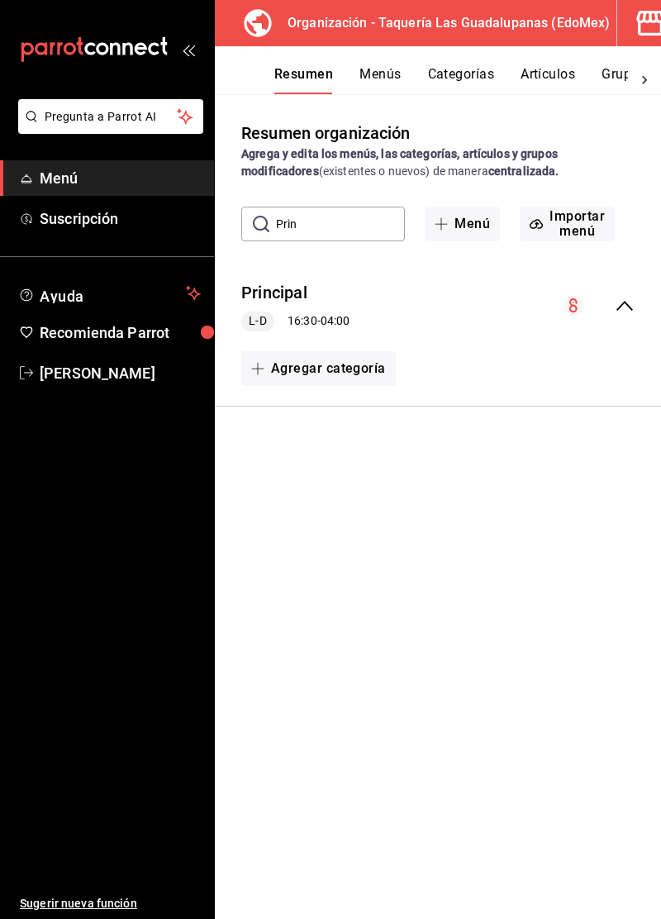
click at [342, 379] on button "Agregar categoría" at bounding box center [318, 368] width 155 height 35
click at [536, 507] on div at bounding box center [330, 459] width 661 height 919
click at [536, 506] on div "Resumen organización Agrega y edita los menús, las categorías, artículos y grup…" at bounding box center [438, 520] width 446 height 798
click at [539, 306] on div "Principal L-D 16:30 - 04:00" at bounding box center [438, 306] width 446 height 77
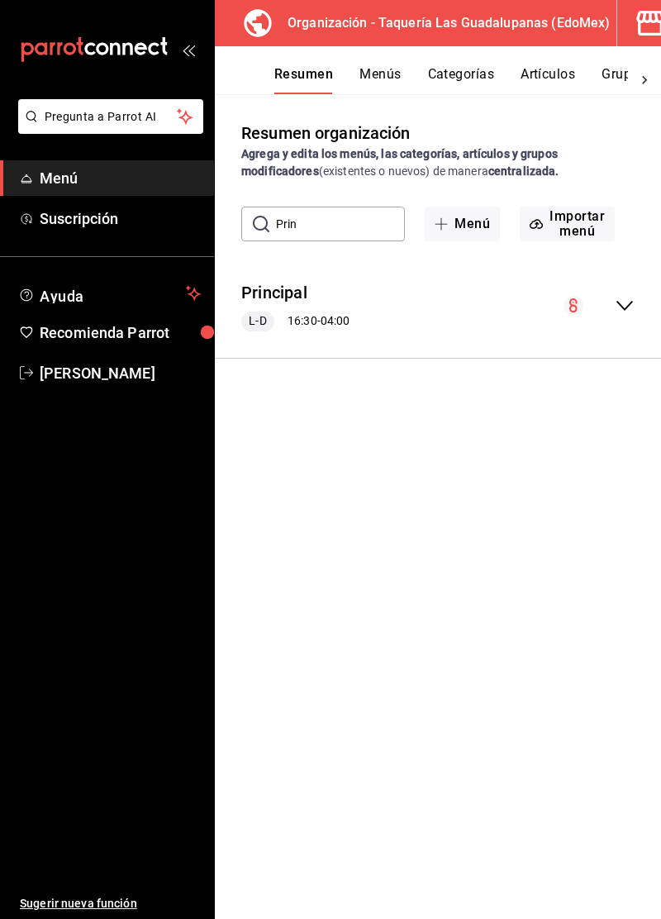
click at [586, 306] on div "collapse-menu-row" at bounding box center [599, 306] width 71 height 20
click at [579, 305] on circle "collapse-menu-row" at bounding box center [574, 306] width 20 height 20
click at [387, 69] on button "Menús" at bounding box center [379, 80] width 41 height 28
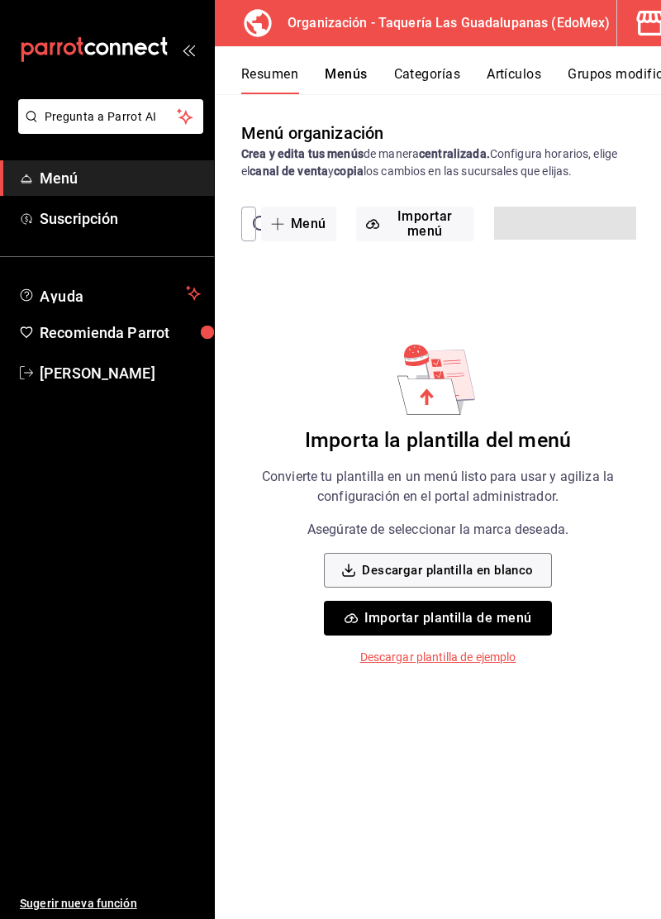
click at [470, 73] on div "Resumen Menús Categorías Artículos Grupos modificadores" at bounding box center [451, 80] width 420 height 28
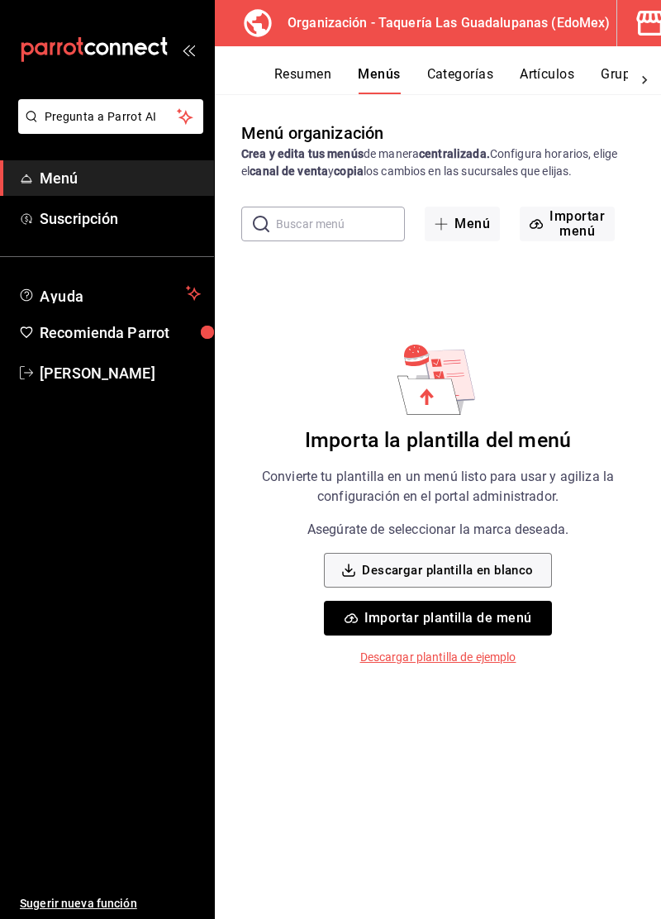
click at [456, 78] on button "Categorías" at bounding box center [460, 80] width 67 height 28
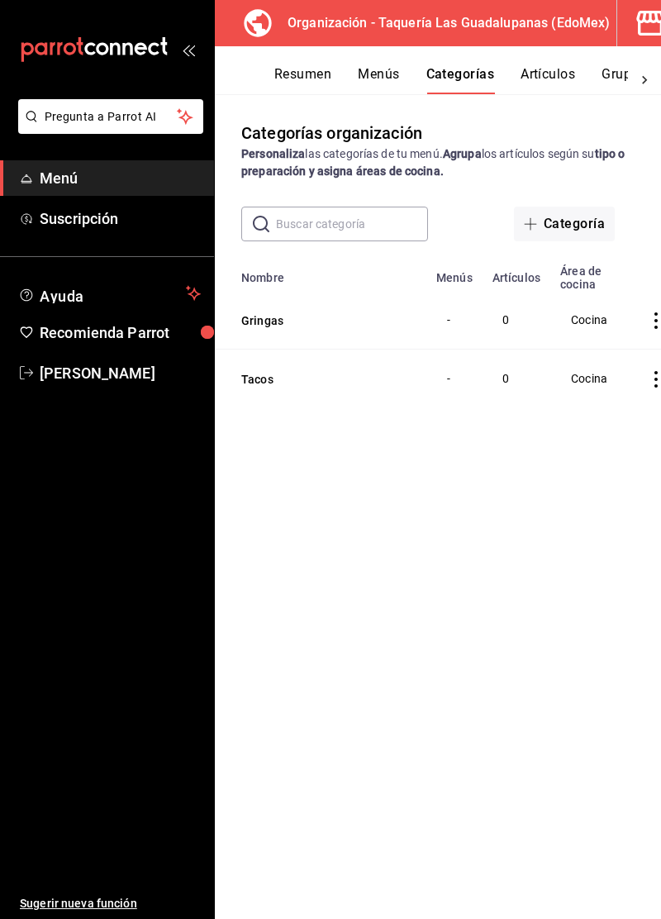
click at [638, 329] on td "categoriesTable" at bounding box center [659, 320] width 63 height 59
click at [545, 329] on td "0" at bounding box center [517, 320] width 68 height 59
click at [635, 337] on td "categoriesTable" at bounding box center [659, 320] width 63 height 59
click at [388, 325] on button "Gringas" at bounding box center [323, 320] width 165 height 17
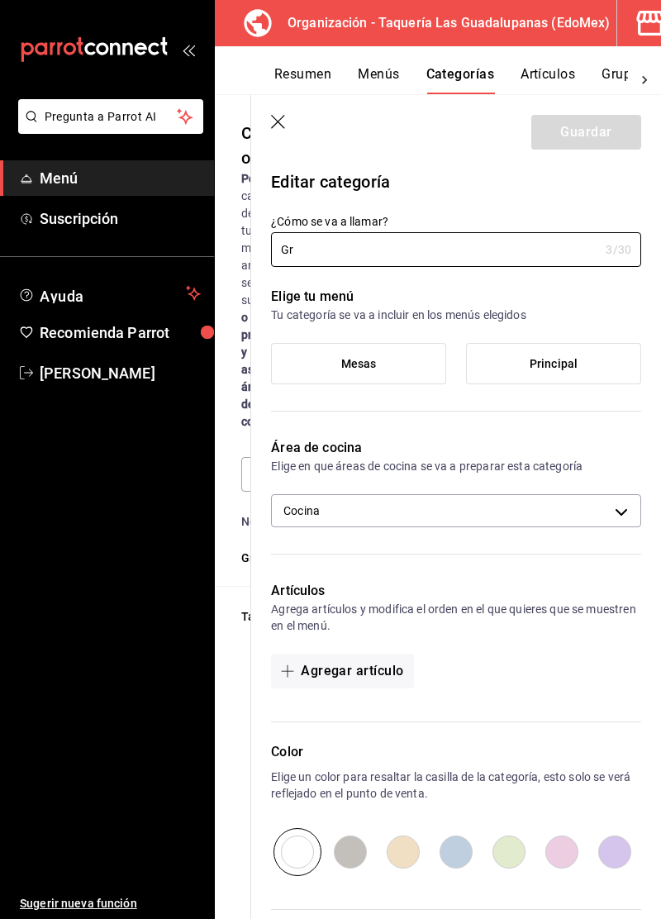
type input "G"
type input "L"
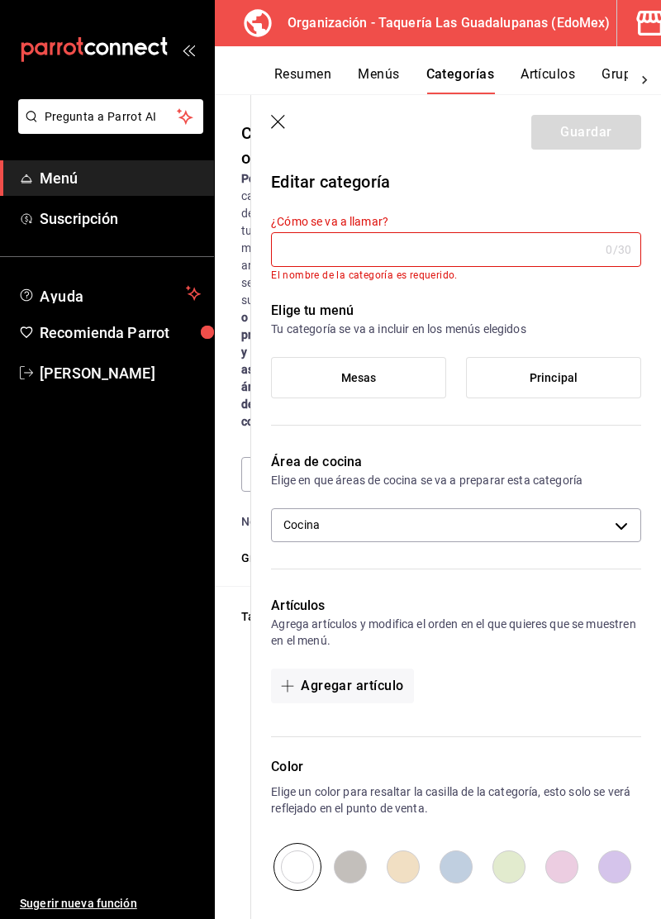
click at [273, 124] on icon "button" at bounding box center [279, 123] width 17 height 17
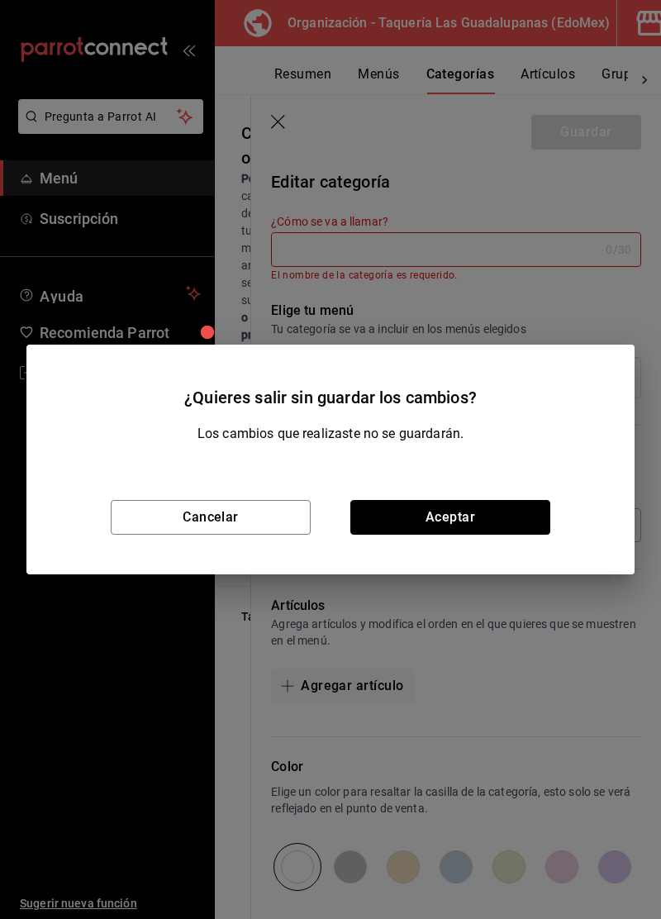
click at [476, 523] on button "Aceptar" at bounding box center [450, 517] width 200 height 35
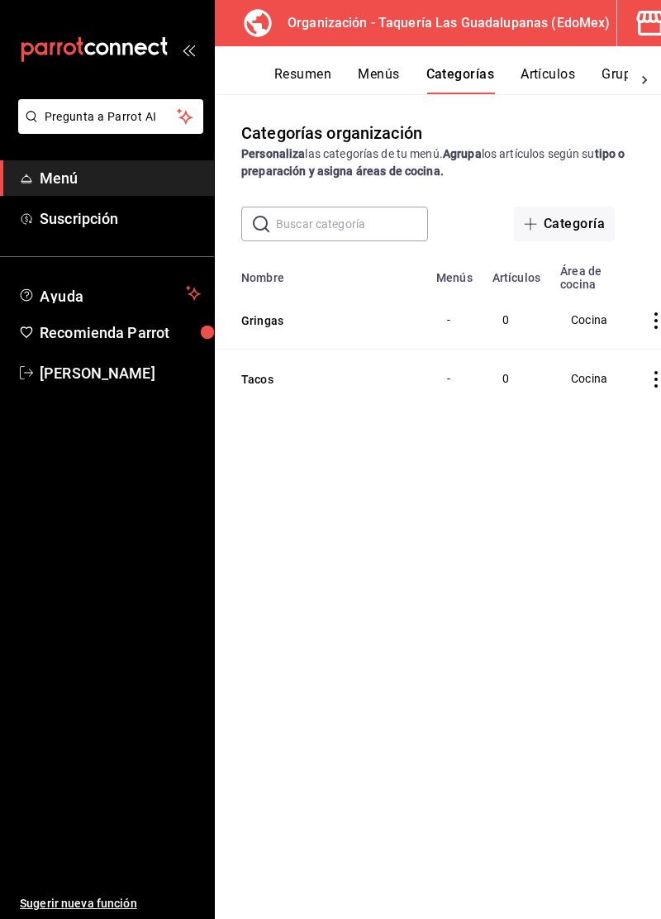
click at [650, 380] on icon "actions" at bounding box center [656, 379] width 17 height 17
click at [592, 488] on span "Eliminar" at bounding box center [606, 484] width 42 height 13
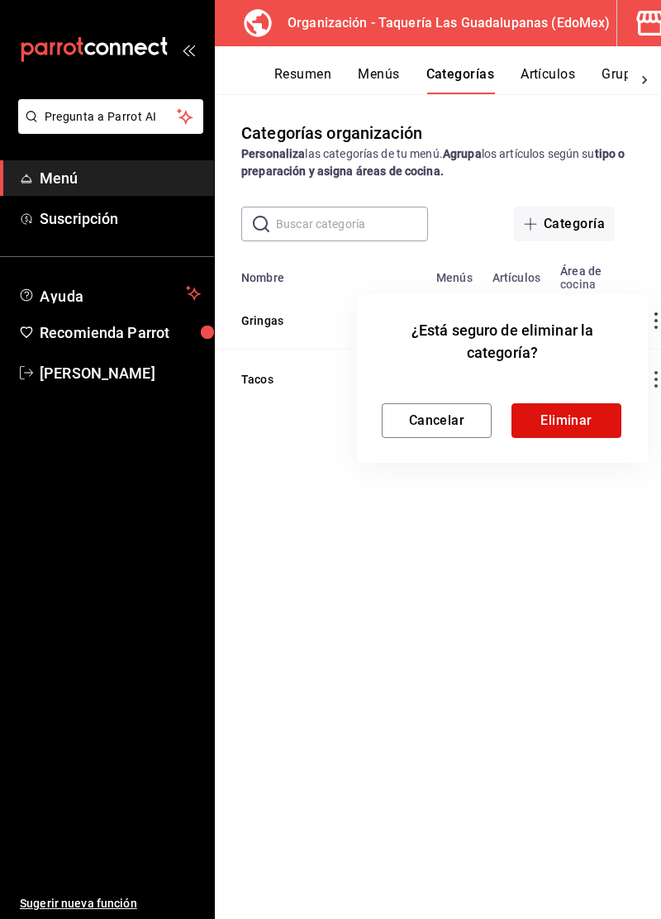
click at [553, 423] on button "Eliminar" at bounding box center [567, 420] width 110 height 35
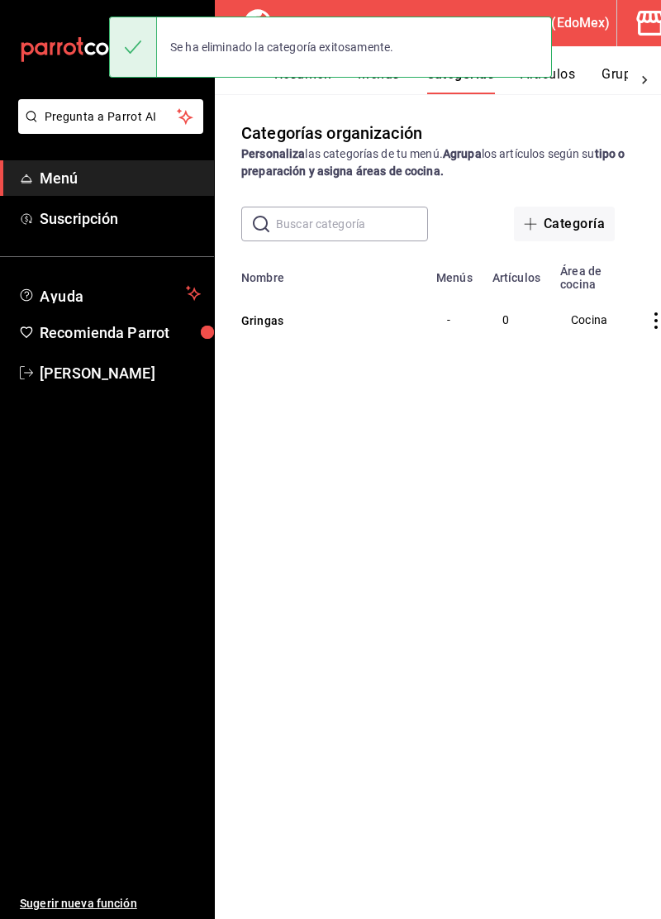
click at [650, 321] on icon "actions" at bounding box center [656, 320] width 17 height 17
click at [590, 429] on span "Eliminar" at bounding box center [606, 425] width 42 height 13
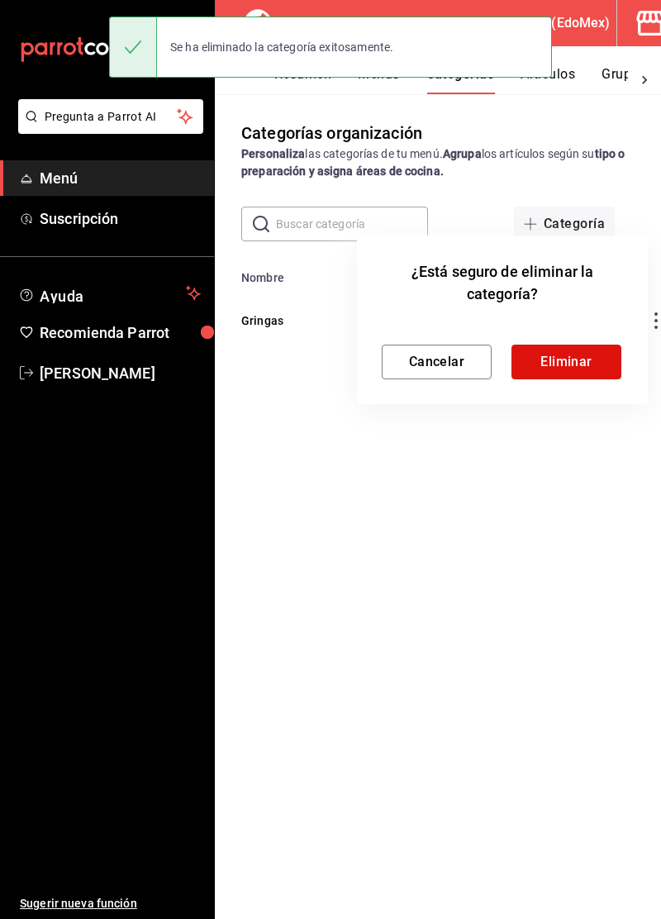
click at [562, 369] on button "Eliminar" at bounding box center [567, 362] width 110 height 35
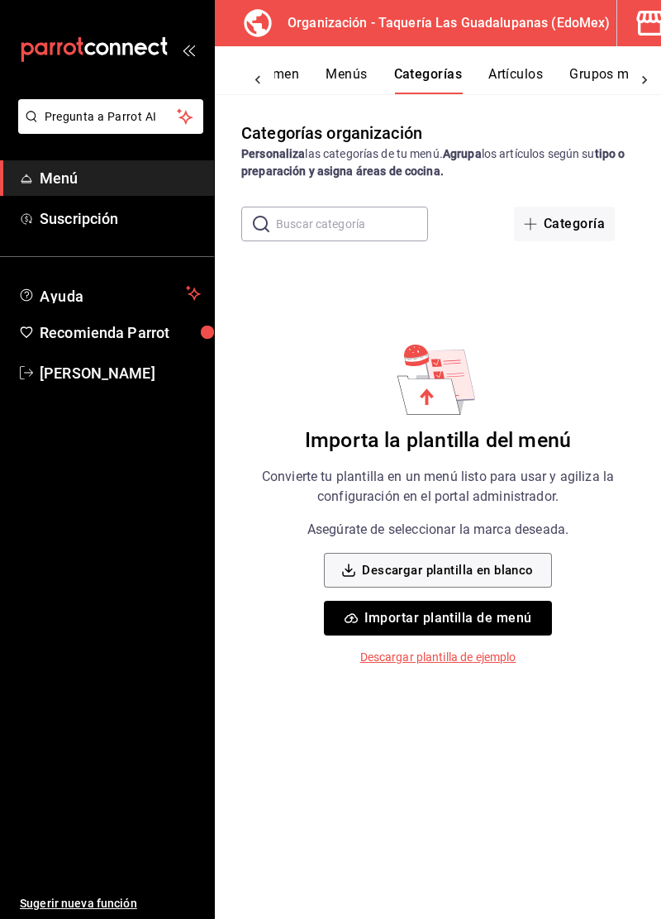
scroll to position [0, 33]
click at [351, 78] on button "Menús" at bounding box center [345, 80] width 41 height 28
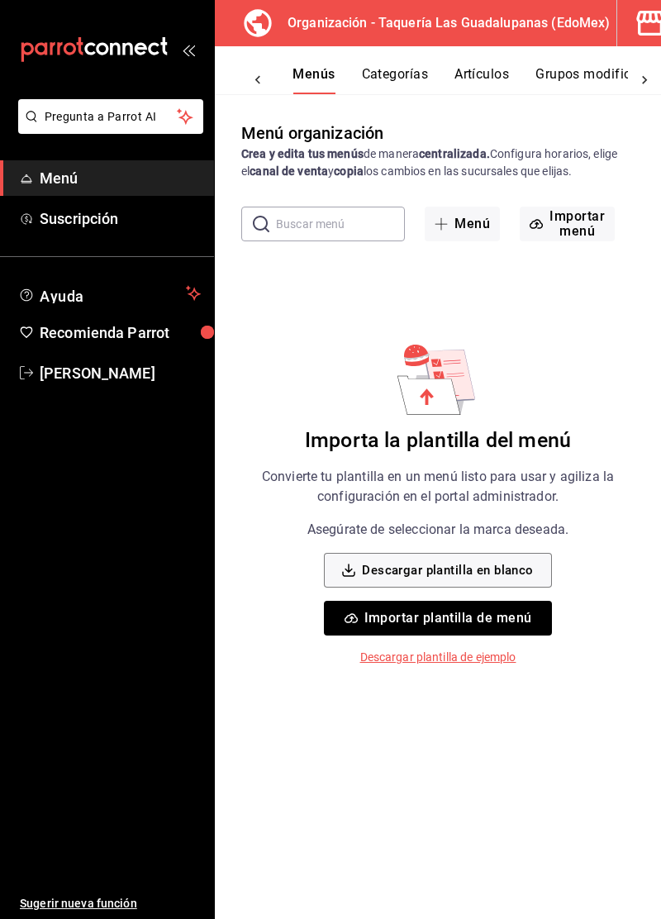
scroll to position [0, 114]
click at [421, 78] on button "Artículos" at bounding box center [437, 80] width 55 height 28
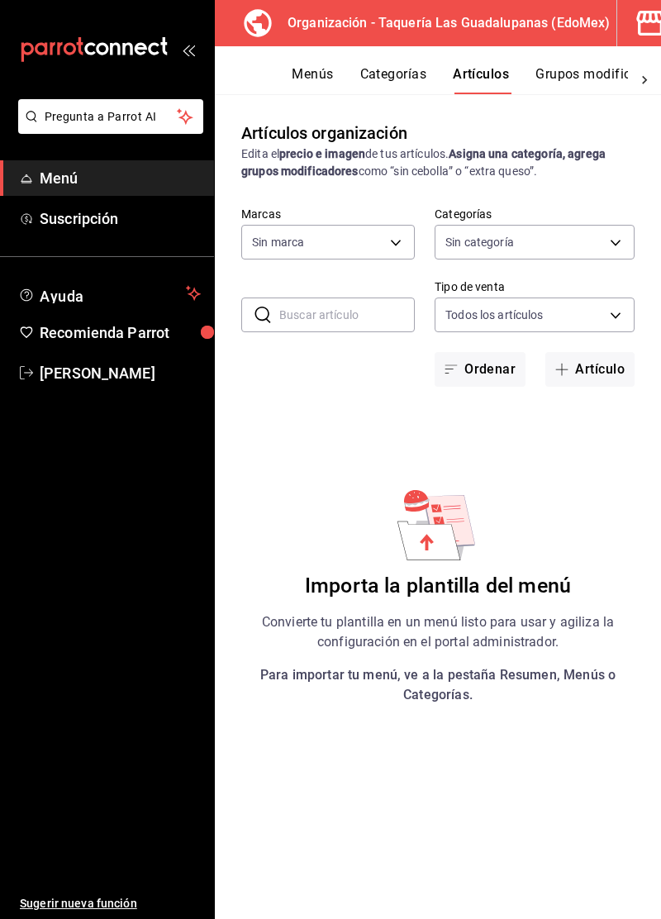
scroll to position [0, 114]
click at [564, 79] on button "Grupos modificadores" at bounding box center [559, 80] width 137 height 28
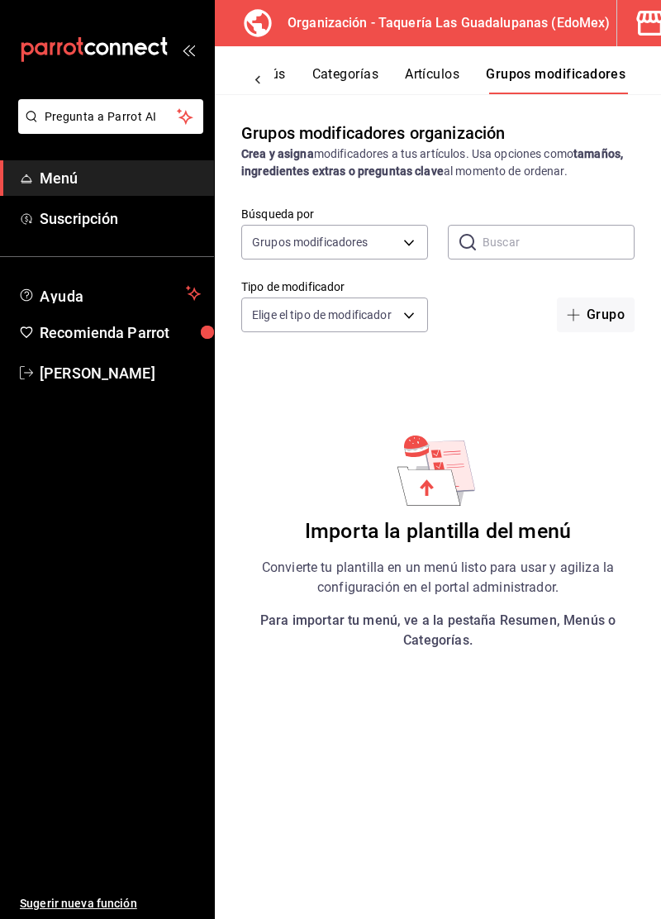
scroll to position [0, 114]
click at [262, 74] on icon at bounding box center [258, 80] width 17 height 17
click at [312, 76] on button "Resumen" at bounding box center [302, 80] width 57 height 28
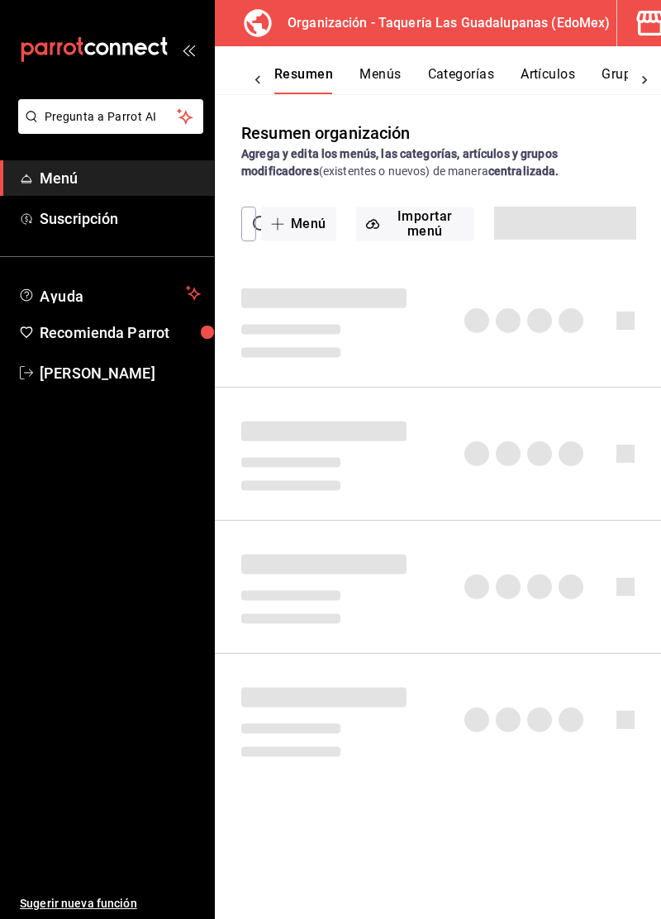
click at [51, 189] on link "Menú" at bounding box center [107, 178] width 214 height 36
click at [53, 179] on span "Menú" at bounding box center [120, 178] width 161 height 22
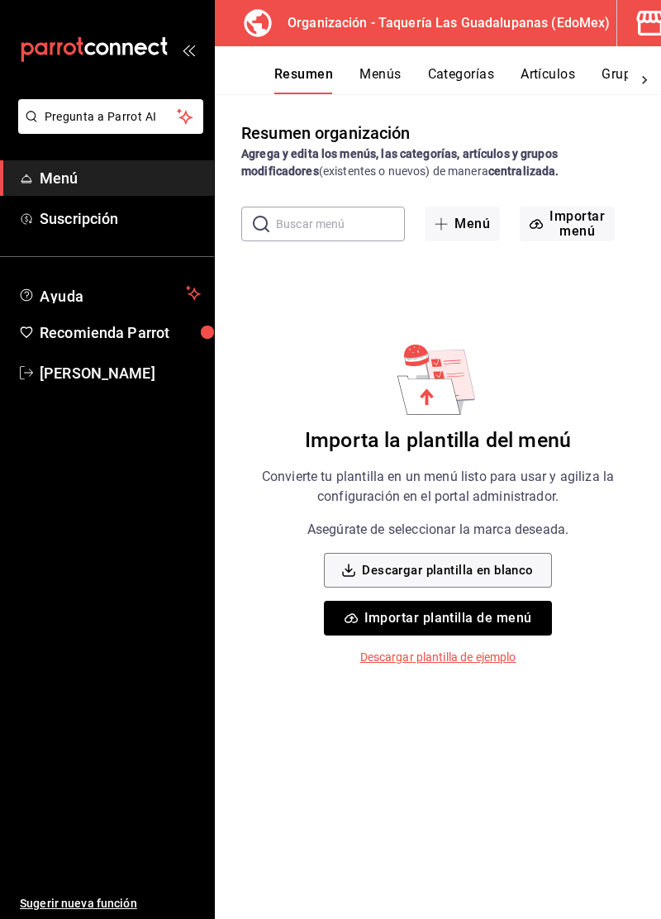
click at [573, 228] on button "Importar menú" at bounding box center [567, 224] width 95 height 35
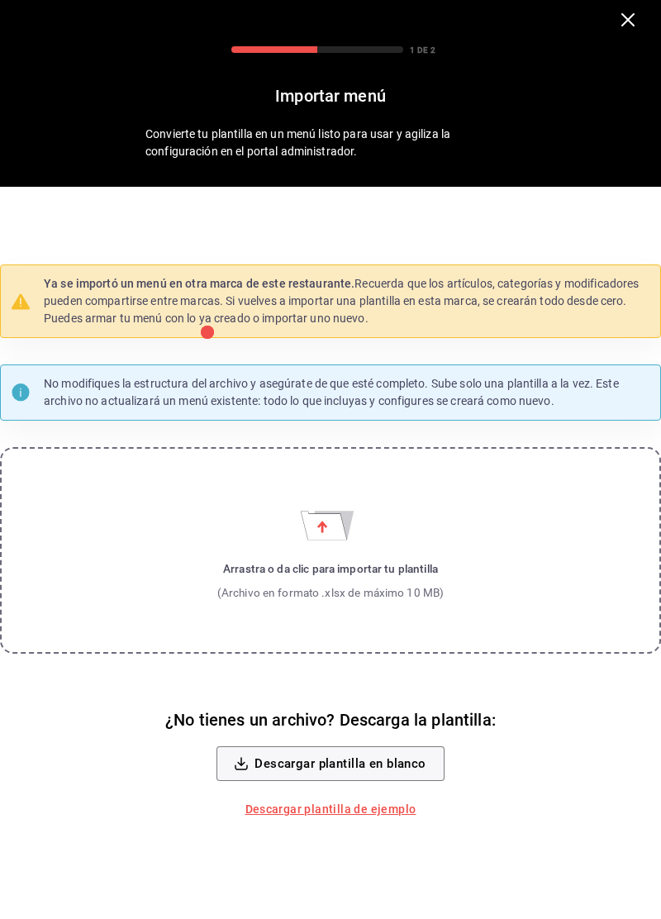
scroll to position [116, 0]
click at [515, 528] on label "Arrastra o da clic para importar tu plantilla (Archivo en formato .xlsx de máxi…" at bounding box center [330, 550] width 661 height 207
click at [0, 0] on input "Arrastra o da clic para importar tu plantilla (Archivo en formato .xlsx de máxi…" at bounding box center [0, 0] width 0 height 0
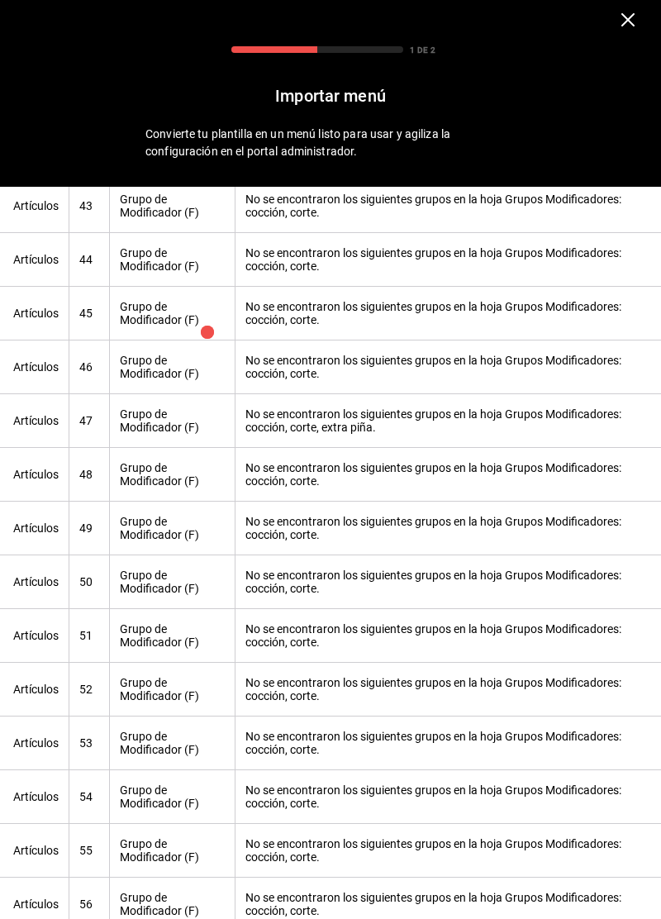
scroll to position [0, 0]
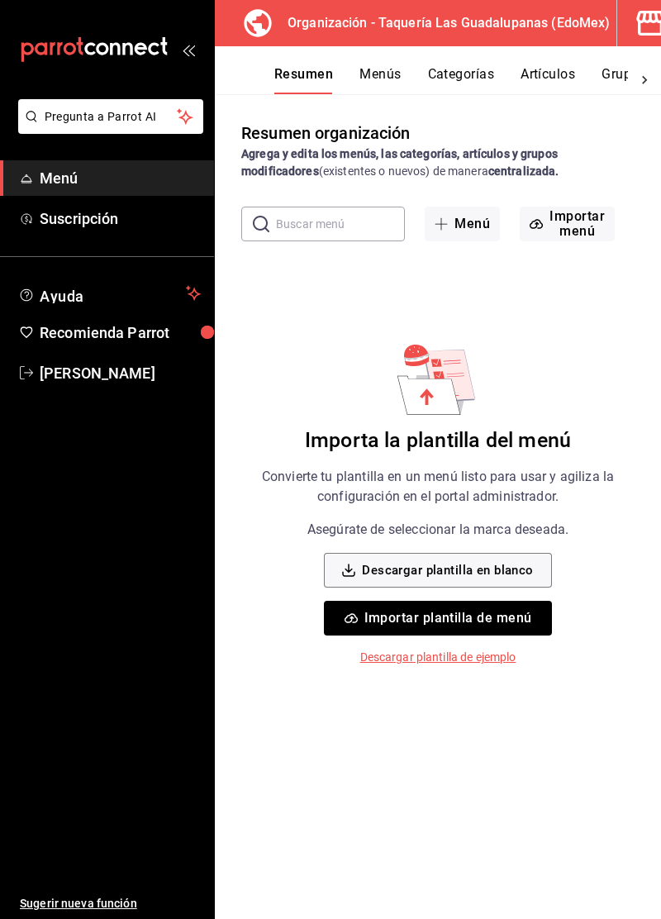
click at [567, 225] on button "Importar menú" at bounding box center [567, 224] width 95 height 35
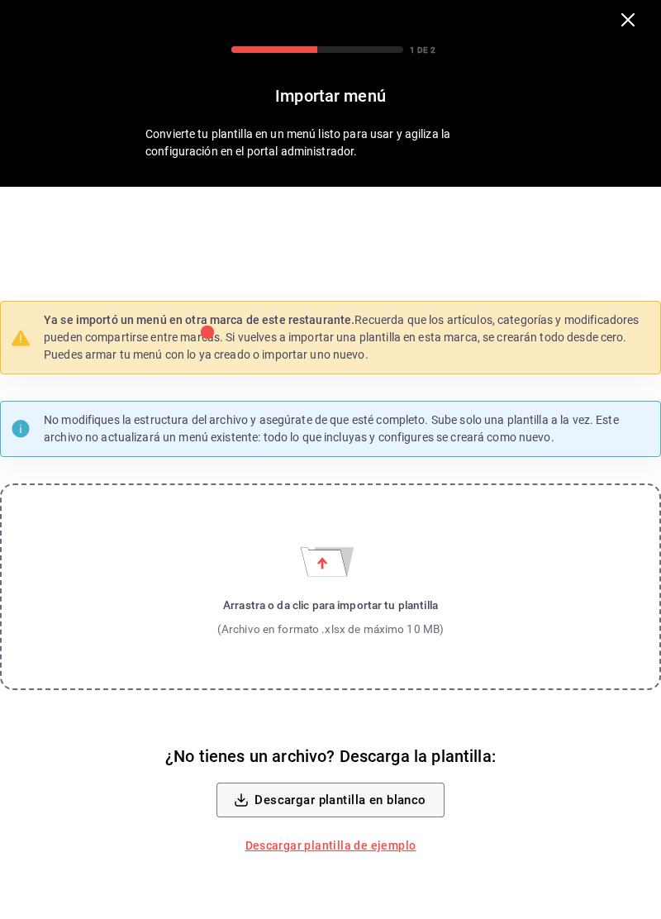
click at [486, 630] on label "Arrastra o da clic para importar tu plantilla (Archivo en formato .xlsx de máxi…" at bounding box center [330, 586] width 661 height 207
click at [0, 0] on input "Arrastra o da clic para importar tu plantilla (Archivo en formato .xlsx de máxi…" at bounding box center [0, 0] width 0 height 0
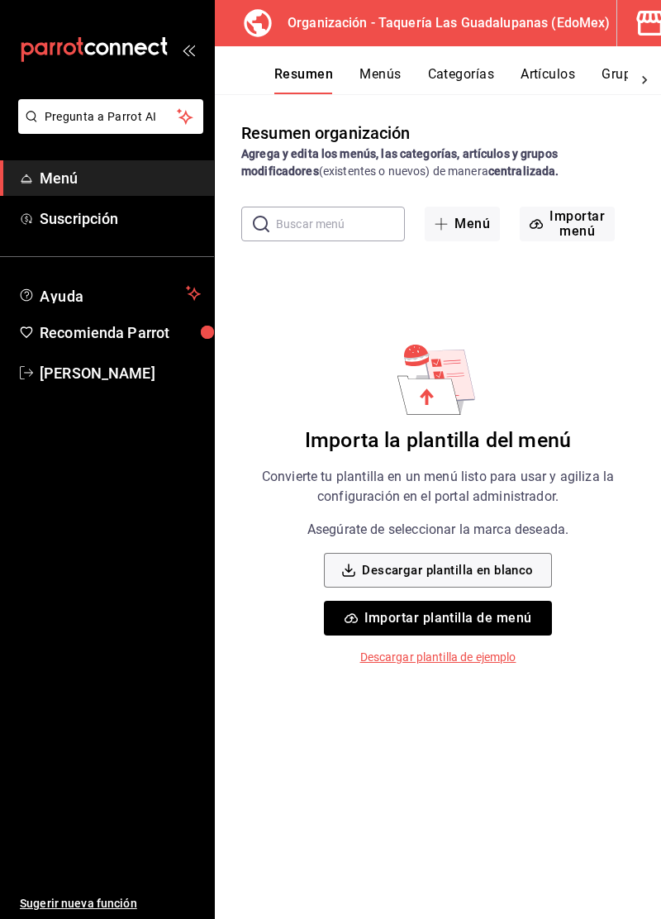
click at [70, 50] on icon "mailbox folders" at bounding box center [94, 49] width 149 height 25
click at [512, 621] on button "Importar plantilla de menú" at bounding box center [437, 618] width 227 height 35
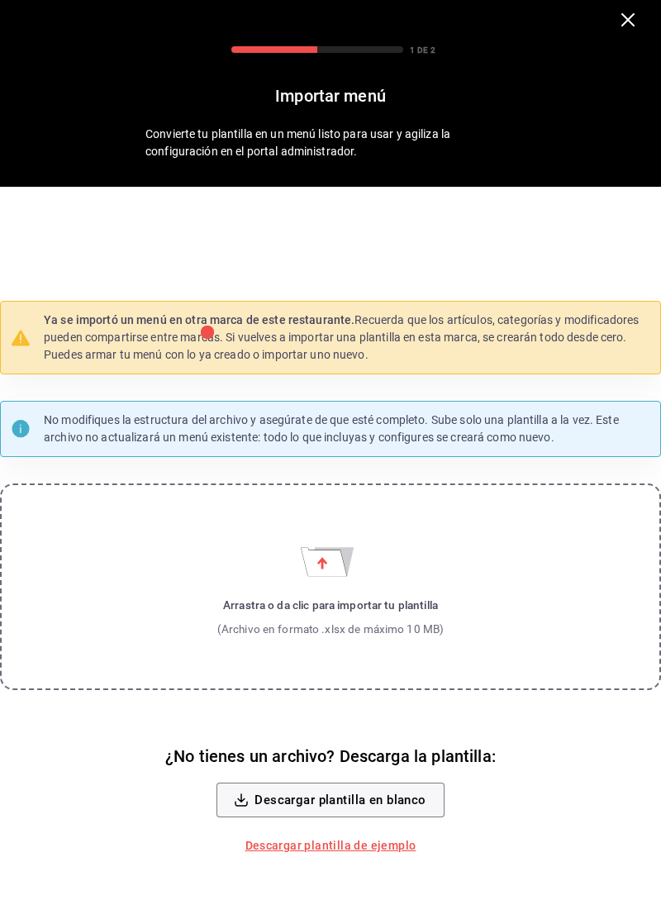
click at [479, 610] on label "Arrastra o da clic para importar tu plantilla (Archivo en formato .xlsx de máxi…" at bounding box center [330, 586] width 661 height 207
click at [0, 0] on input "Arrastra o da clic para importar tu plantilla (Archivo en formato .xlsx de máxi…" at bounding box center [0, 0] width 0 height 0
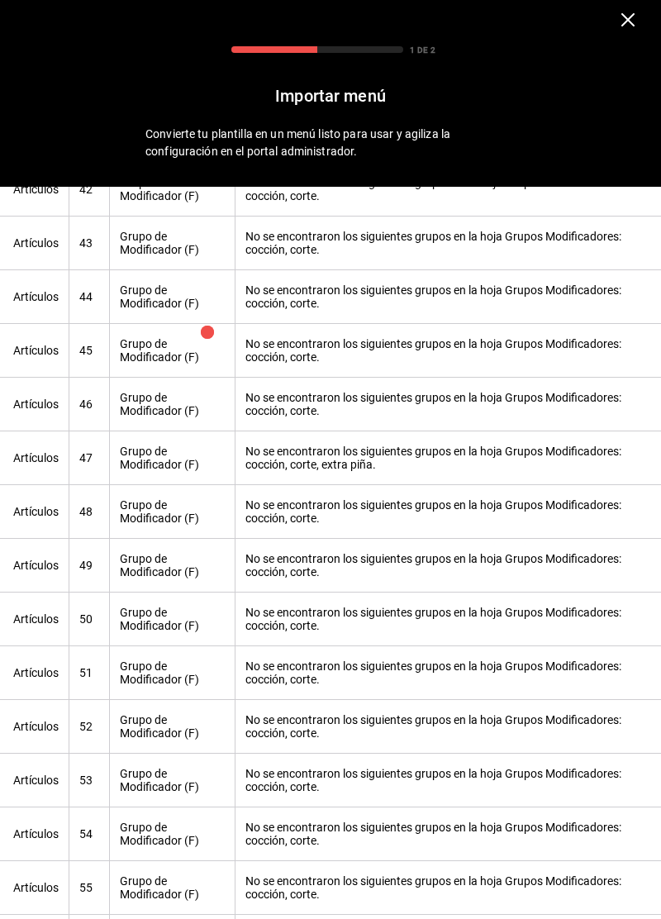
click at [626, 24] on icon "button" at bounding box center [627, 19] width 13 height 13
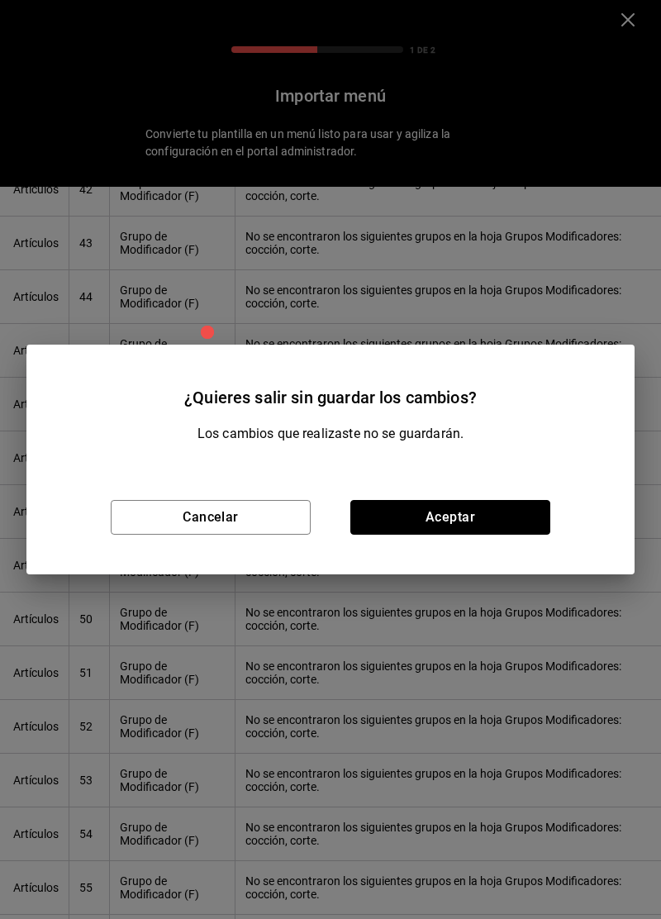
click at [472, 517] on button "Aceptar" at bounding box center [450, 517] width 200 height 35
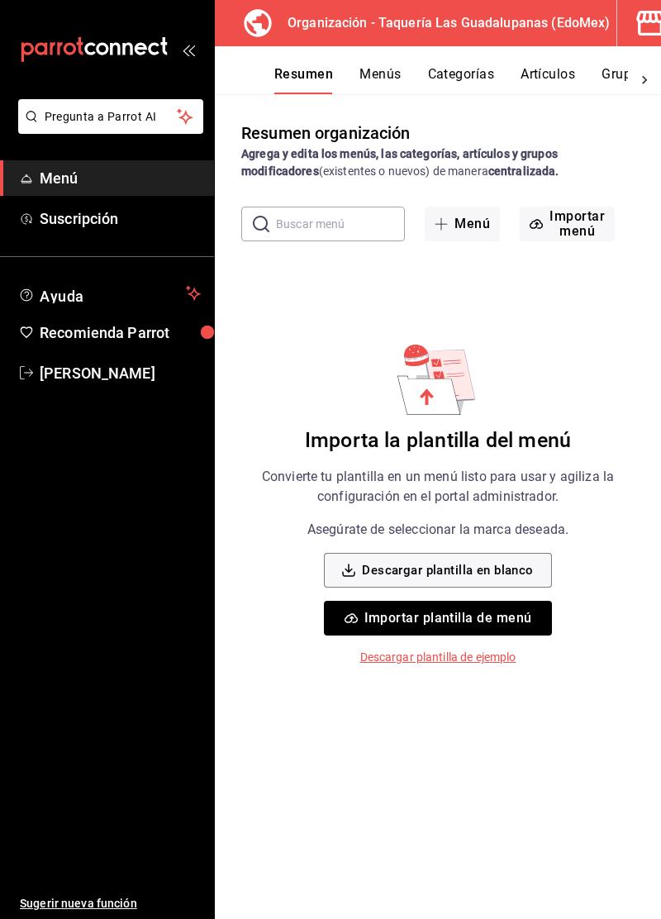
click at [56, 55] on icon "mailbox folders" at bounding box center [94, 49] width 149 height 25
click at [40, 181] on span "Menú" at bounding box center [120, 178] width 161 height 22
click at [253, 24] on icon at bounding box center [257, 22] width 27 height 27
click at [634, 35] on icon "button" at bounding box center [650, 23] width 33 height 33
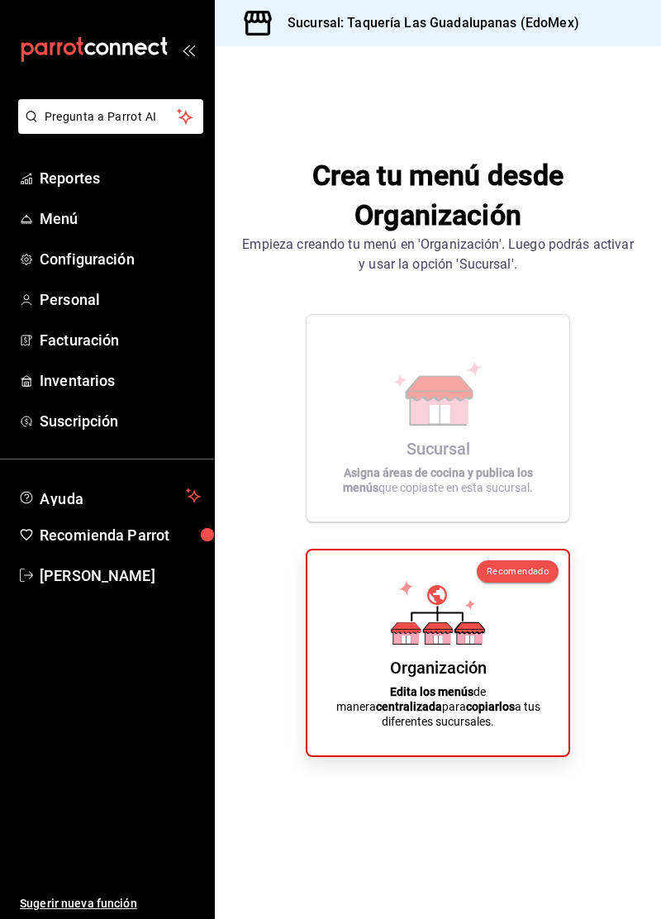
click at [51, 225] on span "Menú" at bounding box center [120, 218] width 161 height 22
click at [490, 606] on div "Organización Edita los menús de manera centralizada para copiarlos a tus difere…" at bounding box center [437, 653] width 221 height 179
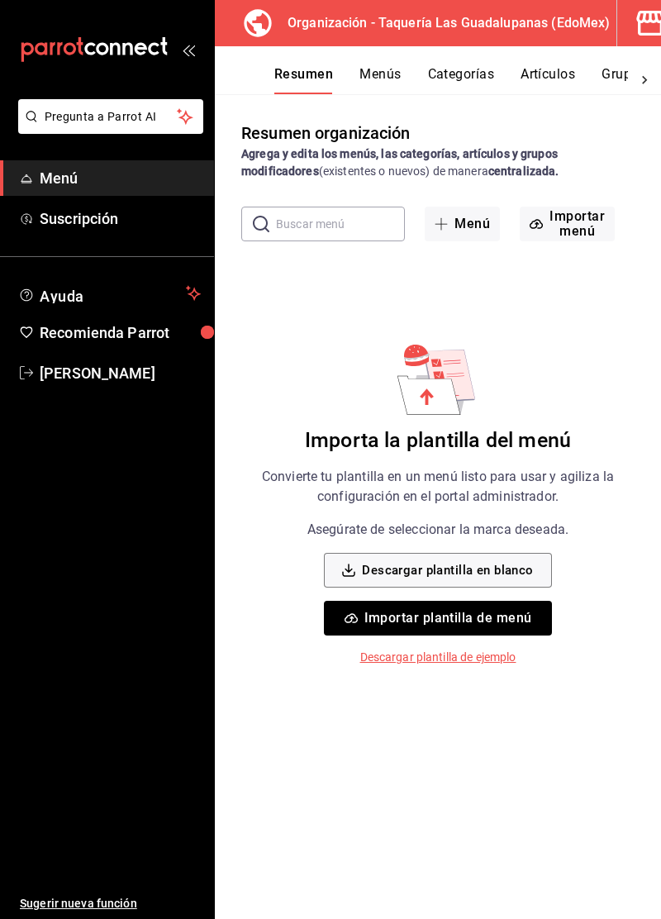
click at [387, 82] on button "Menús" at bounding box center [379, 80] width 41 height 28
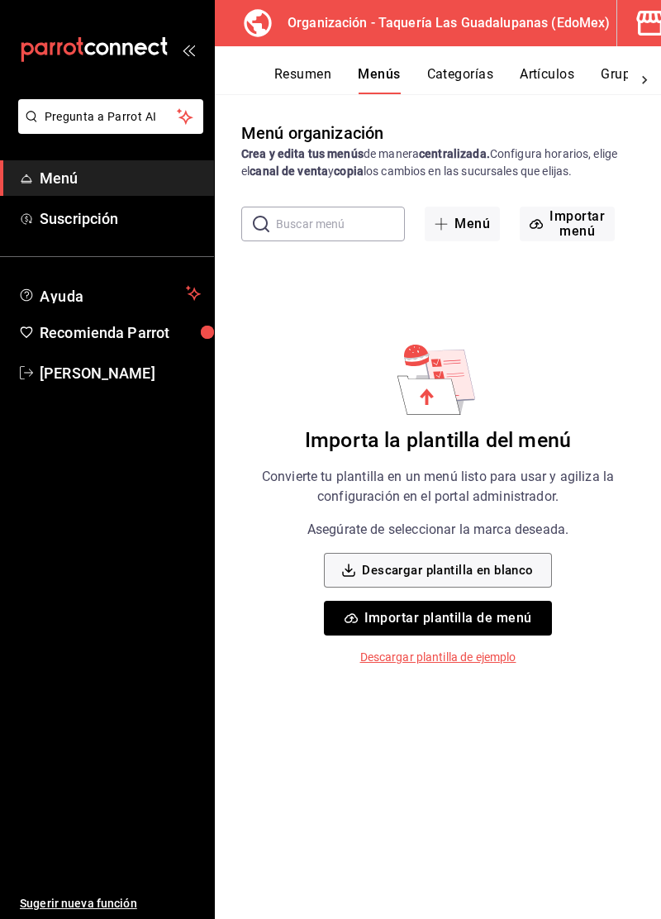
click at [515, 613] on button "Importar plantilla de menú" at bounding box center [437, 618] width 227 height 35
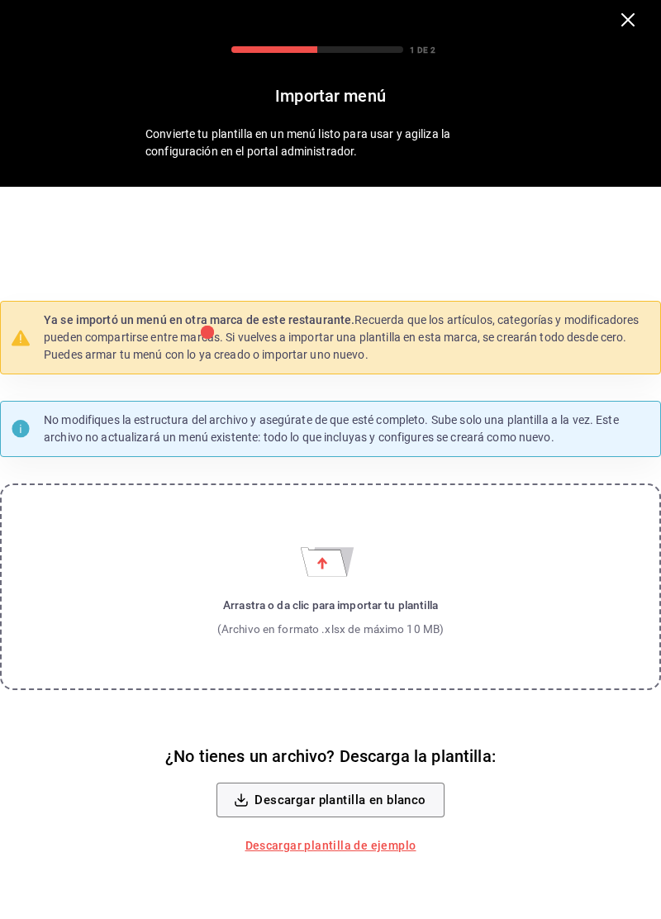
click at [349, 637] on div "Arrastra o da clic para importar tu plantilla (Archivo en formato .xlsx de máxi…" at bounding box center [330, 617] width 227 height 40
click at [0, 0] on input "Arrastra o da clic para importar tu plantilla (Archivo en formato .xlsx de máxi…" at bounding box center [0, 0] width 0 height 0
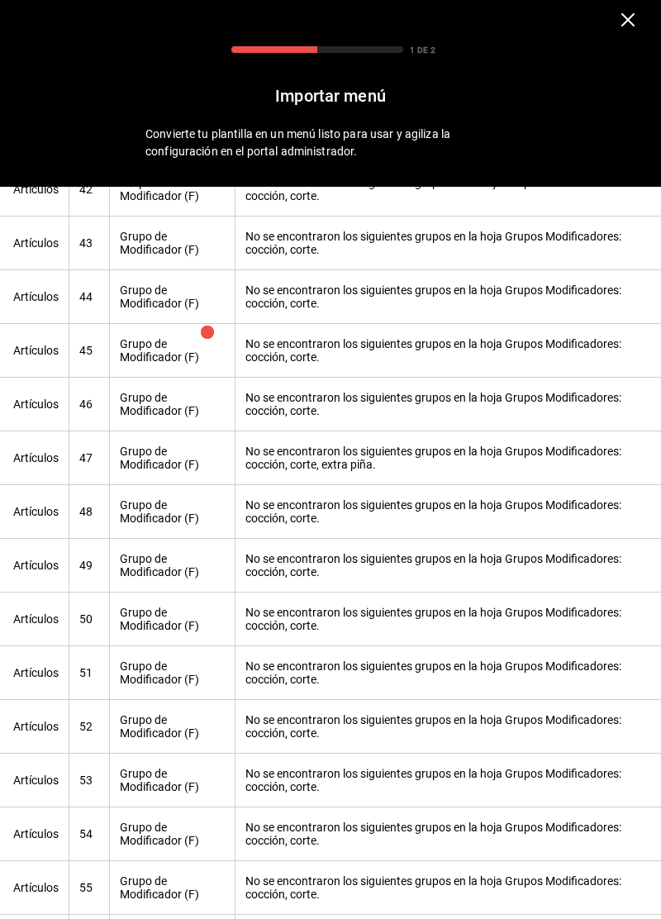
click at [622, 21] on icon "button" at bounding box center [627, 19] width 13 height 13
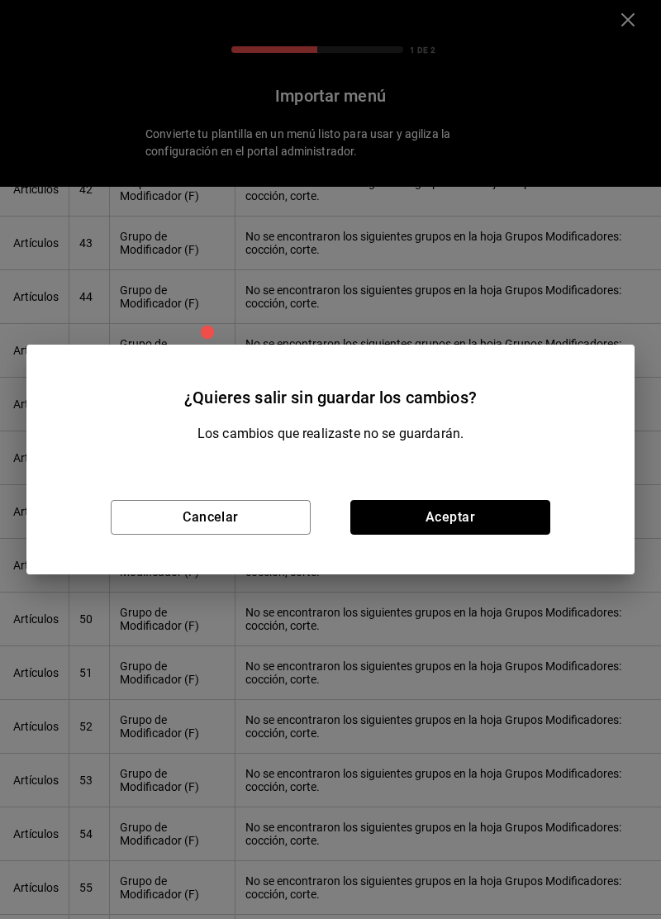
click at [475, 514] on button "Aceptar" at bounding box center [450, 517] width 200 height 35
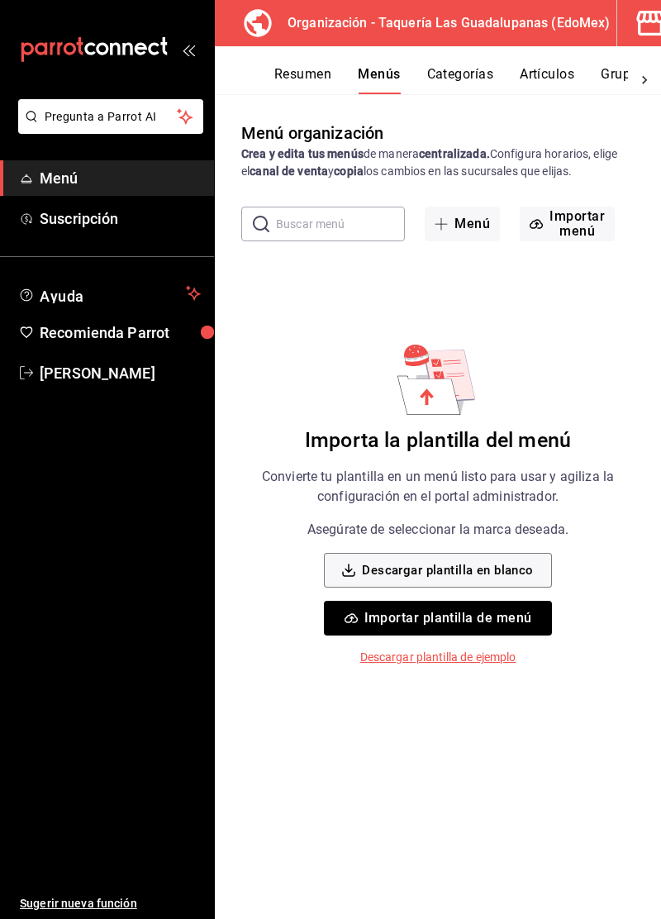
click at [634, 35] on icon "button" at bounding box center [650, 23] width 33 height 33
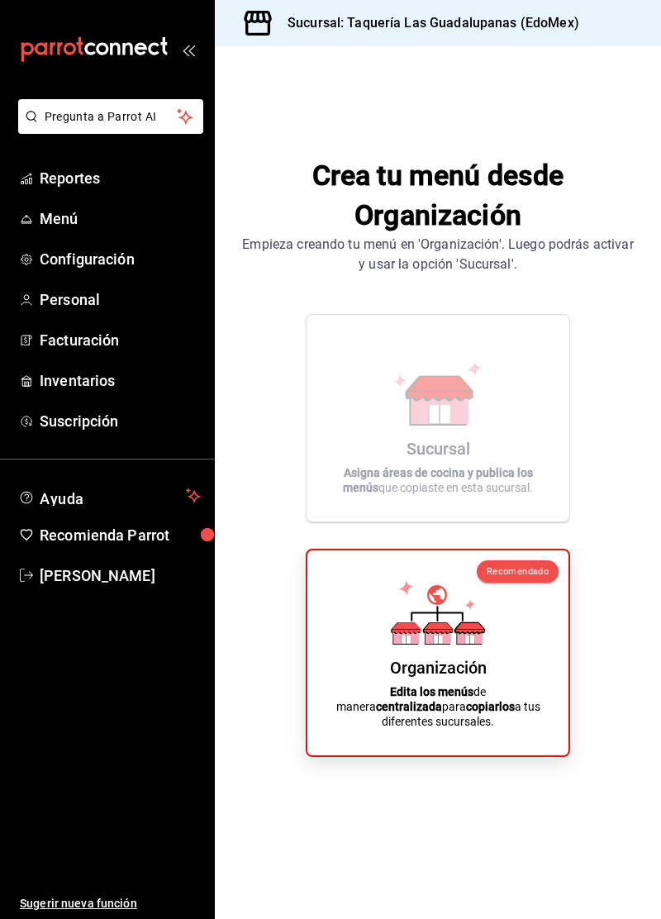
scroll to position [79, 0]
click at [497, 596] on div "Organización Edita los menús de manera centralizada para copiarlos a tus difere…" at bounding box center [437, 653] width 221 height 179
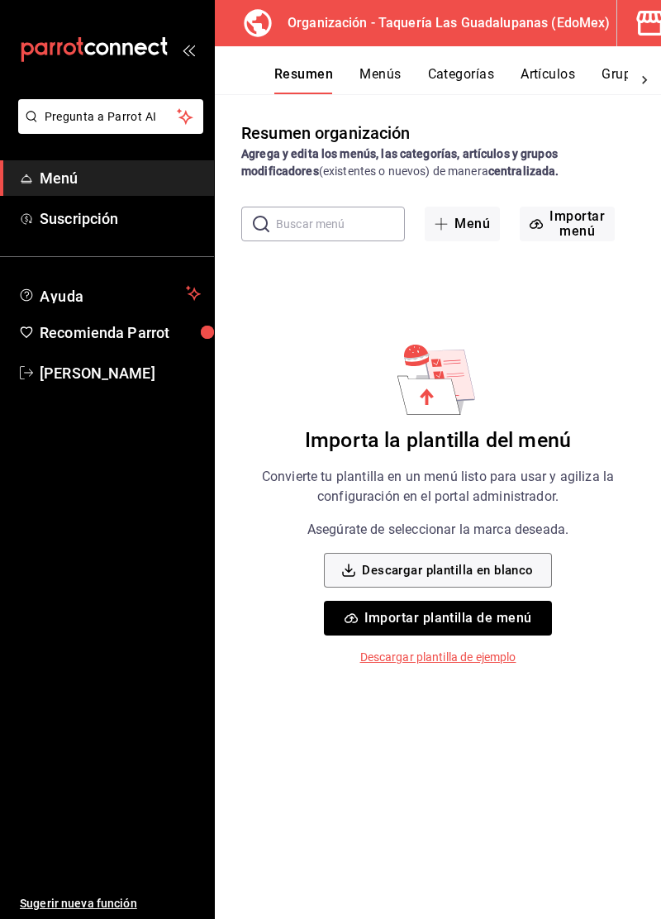
click at [569, 229] on button "Importar menú" at bounding box center [567, 224] width 95 height 35
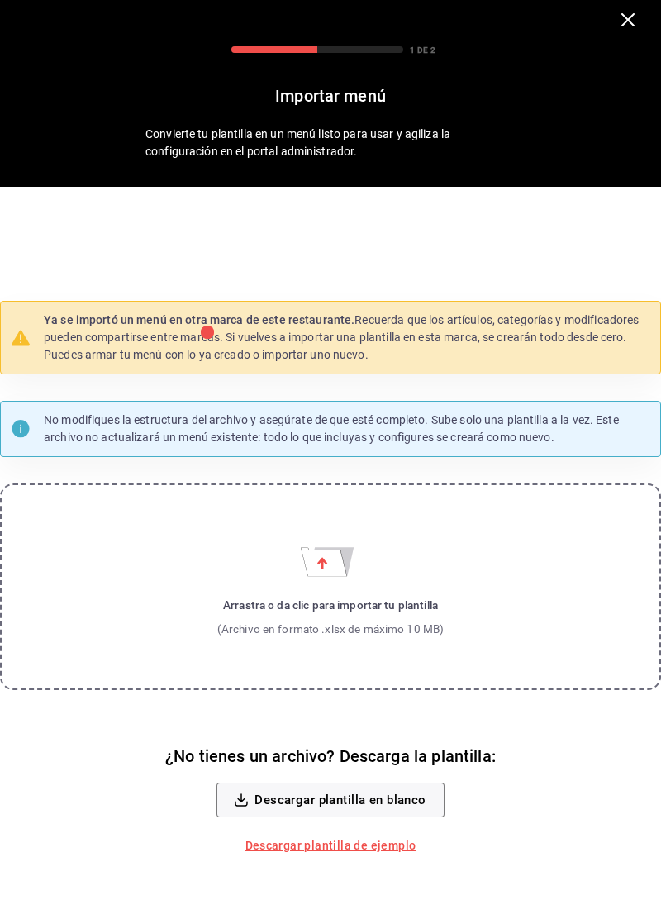
click at [412, 625] on label "Arrastra o da clic para importar tu plantilla (Archivo en formato .xlsx de máxi…" at bounding box center [330, 586] width 661 height 207
click at [0, 0] on input "Arrastra o da clic para importar tu plantilla (Archivo en formato .xlsx de máxi…" at bounding box center [0, 0] width 0 height 0
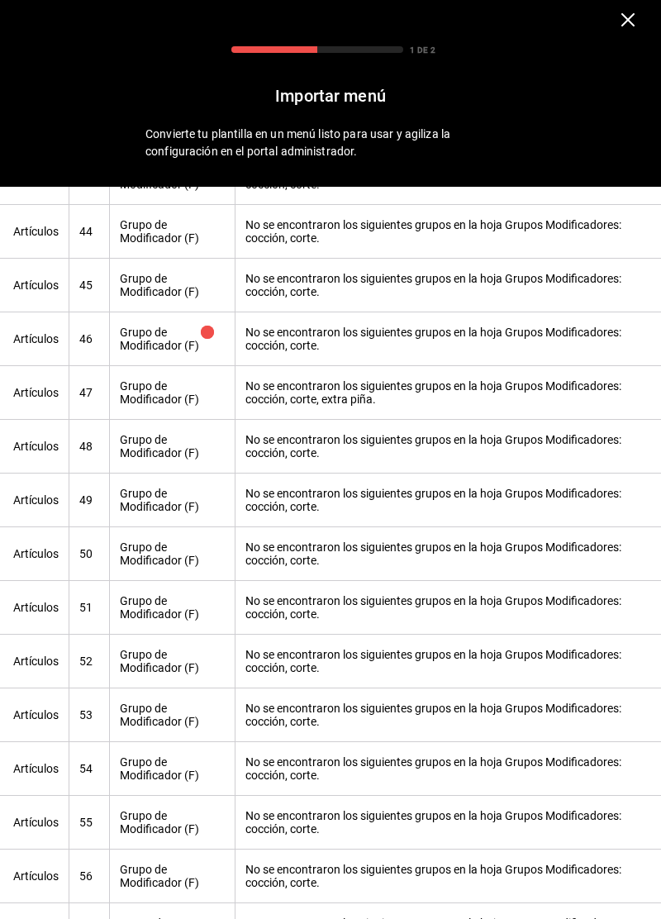
scroll to position [127, 0]
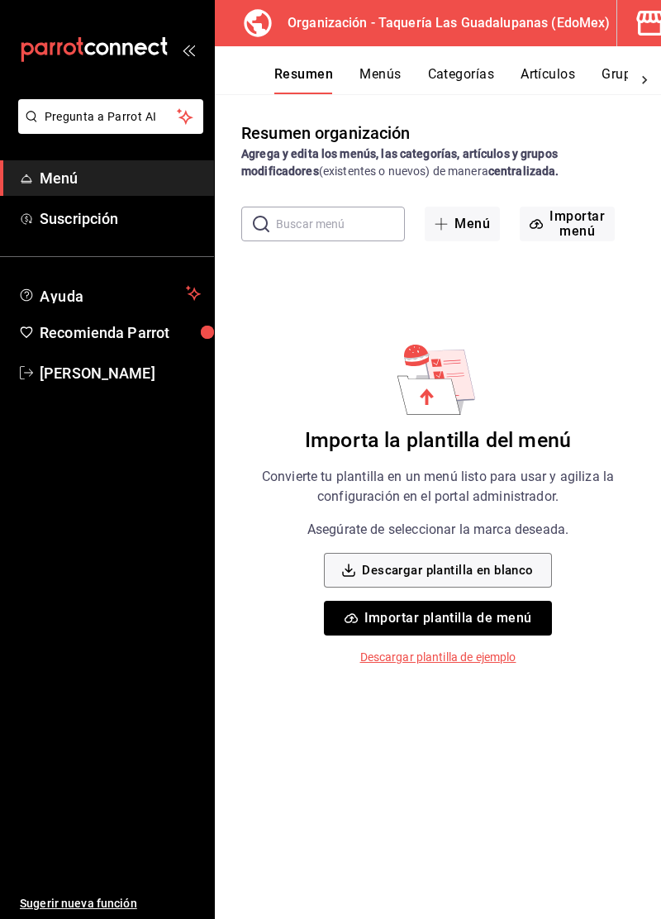
click at [379, 76] on button "Menús" at bounding box center [379, 80] width 41 height 28
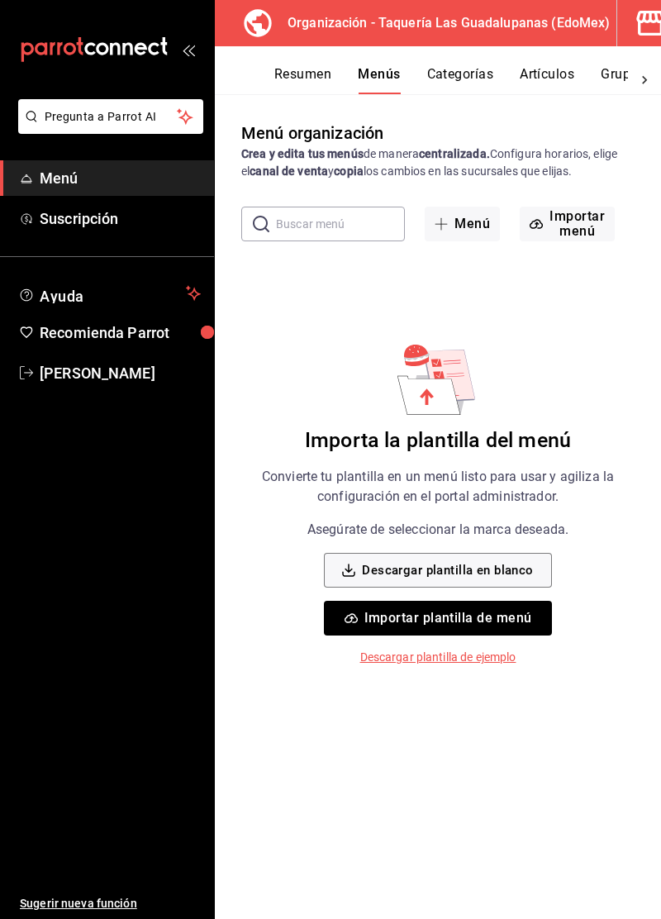
click at [303, 228] on input "text" at bounding box center [340, 223] width 129 height 33
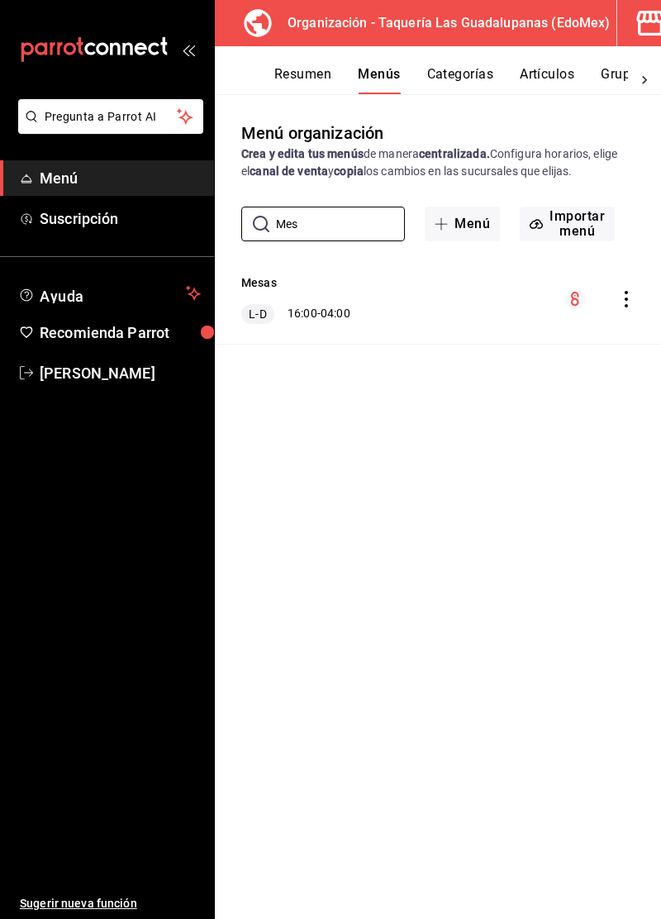
click at [329, 322] on div "L-D 16:00 - 04:00" at bounding box center [295, 314] width 109 height 20
click at [508, 315] on div "Mesas L-D 16:00 - 04:00" at bounding box center [438, 299] width 446 height 89
click at [626, 302] on icon "actions" at bounding box center [626, 299] width 17 height 17
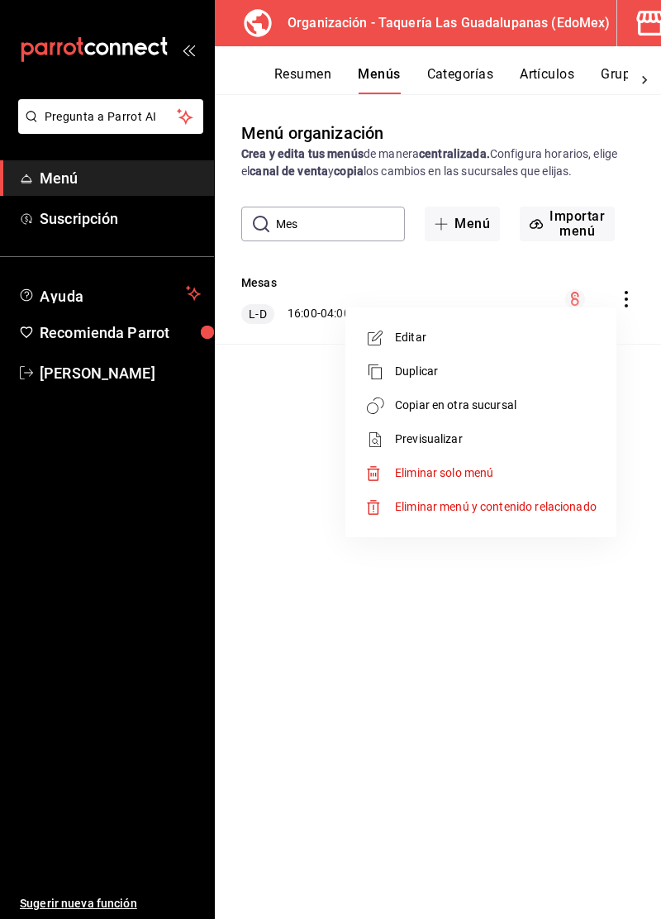
click at [509, 479] on span "Eliminar solo menú" at bounding box center [496, 472] width 202 height 17
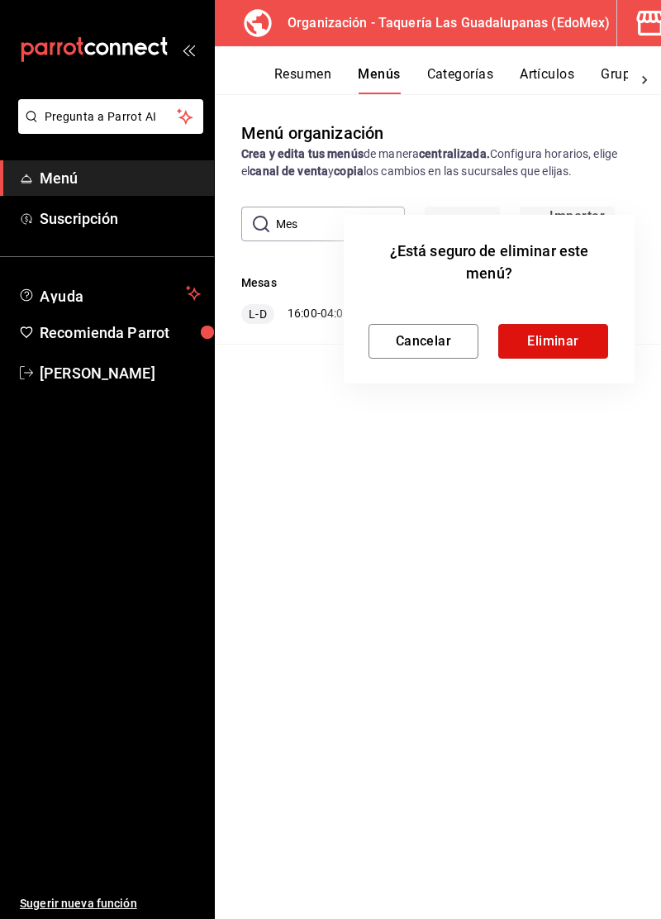
click at [564, 353] on button "Eliminar" at bounding box center [553, 341] width 110 height 35
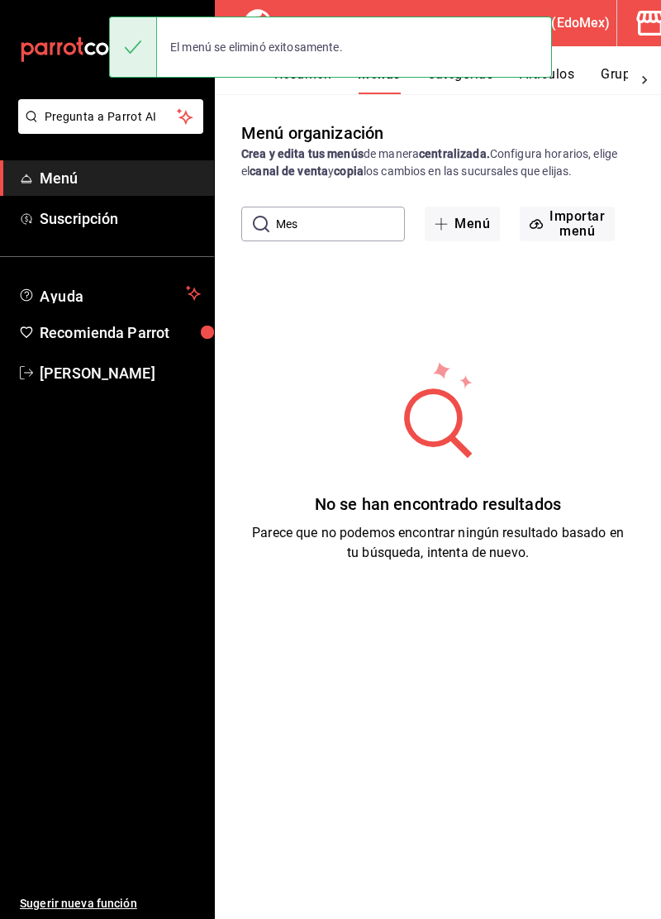
click at [355, 222] on input "Mes" at bounding box center [340, 223] width 129 height 33
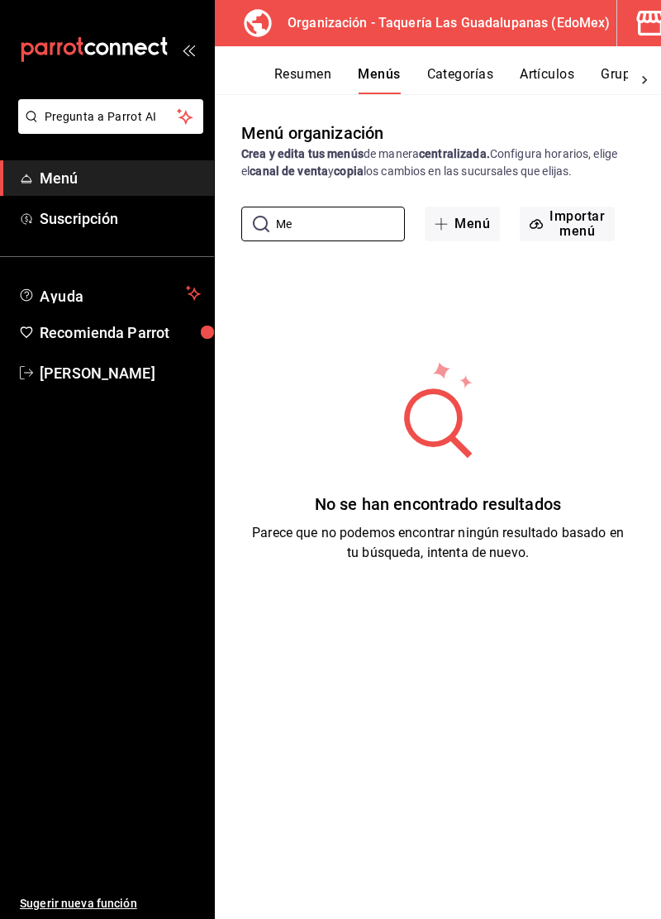
type input "M"
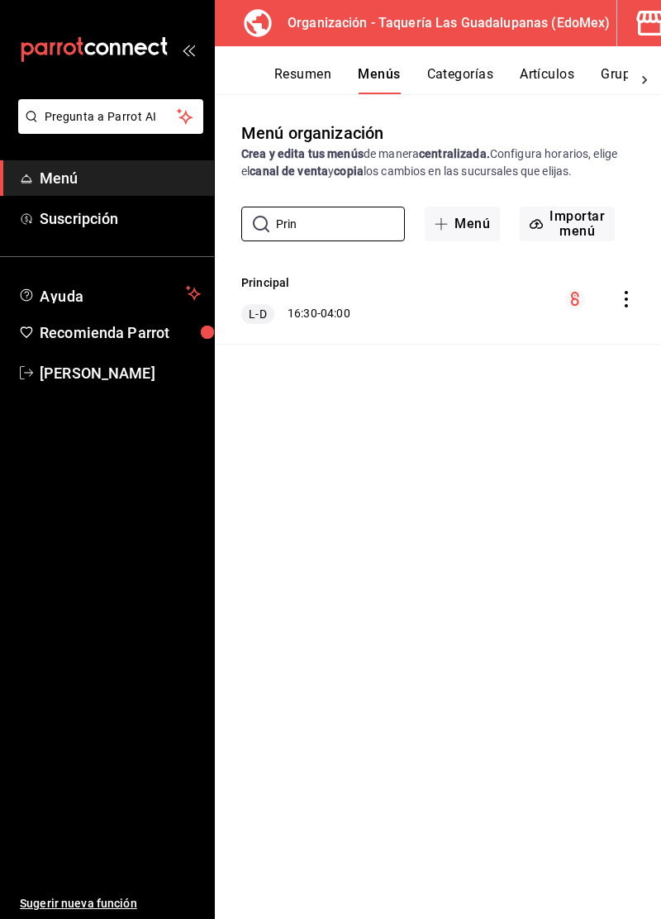
type input "Prin"
click at [626, 303] on icon "actions" at bounding box center [626, 299] width 17 height 17
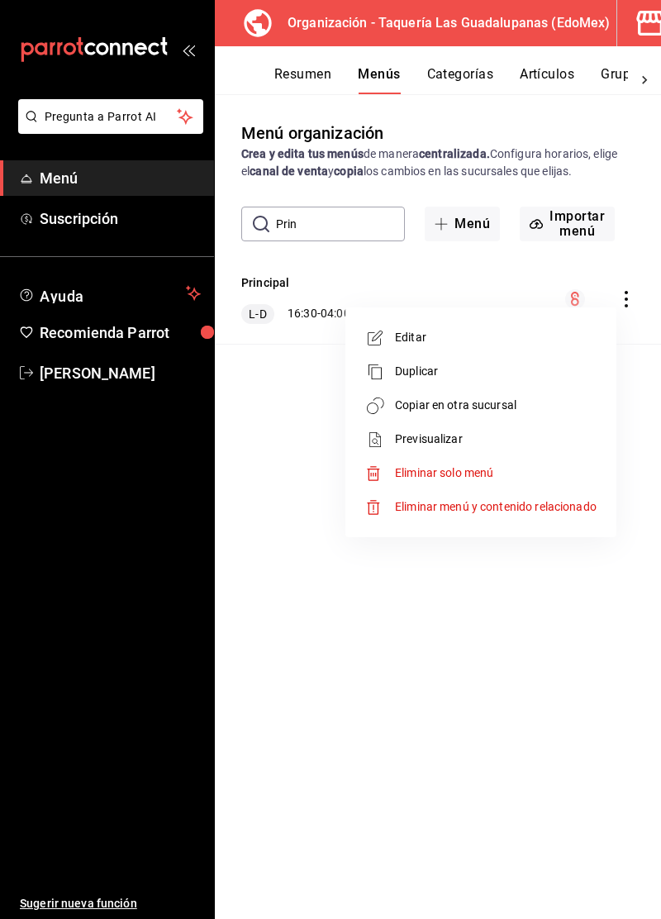
click at [509, 476] on span "Eliminar solo menú" at bounding box center [496, 472] width 202 height 17
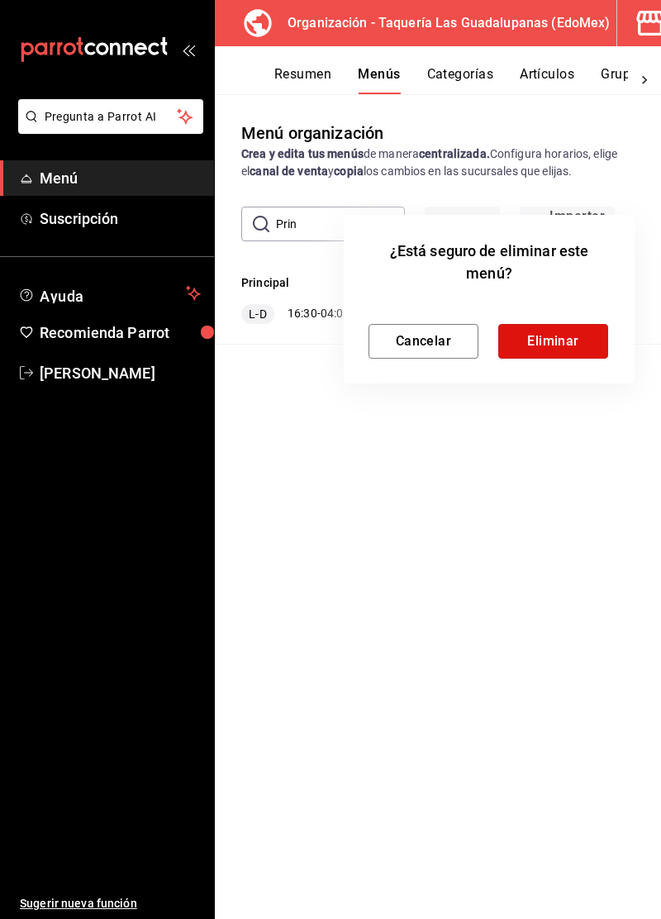
click at [573, 340] on button "Eliminar" at bounding box center [553, 341] width 110 height 35
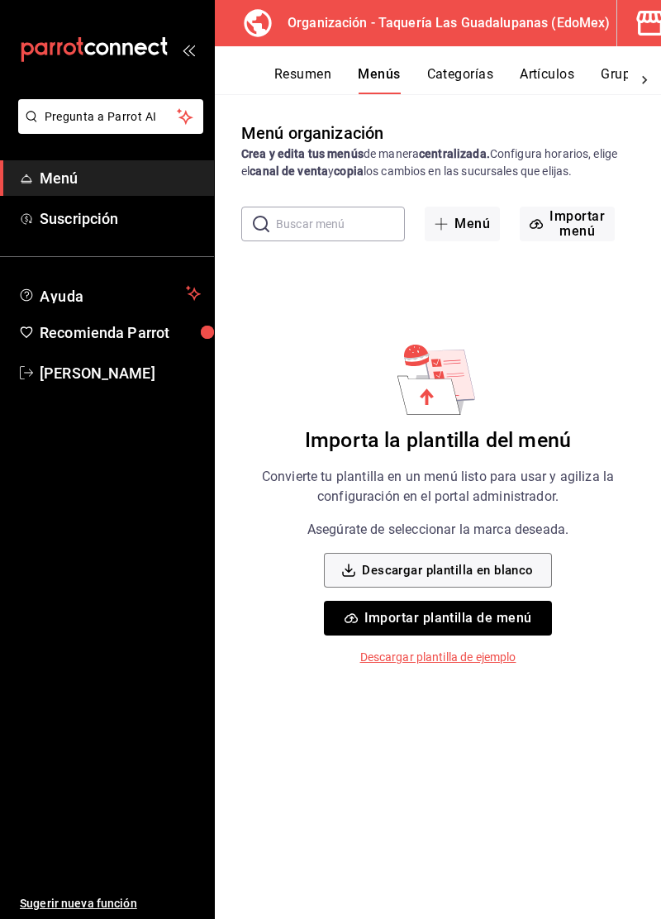
click at [469, 226] on button "Menú" at bounding box center [462, 224] width 75 height 35
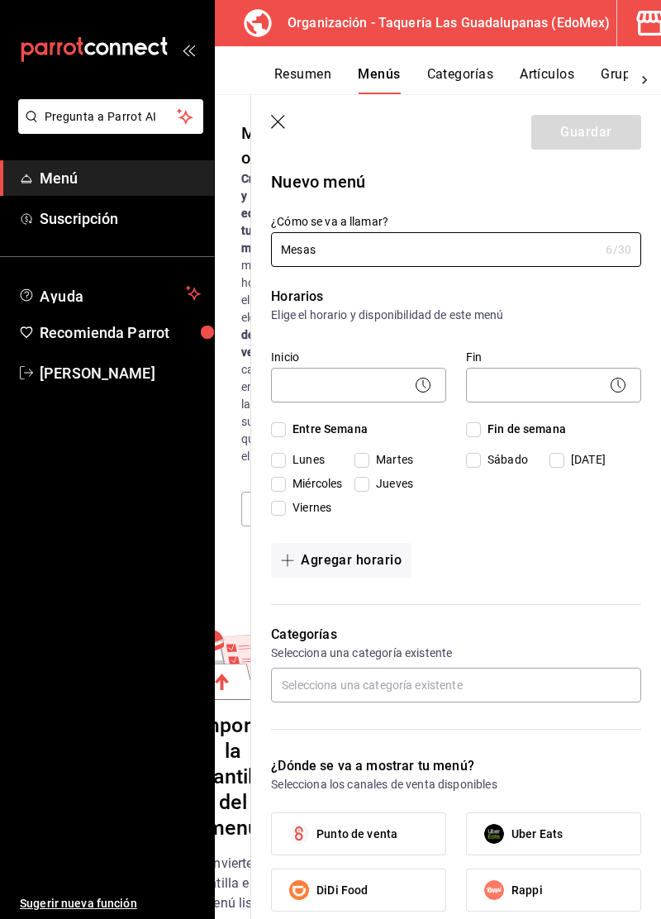
type input "Mesas"
click at [406, 387] on body "Pregunta a Parrot AI Menú Suscripción Ayuda Recomienda Parrot [PERSON_NAME] nue…" at bounding box center [330, 459] width 661 height 919
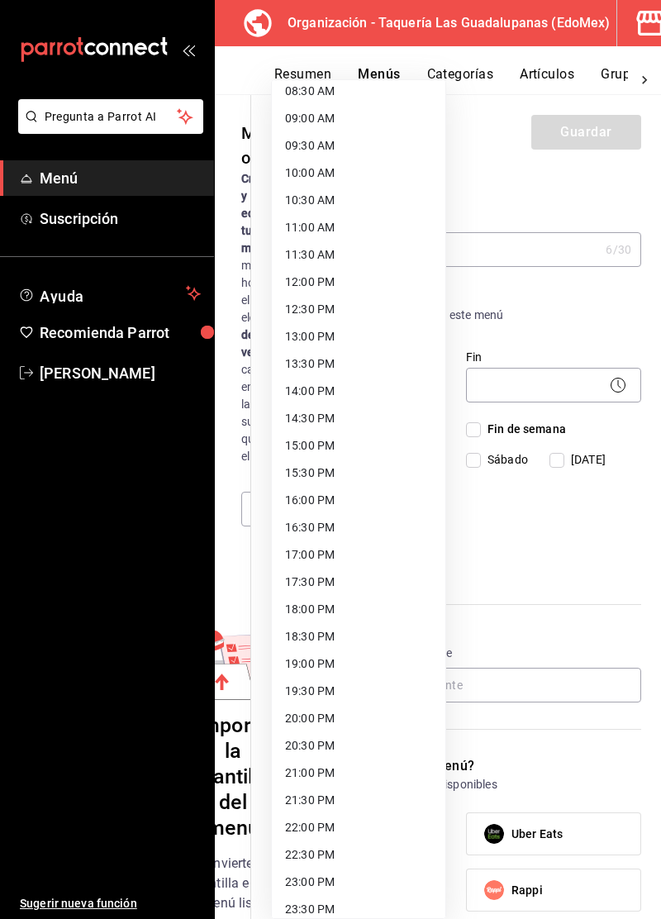
scroll to position [482, 0]
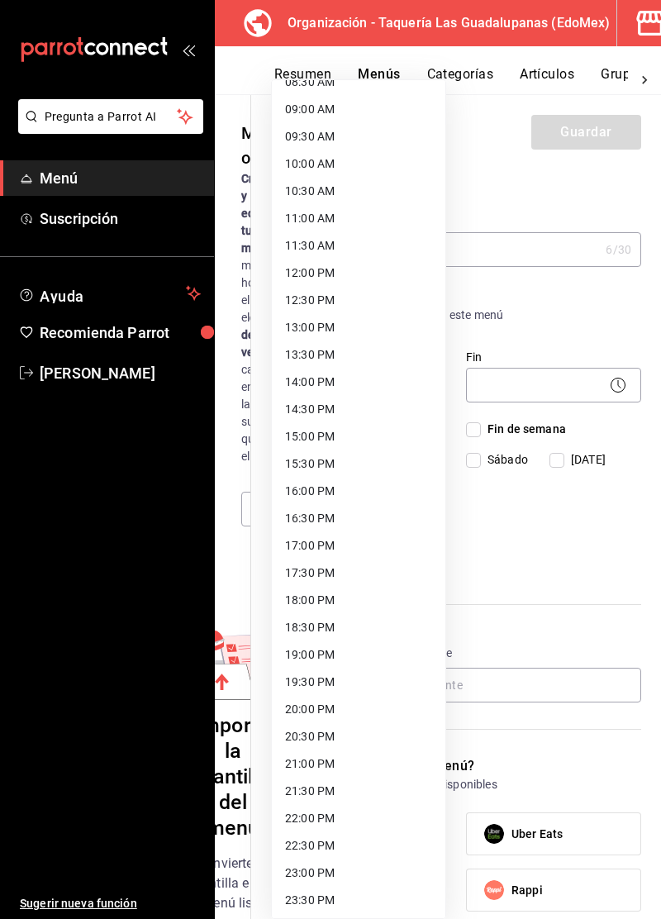
click at [352, 493] on li "16:00 PM" at bounding box center [359, 491] width 174 height 27
type input "16:00"
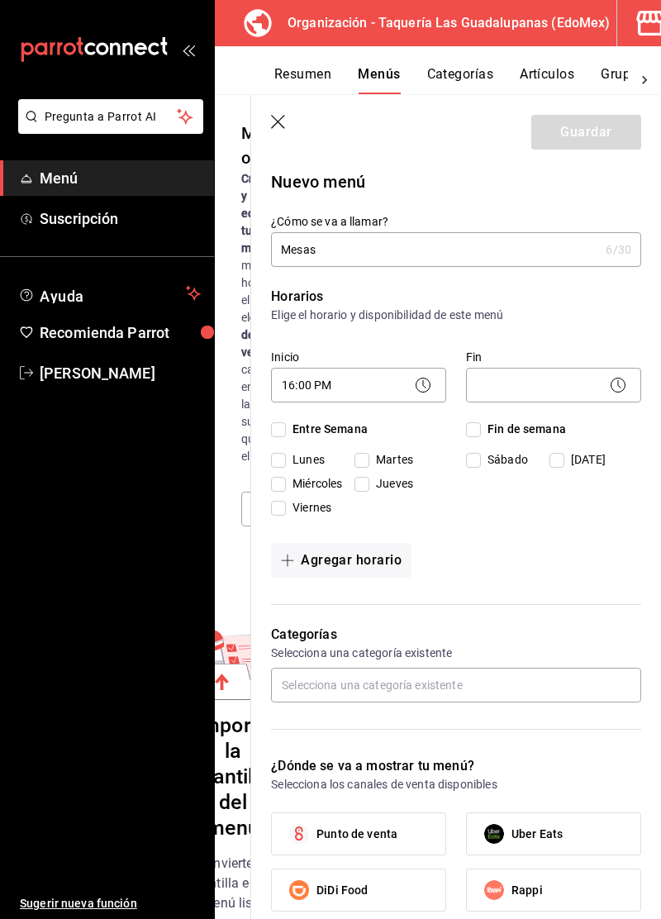
click at [531, 393] on body "Pregunta a Parrot AI Menú Suscripción Ayuda Recomienda Parrot [PERSON_NAME] nue…" at bounding box center [330, 459] width 661 height 919
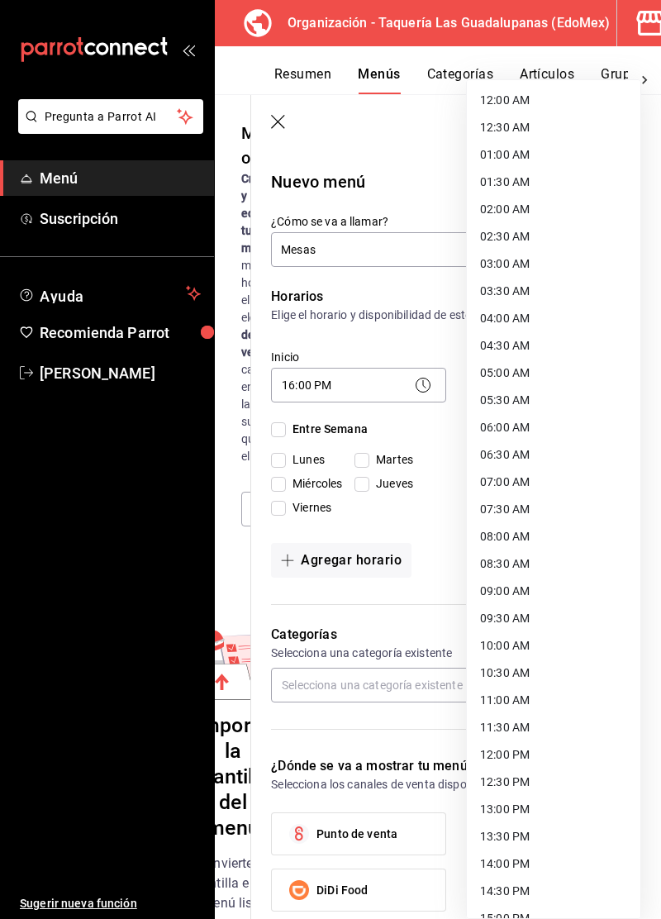
click at [557, 328] on li "04:00 AM" at bounding box center [554, 318] width 174 height 27
type input "04:00"
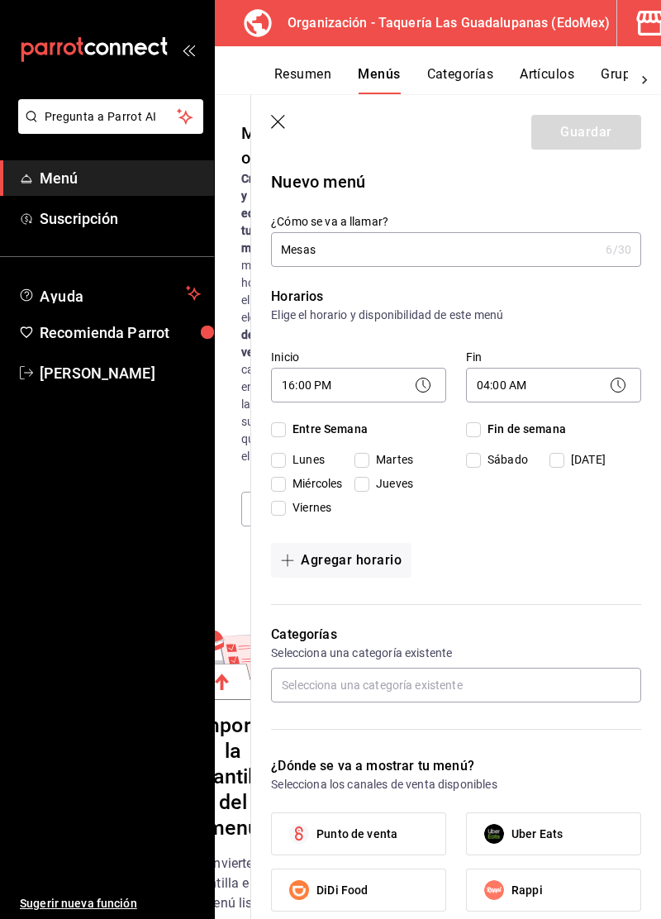
click at [354, 436] on span "Entre Semana" at bounding box center [327, 429] width 82 height 17
click at [286, 436] on input "Entre Semana" at bounding box center [278, 429] width 15 height 15
checkbox input "true"
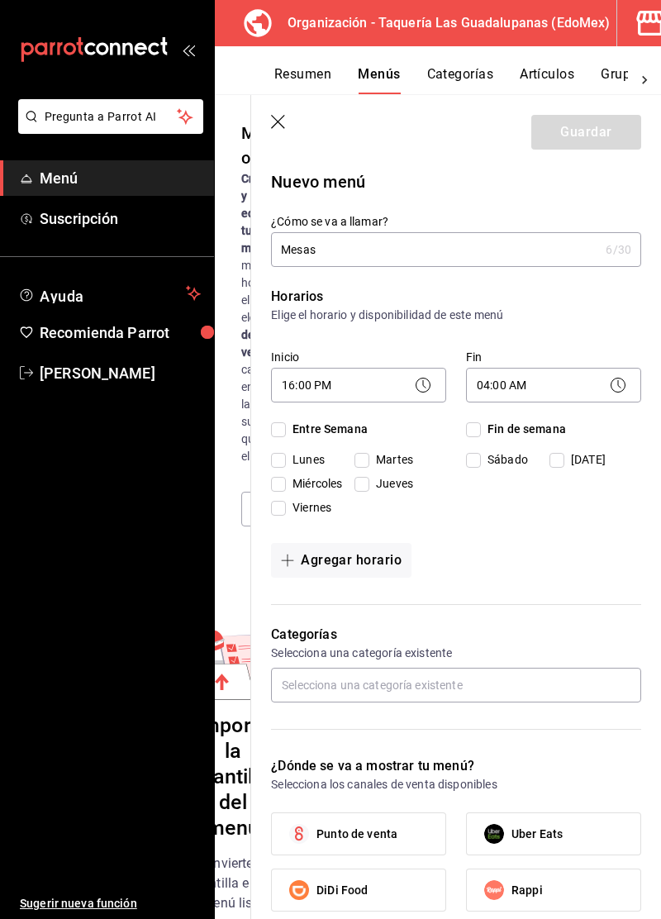
checkbox input "true"
click at [504, 433] on span "Fin de semana" at bounding box center [523, 429] width 85 height 17
click at [481, 433] on input "Fin de semana" at bounding box center [473, 429] width 15 height 15
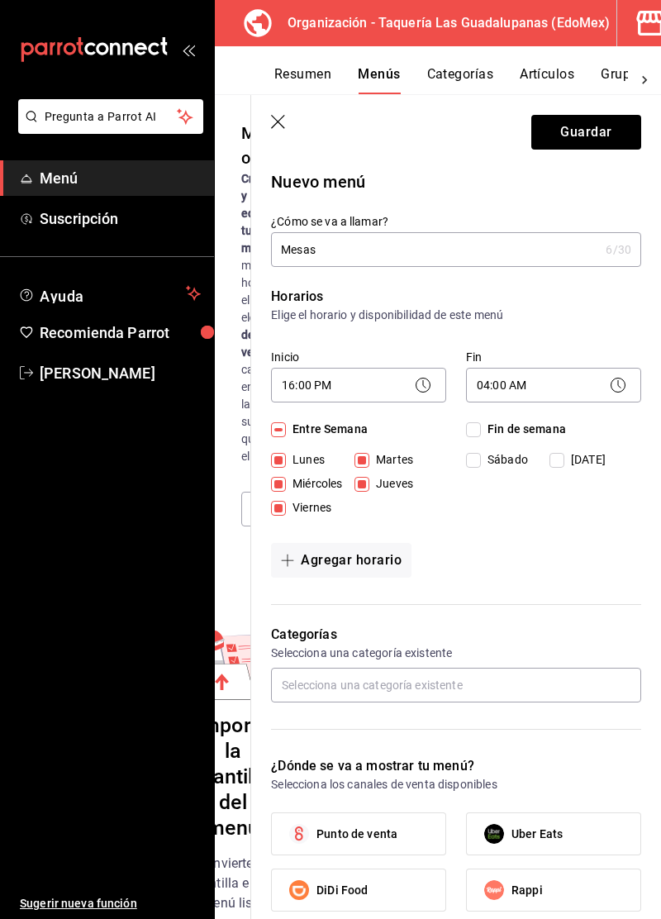
checkbox input "true"
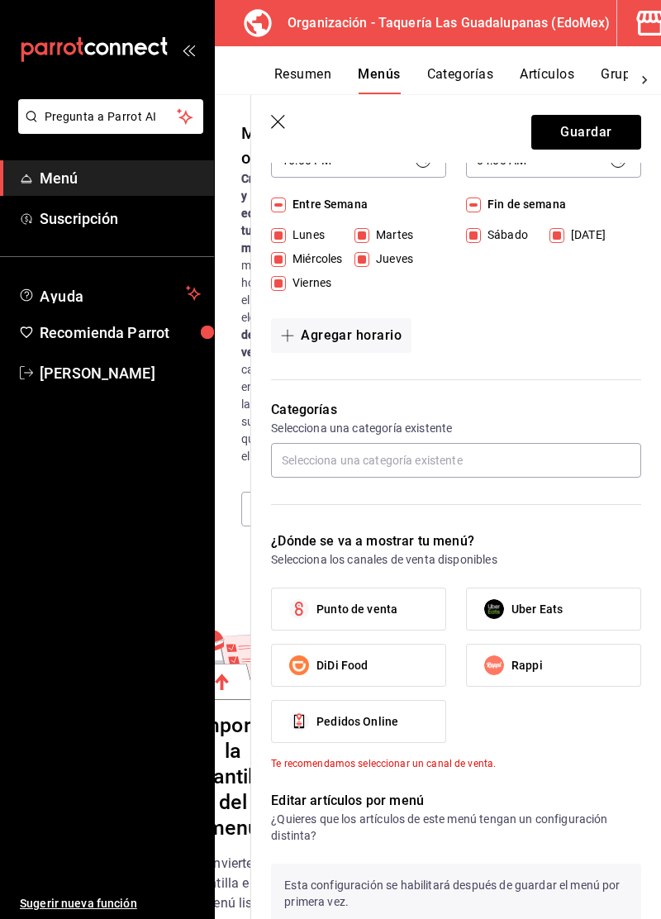
scroll to position [225, 0]
click at [549, 456] on input "text" at bounding box center [456, 460] width 370 height 35
type input "Tacos"
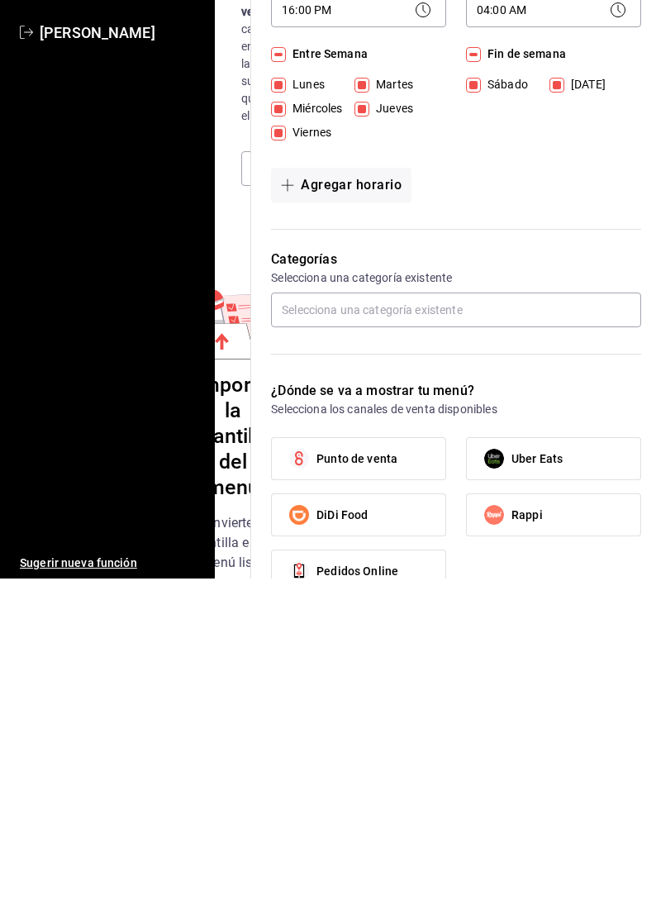
scroll to position [0, 0]
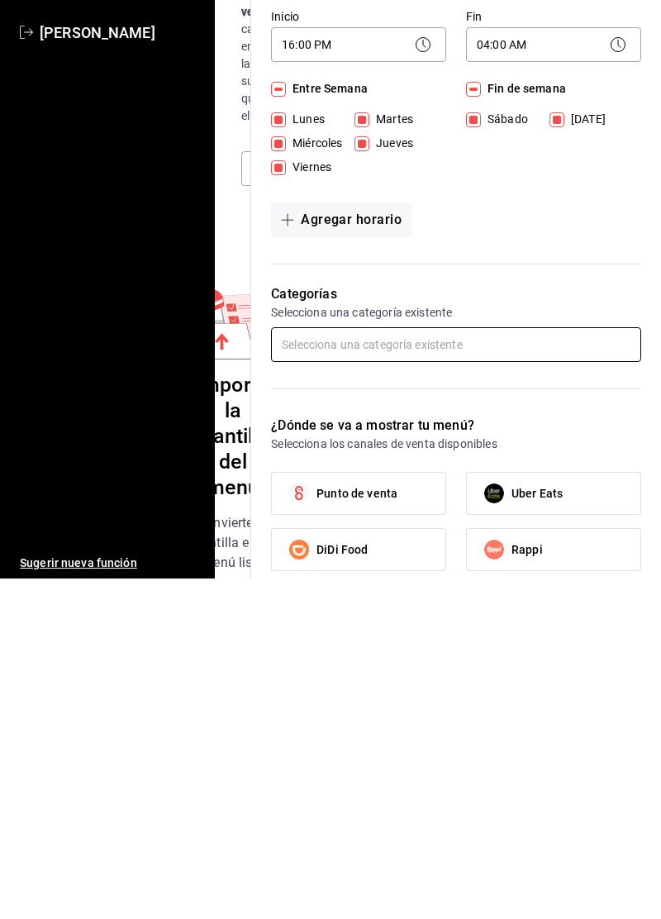
click at [578, 687] on input "text" at bounding box center [456, 685] width 370 height 35
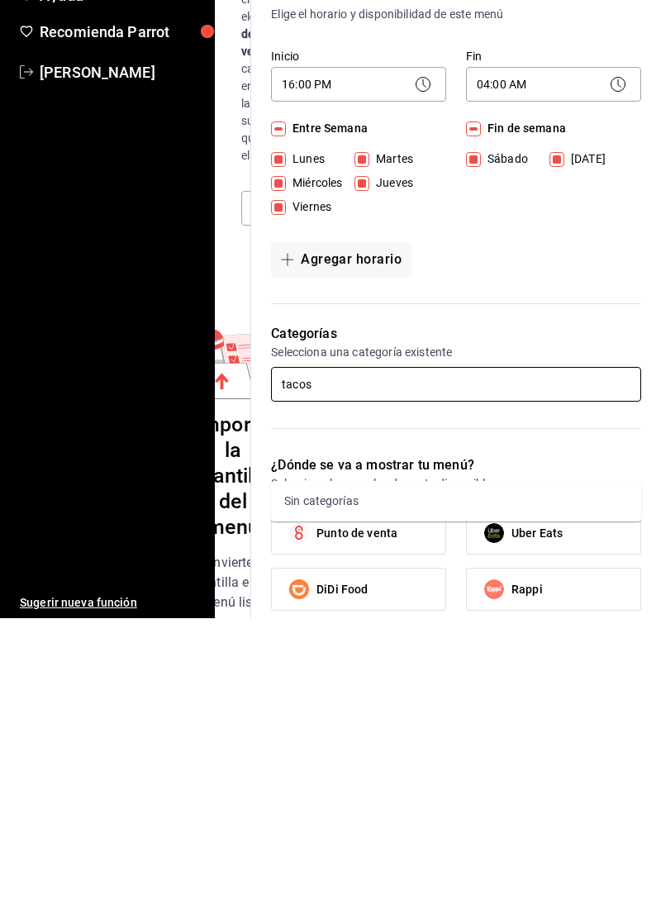
type input "tacos"
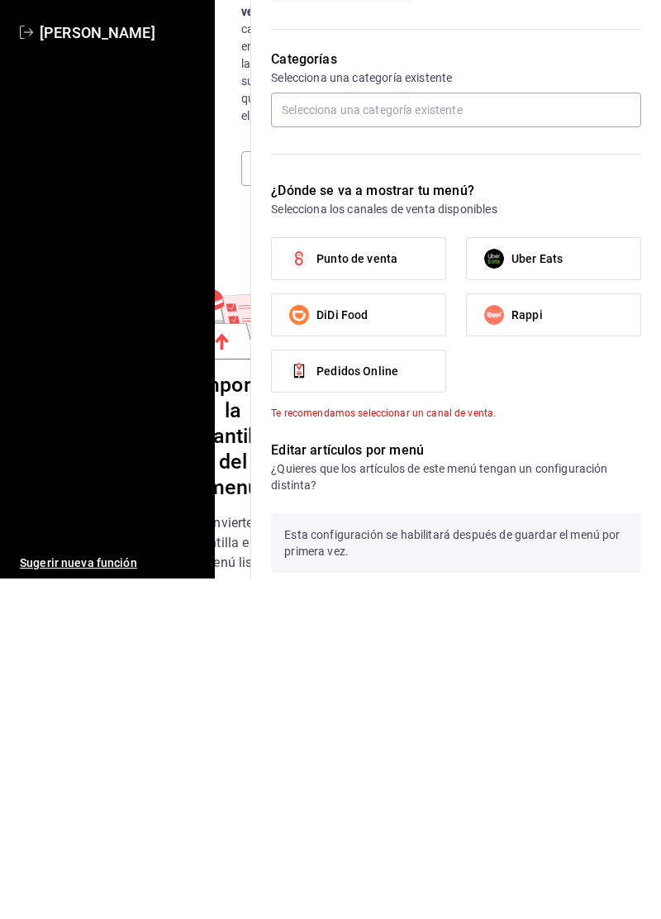
scroll to position [226, 0]
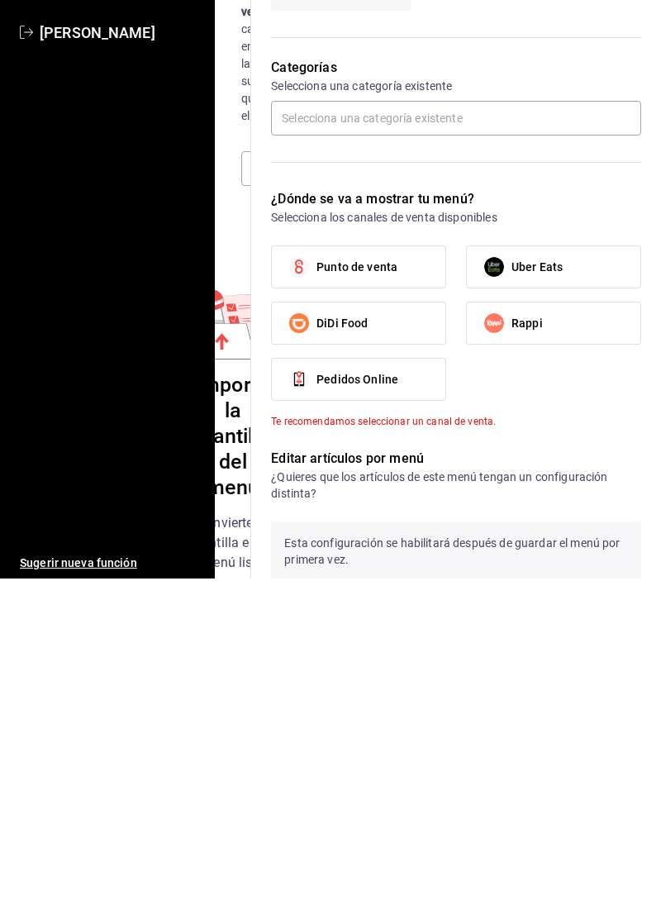
click at [405, 600] on label "Punto de venta" at bounding box center [359, 607] width 174 height 41
click at [317, 600] on input "Punto de venta" at bounding box center [299, 607] width 35 height 35
checkbox input "true"
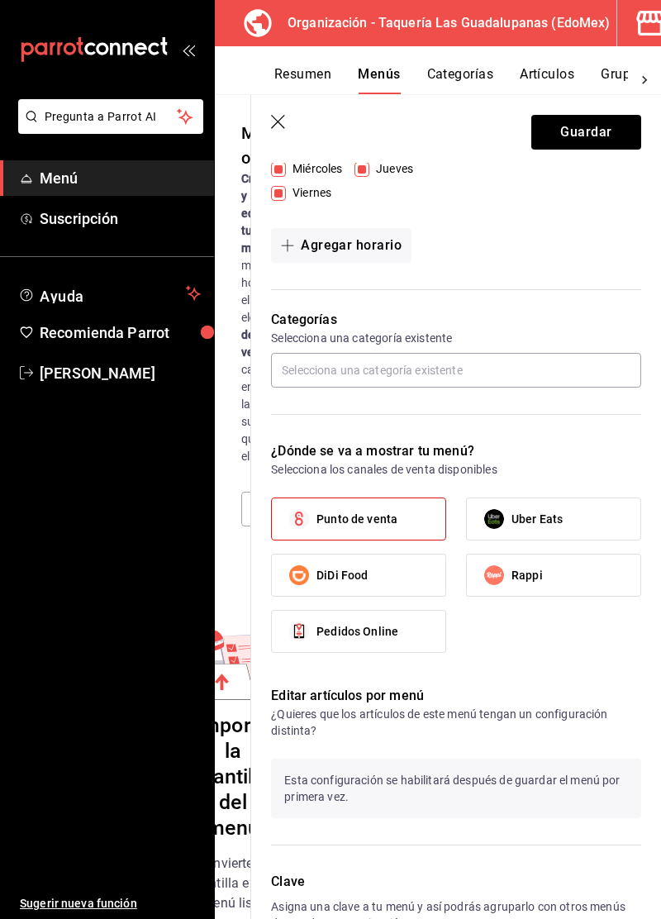
scroll to position [340, 0]
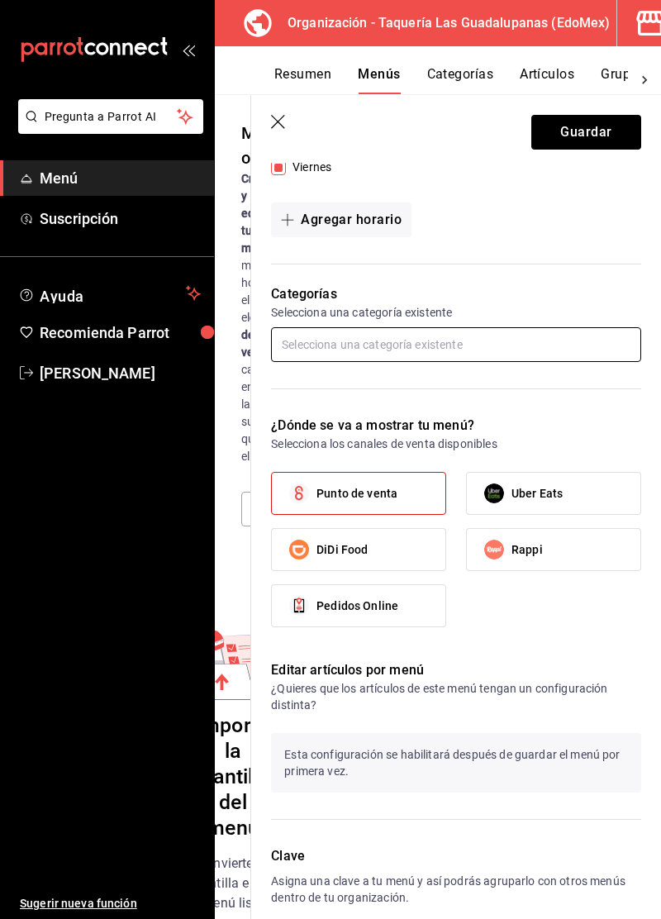
click at [474, 342] on input "text" at bounding box center [456, 344] width 370 height 35
click at [537, 440] on div "Sin categorías" at bounding box center [456, 460] width 370 height 40
type input "Tacos"
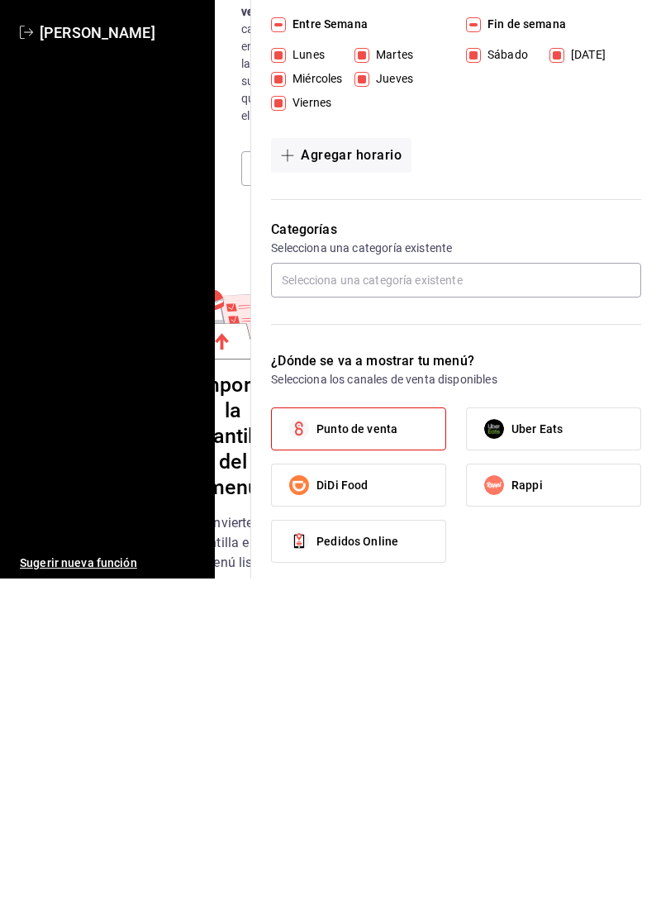
scroll to position [64, 0]
click at [511, 615] on input "text" at bounding box center [456, 620] width 370 height 35
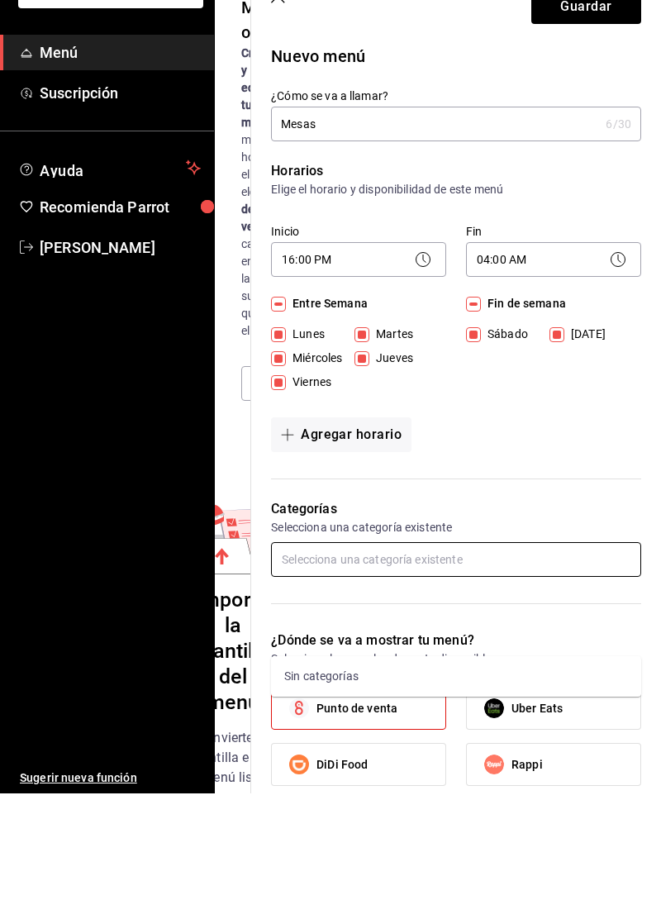
scroll to position [0, 0]
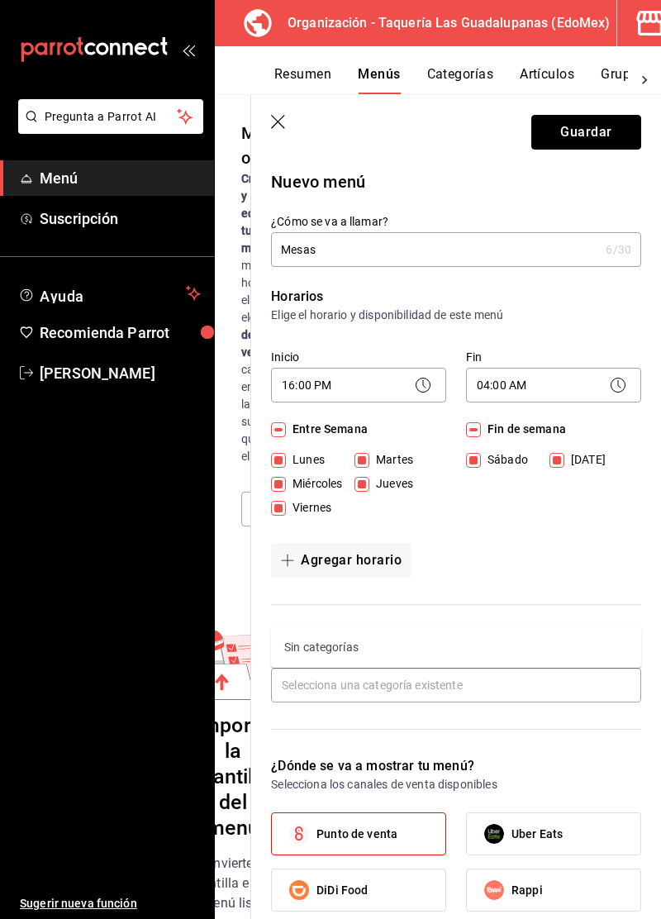
click at [608, 139] on button "Guardar" at bounding box center [586, 132] width 110 height 35
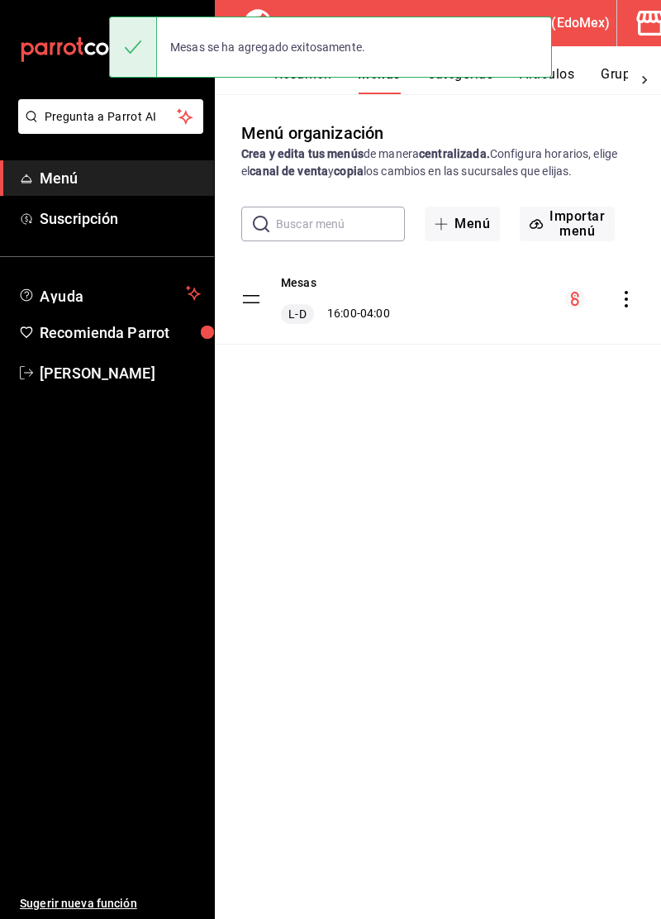
click at [493, 321] on div "Mesas L-D 16:00 - 04:00" at bounding box center [438, 299] width 446 height 89
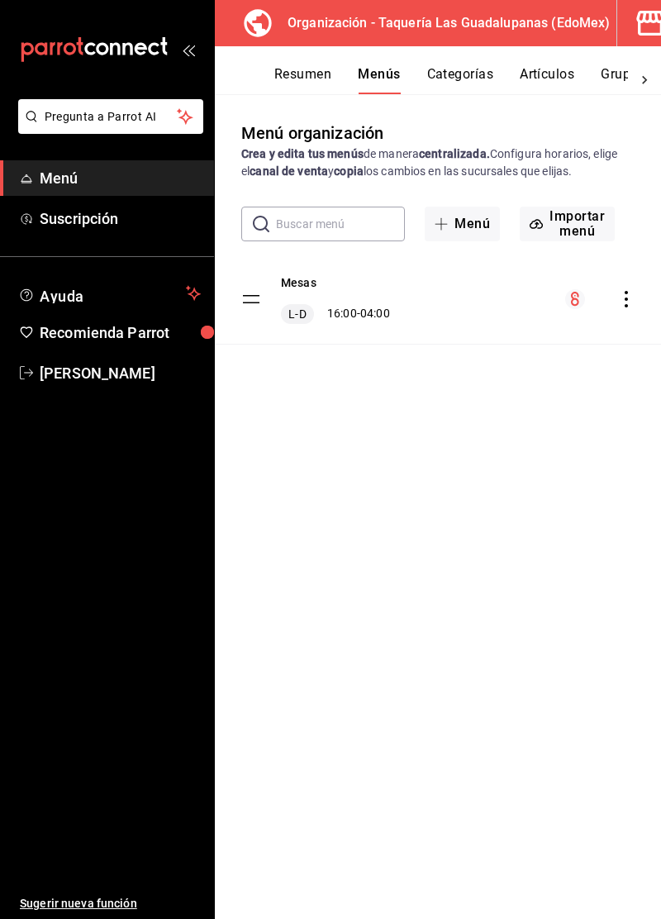
click at [469, 83] on button "Categorías" at bounding box center [460, 80] width 67 height 28
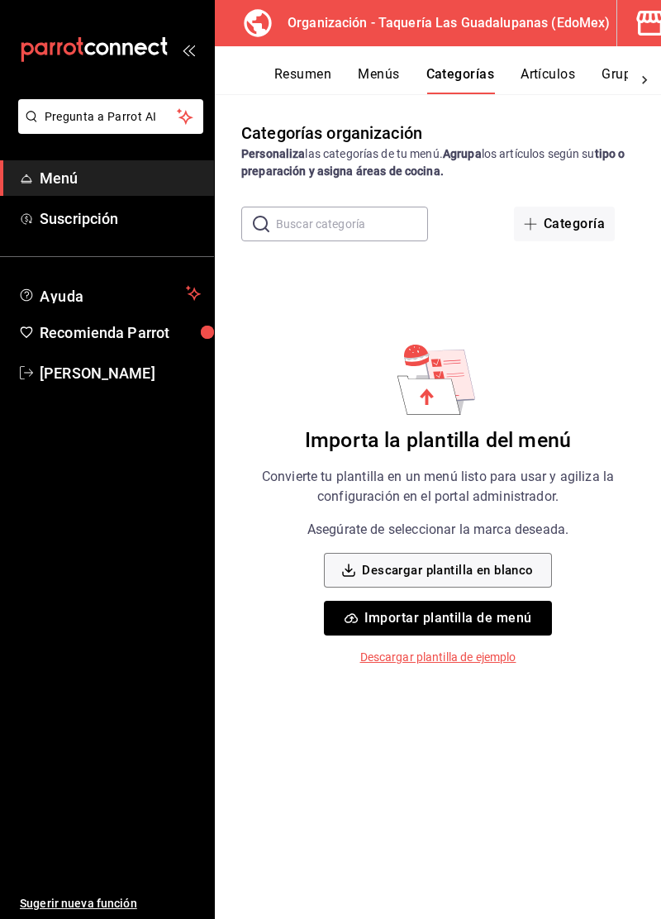
click at [570, 231] on button "Categoría" at bounding box center [564, 224] width 101 height 35
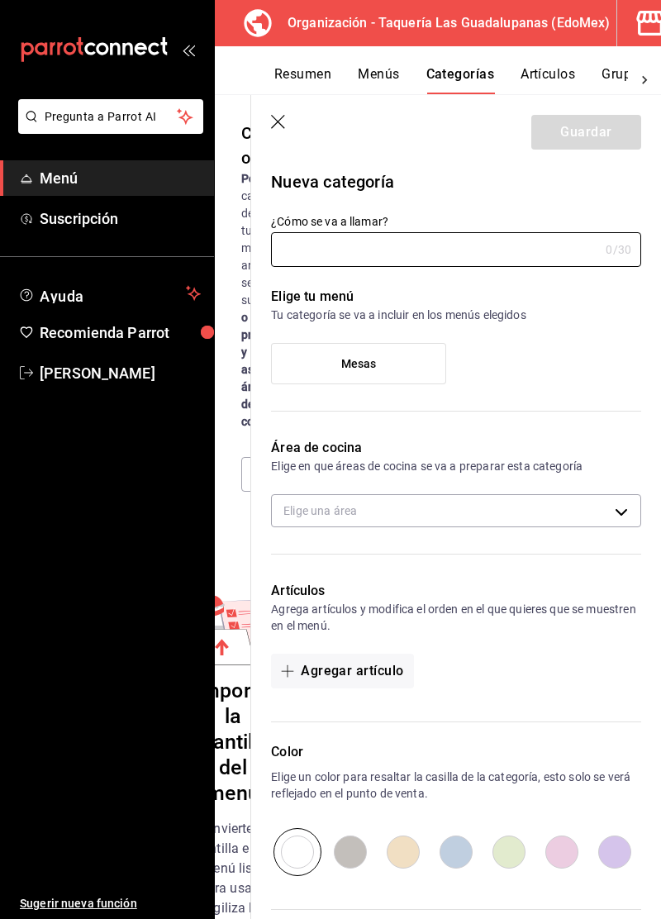
type input "65a2bcfb-b433-4bb9-bb86-56f5a114d2d3"
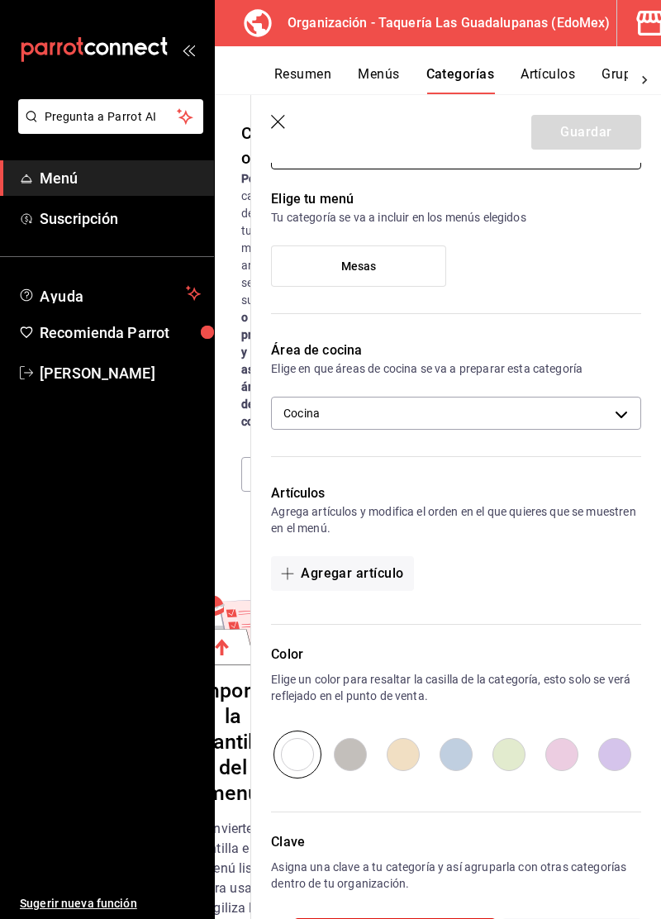
scroll to position [96, 0]
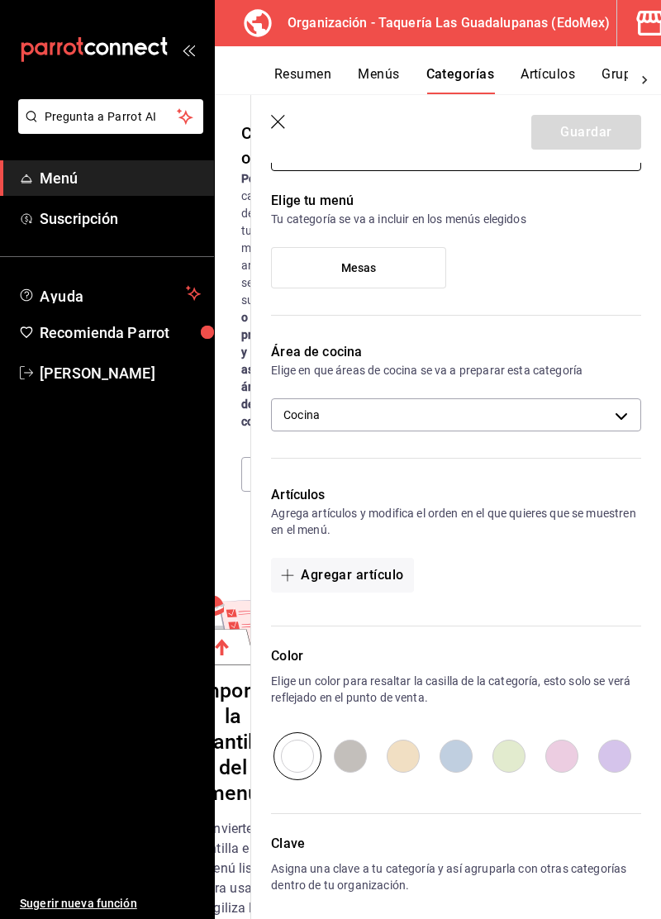
type input "Tacos"
click at [379, 283] on label "Mesas" at bounding box center [359, 268] width 174 height 40
click at [0, 0] on input "Mesas" at bounding box center [0, 0] width 0 height 0
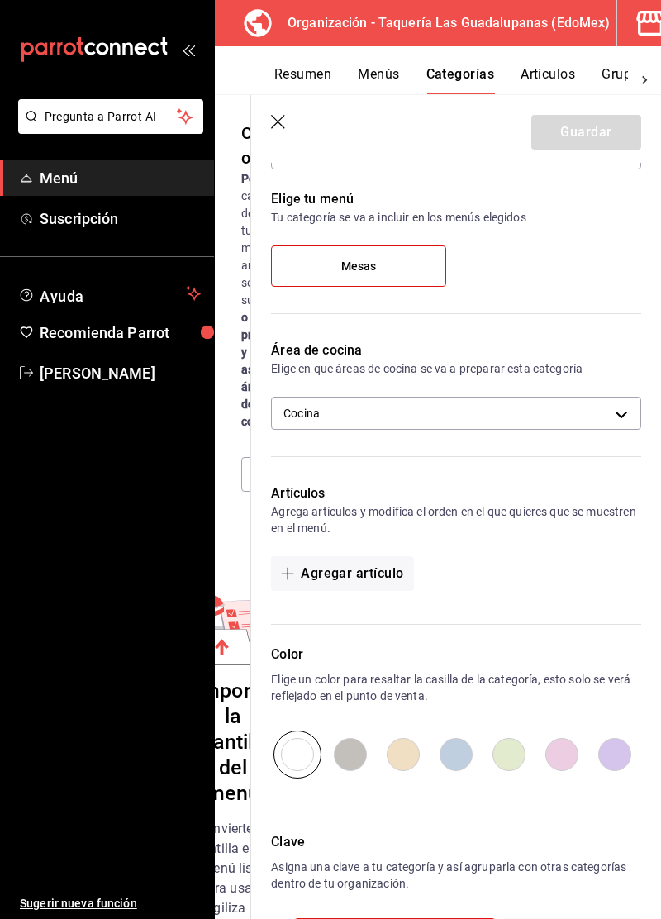
click at [438, 421] on body "Pregunta a Parrot AI Menú Suscripción Ayuda Recomienda Parrot [PERSON_NAME] nue…" at bounding box center [330, 459] width 661 height 919
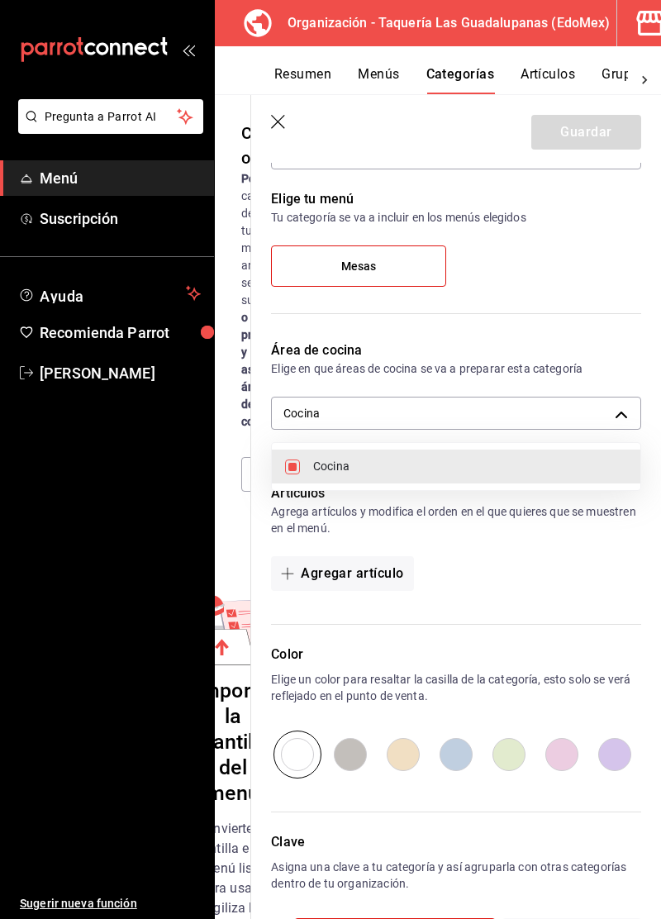
click at [516, 326] on div at bounding box center [330, 459] width 661 height 919
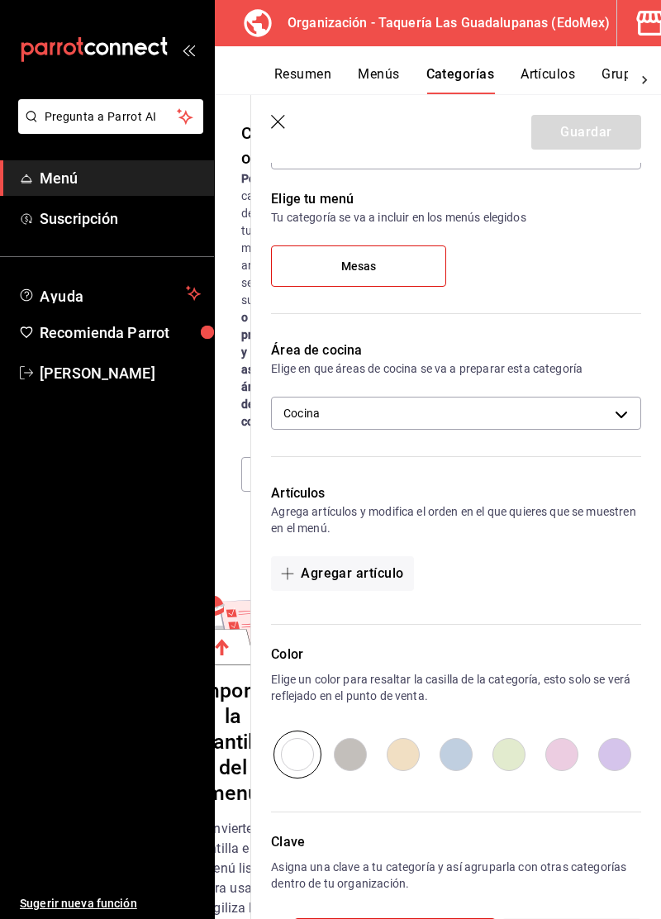
click at [375, 577] on button "Agregar artículo" at bounding box center [342, 573] width 142 height 35
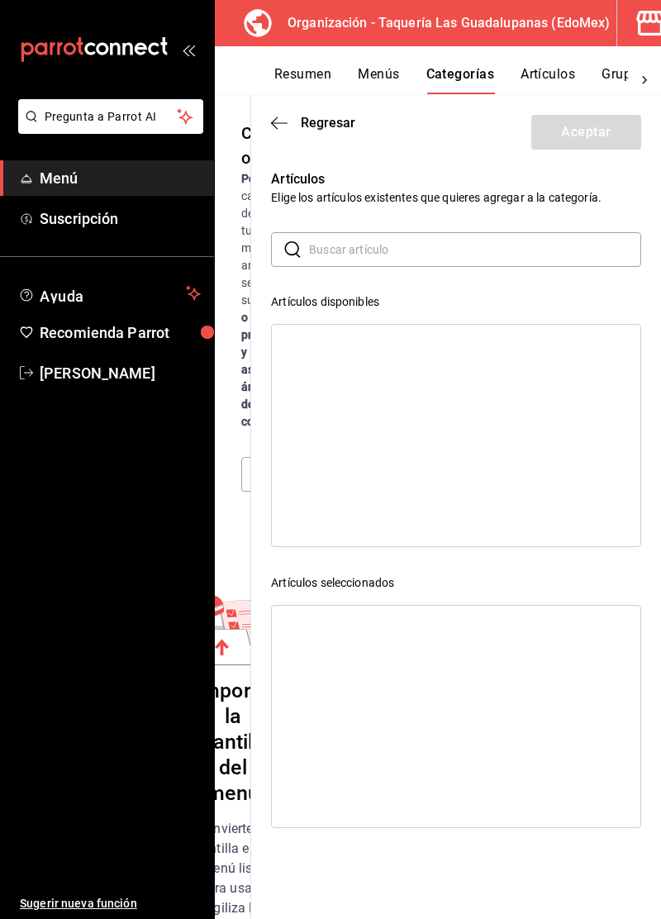
click at [565, 252] on input "text" at bounding box center [475, 249] width 332 height 33
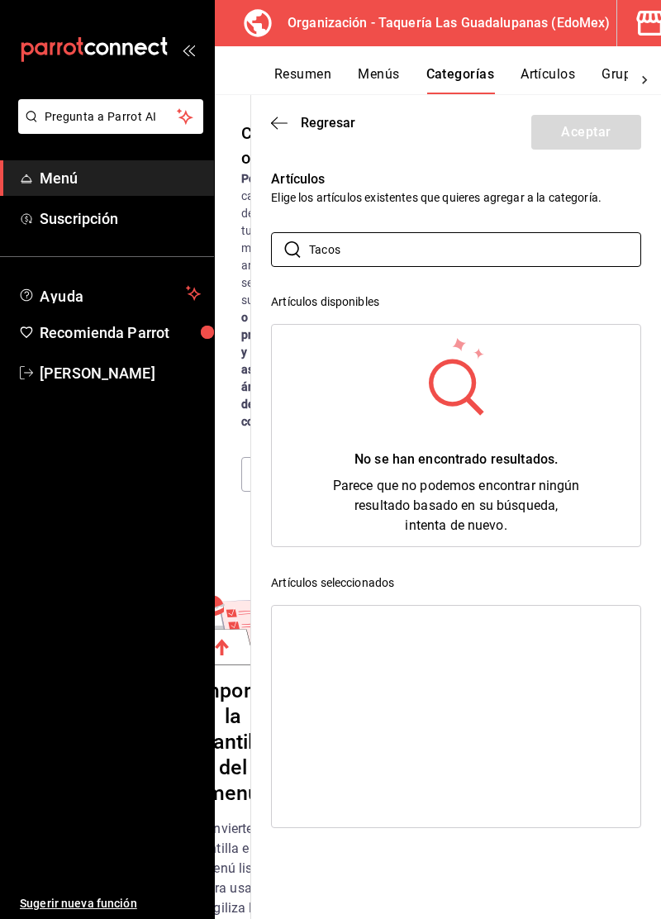
type input "Tacos"
click at [596, 476] on div "No se han encontrado resultados. Parece que no podemos encontrar ningún resulta…" at bounding box center [456, 435] width 369 height 221
click at [298, 88] on button "Resumen" at bounding box center [302, 80] width 57 height 28
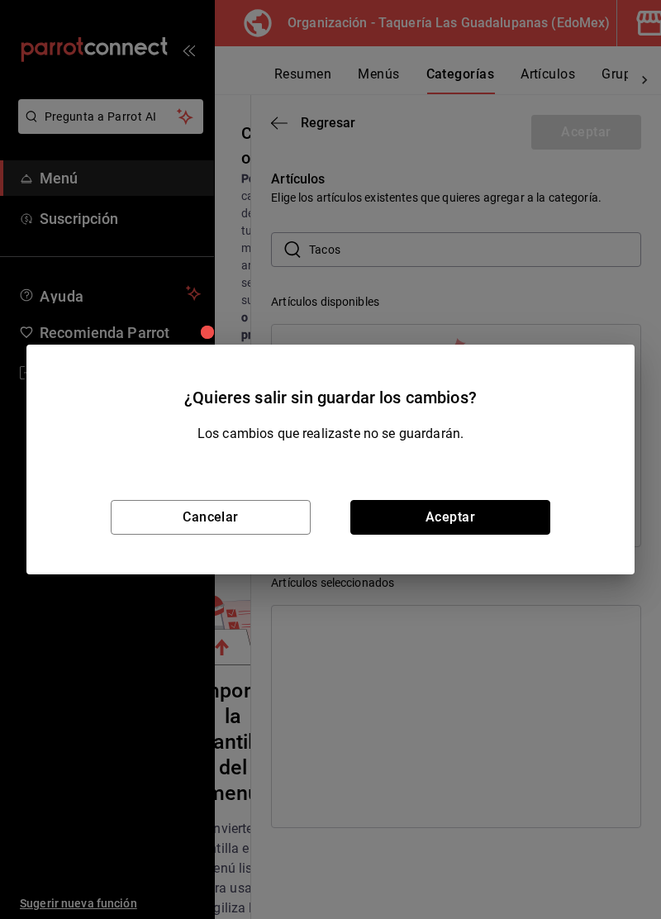
click at [436, 509] on button "Aceptar" at bounding box center [450, 517] width 200 height 35
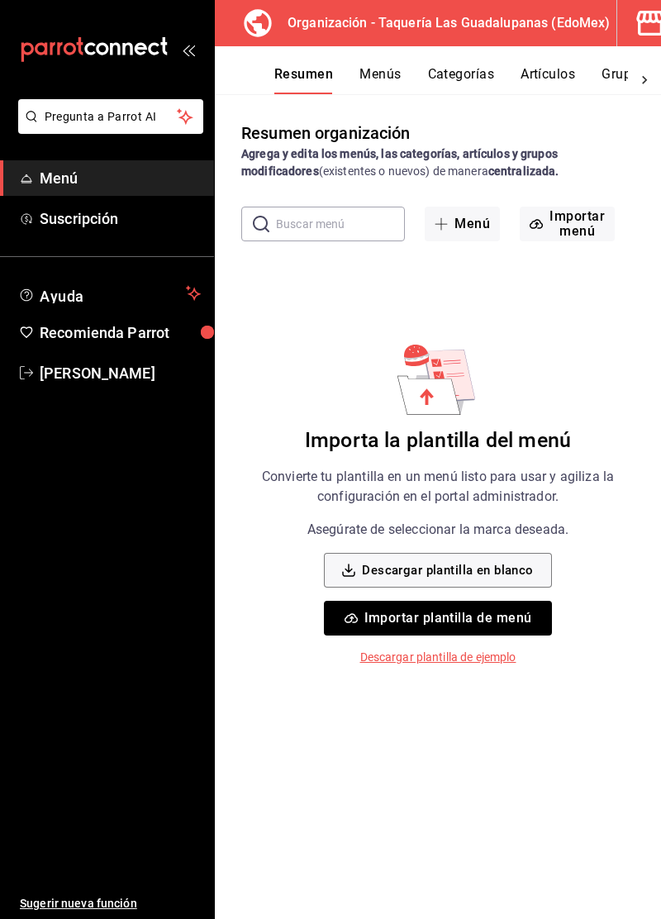
click at [387, 73] on button "Menús" at bounding box center [379, 80] width 41 height 28
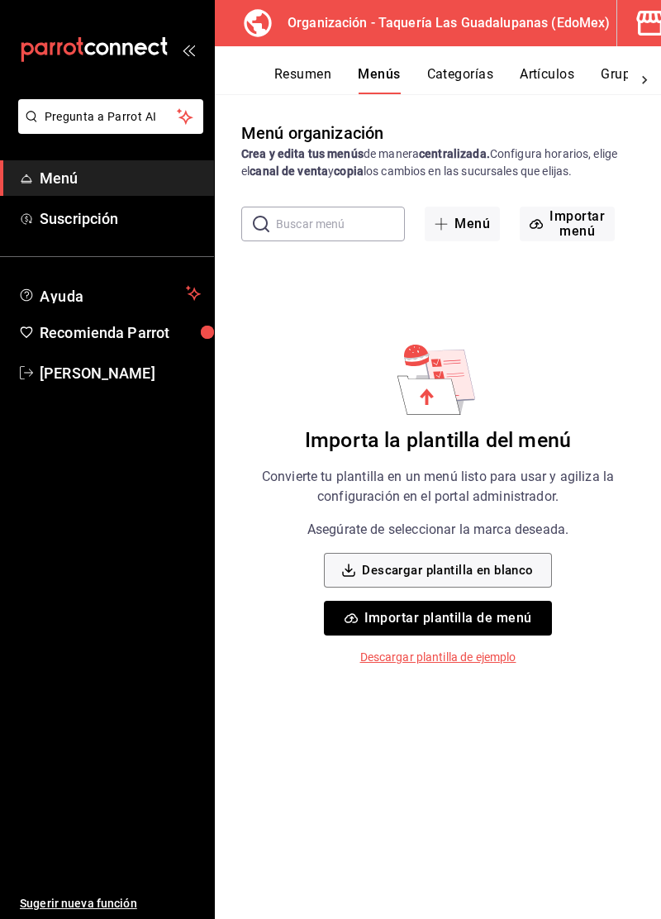
click at [336, 228] on input "text" at bounding box center [340, 223] width 129 height 33
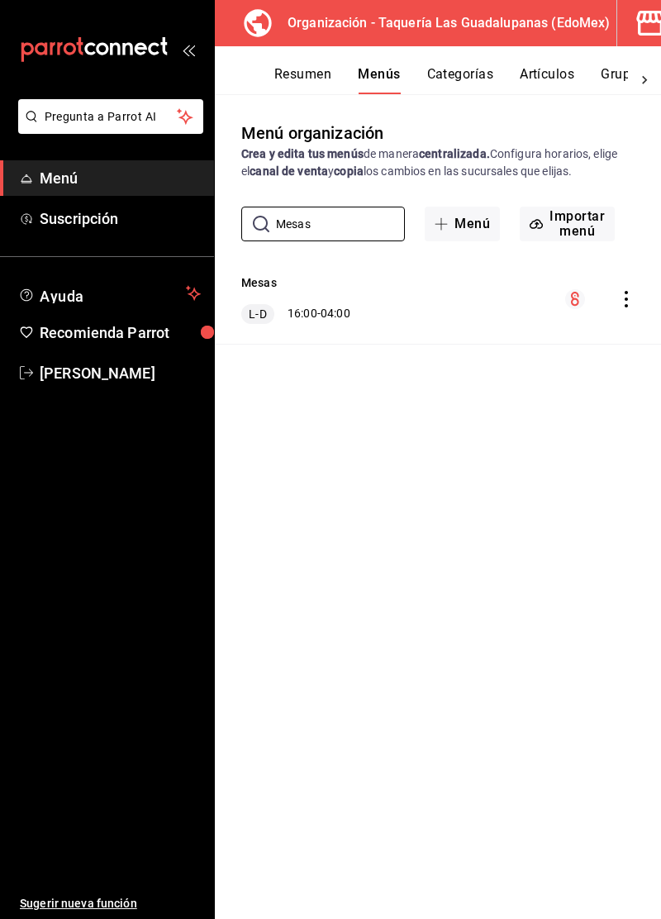
type input "Mesas"
click at [626, 300] on icon "actions" at bounding box center [626, 299] width 3 height 17
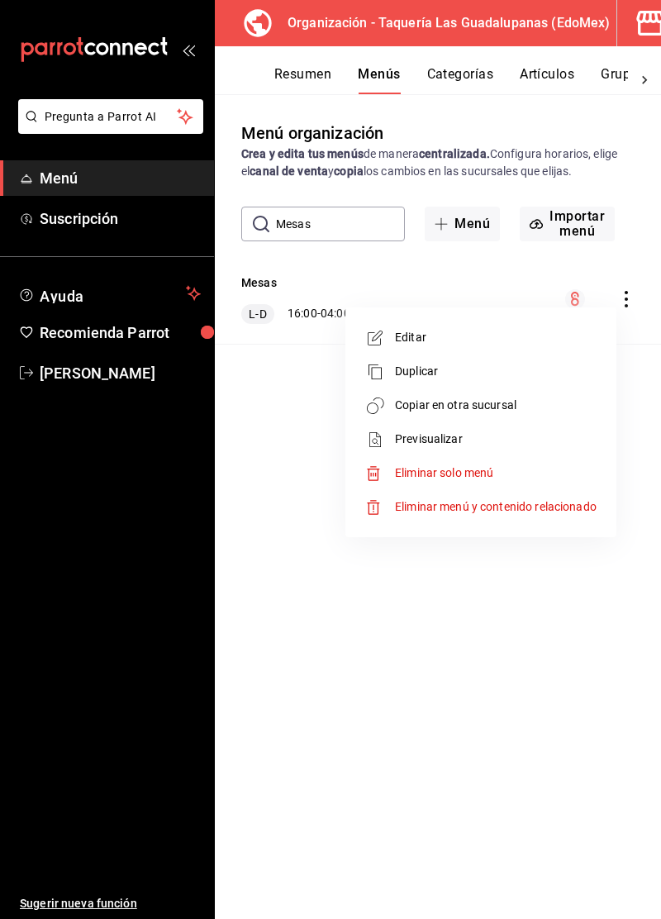
click at [491, 478] on span "Eliminar solo menú" at bounding box center [444, 472] width 98 height 13
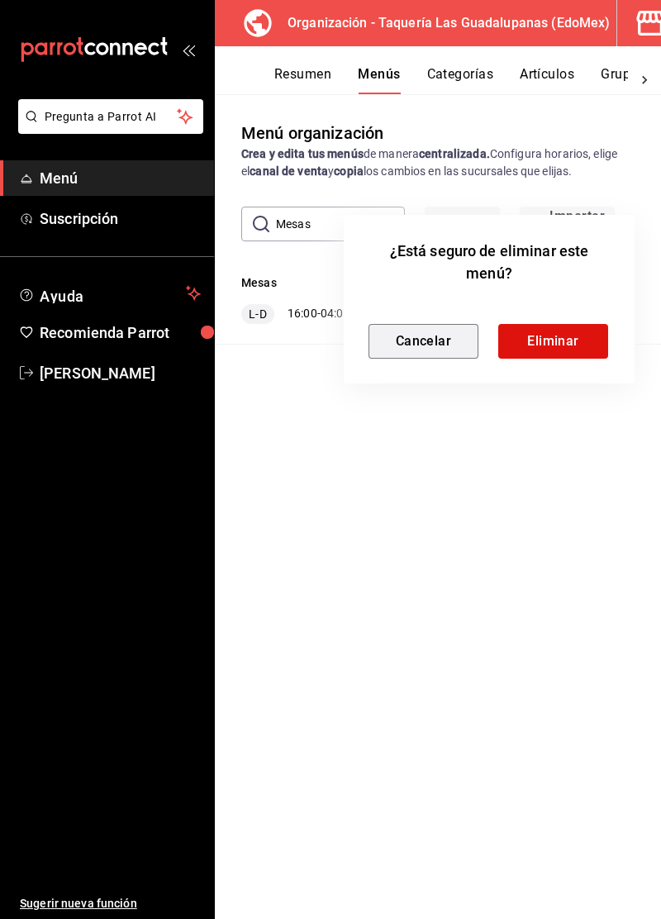
click at [432, 355] on button "Cancelar" at bounding box center [424, 341] width 110 height 35
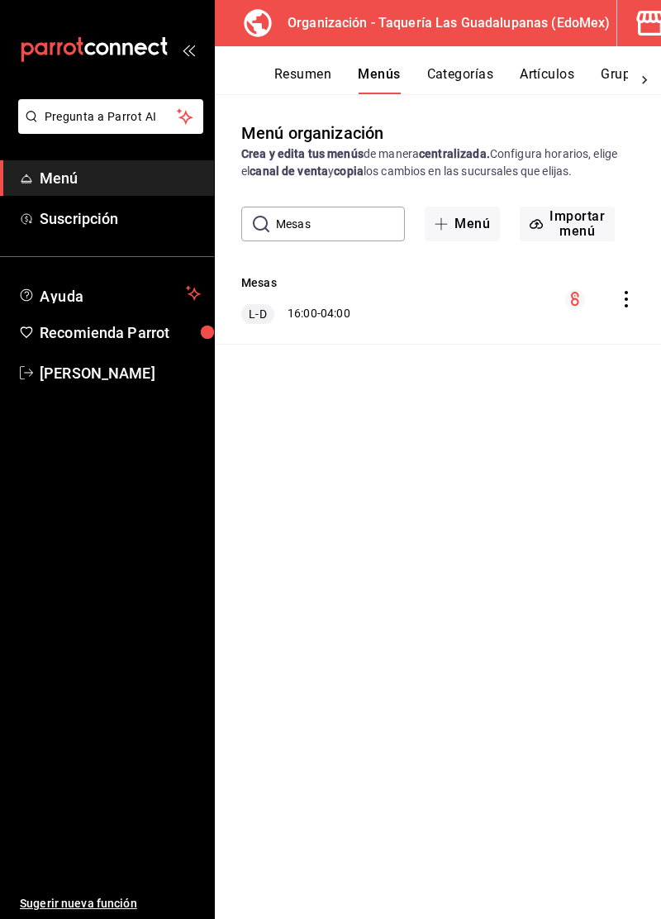
click at [626, 297] on icon "actions" at bounding box center [626, 299] width 17 height 17
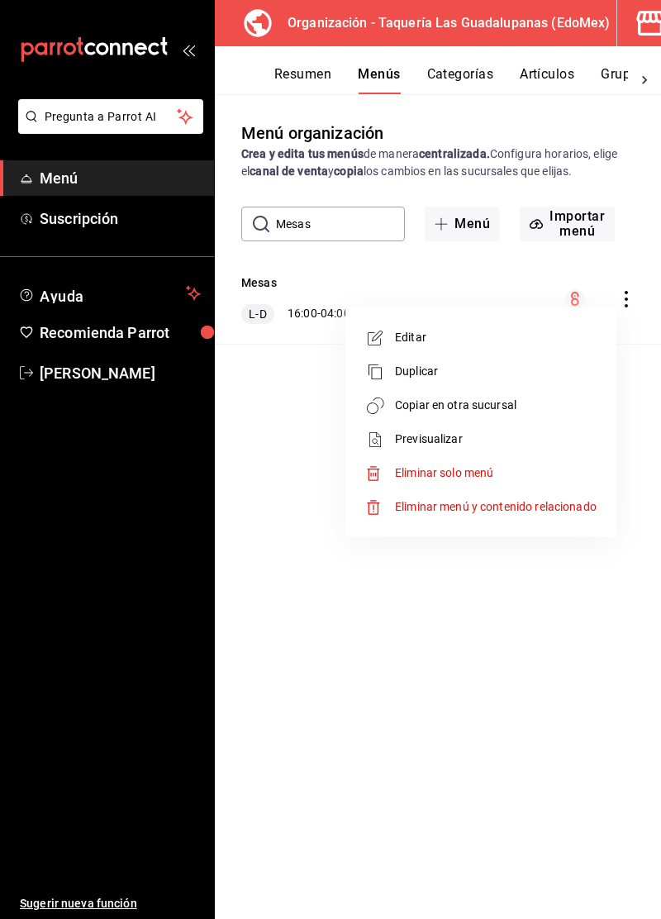
click at [569, 513] on span "Eliminar menú y contenido relacionado" at bounding box center [496, 506] width 202 height 17
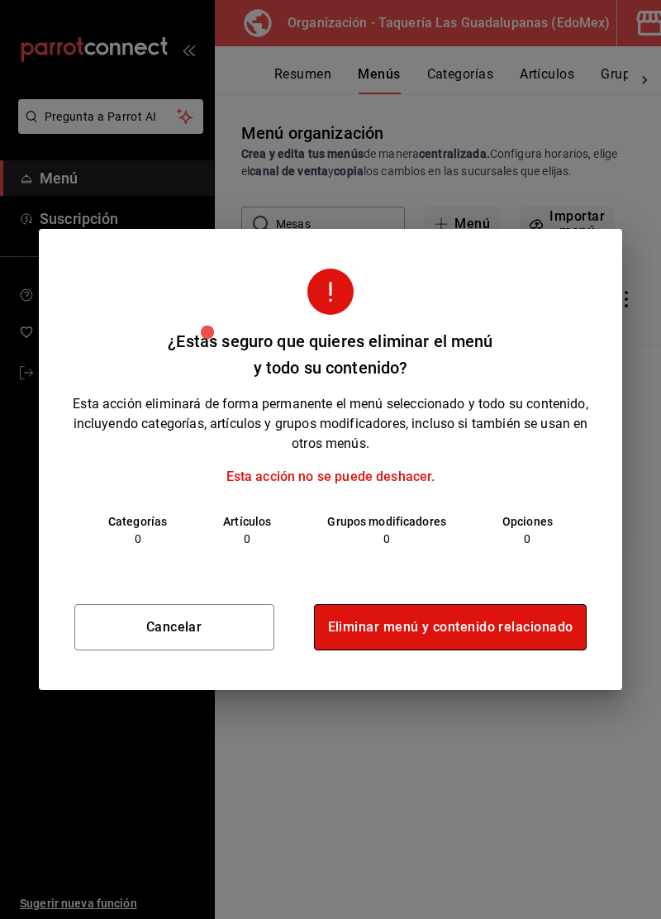
click at [506, 626] on button "Eliminar menú y contenido relacionado" at bounding box center [451, 627] width 274 height 46
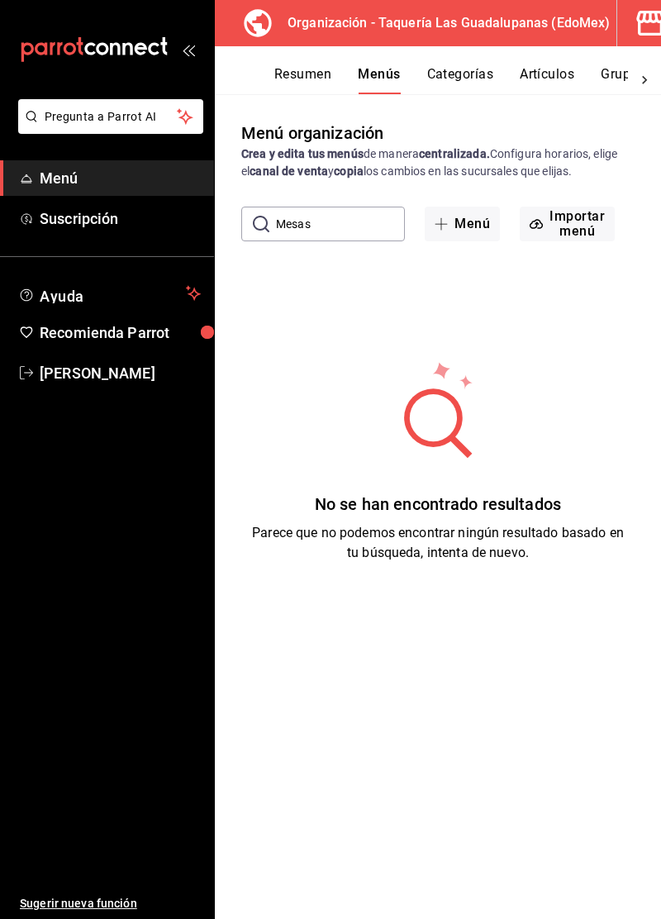
click at [463, 84] on button "Categorías" at bounding box center [460, 80] width 67 height 28
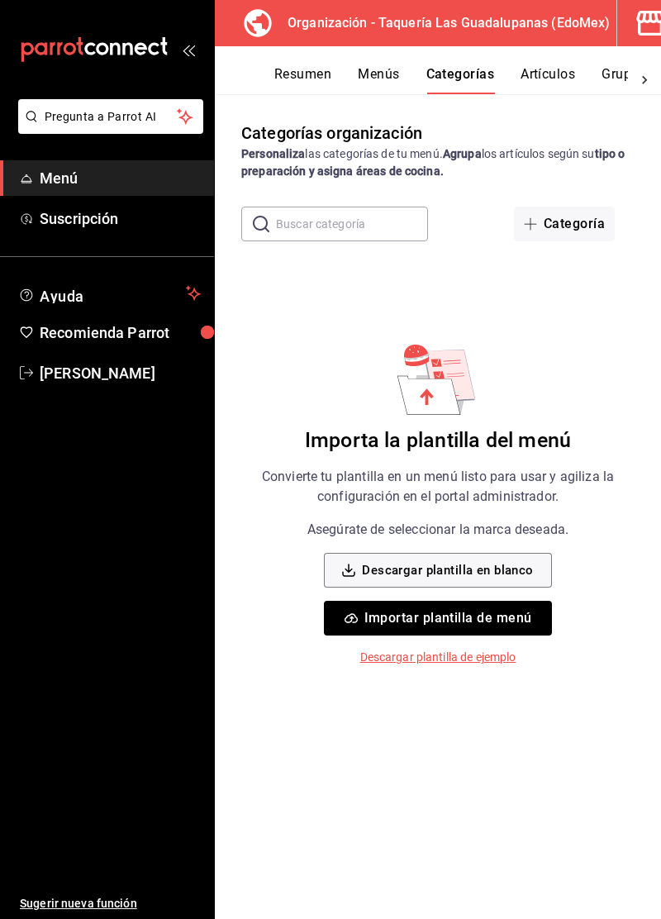
click at [362, 226] on input "text" at bounding box center [352, 223] width 152 height 33
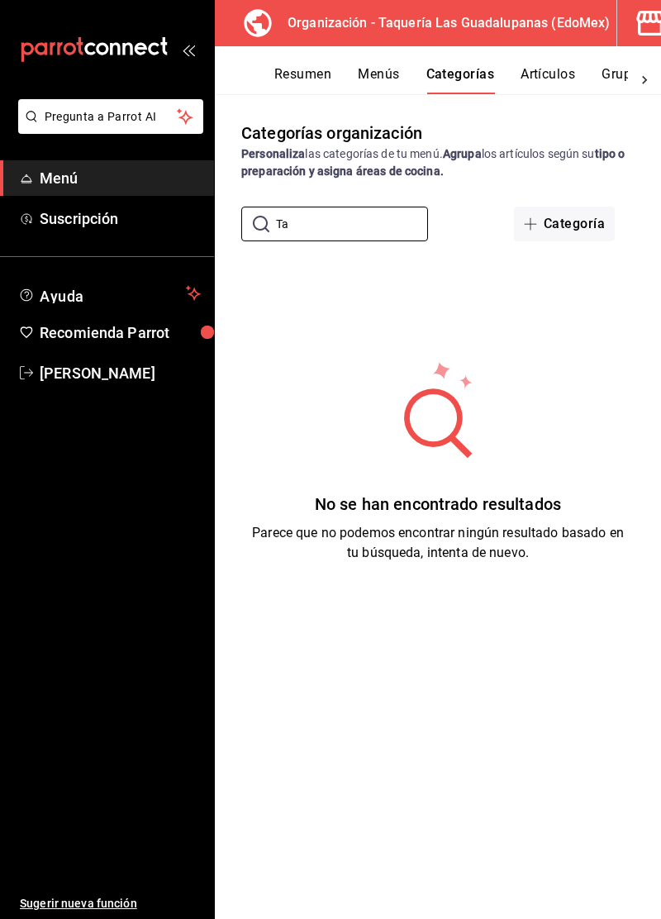
type input "T"
type input "G"
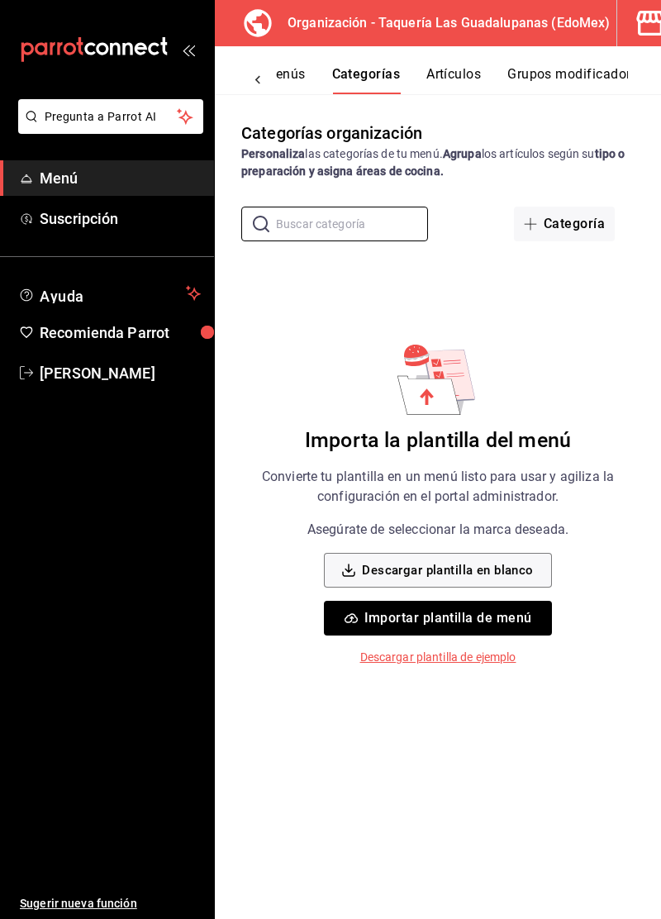
scroll to position [0, 114]
click at [455, 69] on button "Artículos" at bounding box center [437, 80] width 55 height 28
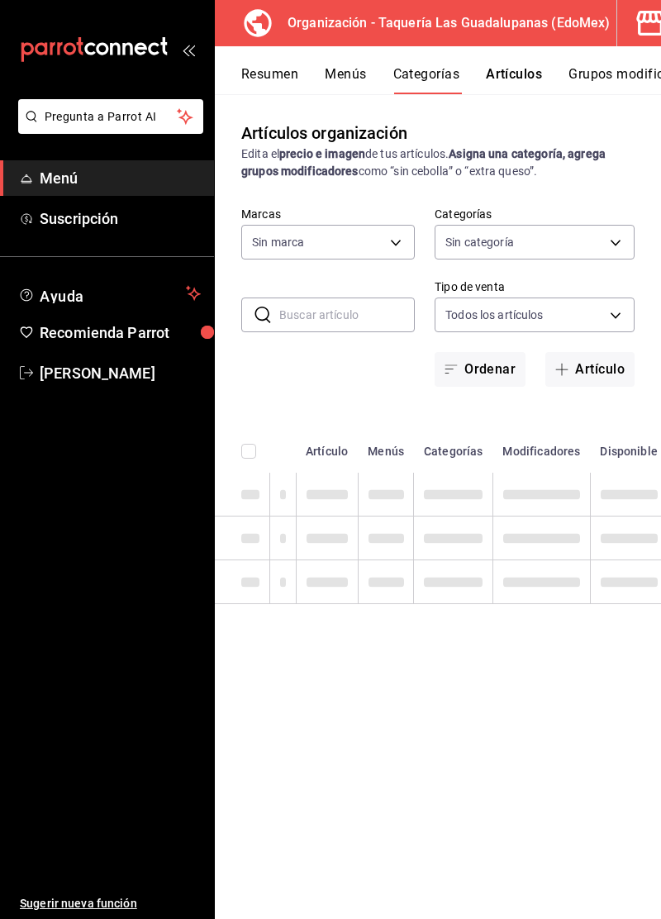
click at [524, 75] on button "Artículos" at bounding box center [514, 80] width 56 height 28
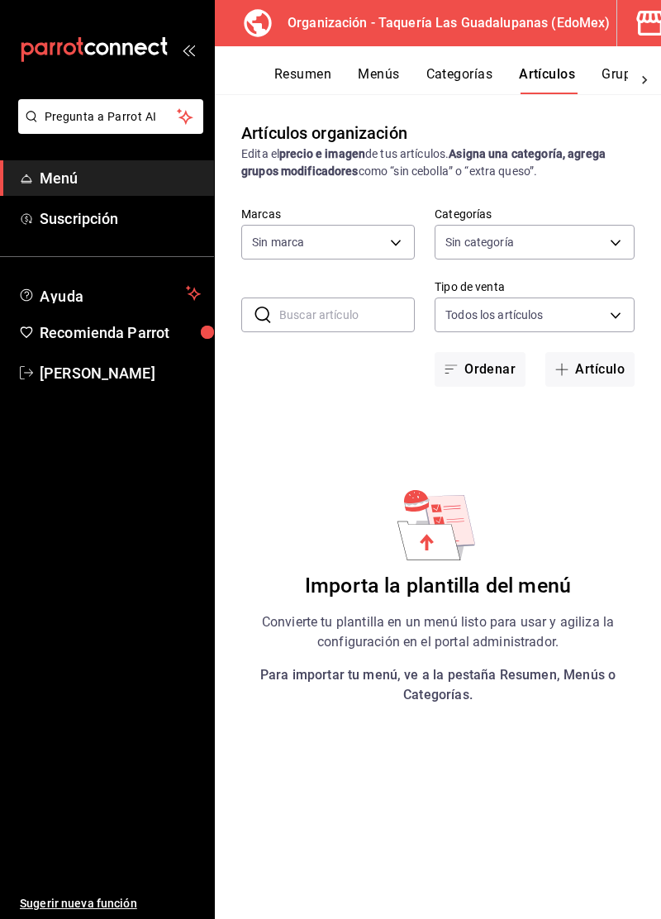
click at [347, 253] on body "Pregunta a Parrot AI Menú Suscripción Ayuda Recomienda Parrot [PERSON_NAME] Sug…" at bounding box center [330, 459] width 661 height 919
click at [378, 484] on div at bounding box center [330, 459] width 661 height 919
click at [363, 317] on input "text" at bounding box center [347, 314] width 136 height 33
type input "Tac"
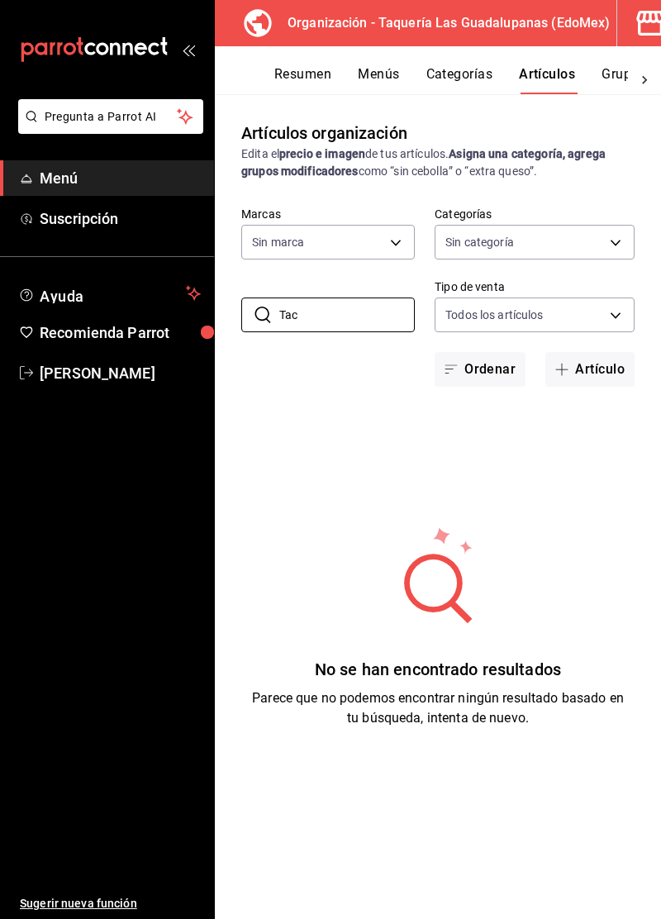
click at [301, 77] on button "Resumen" at bounding box center [302, 80] width 57 height 28
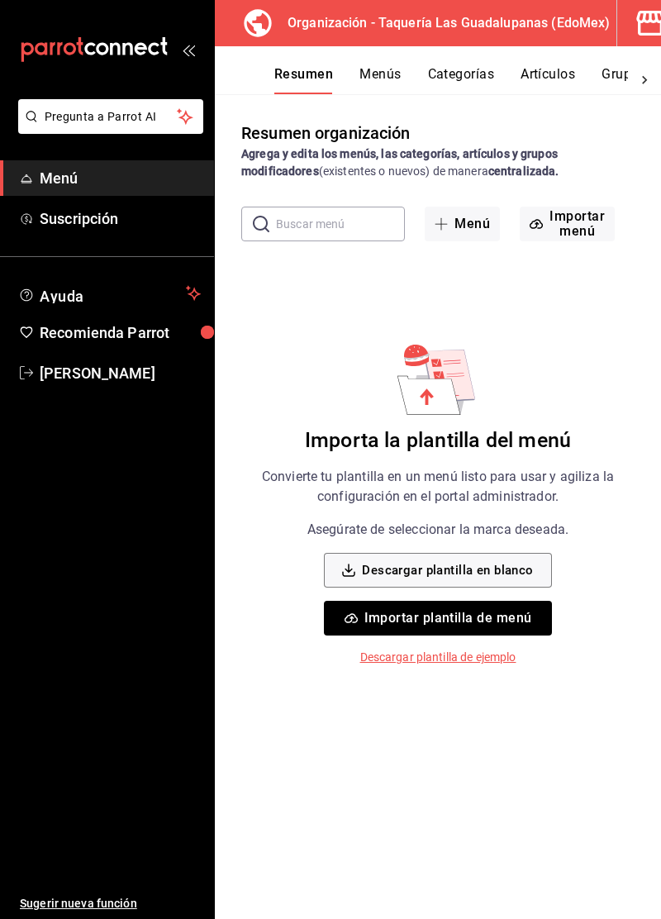
click at [509, 620] on button "Importar plantilla de menú" at bounding box center [437, 618] width 227 height 35
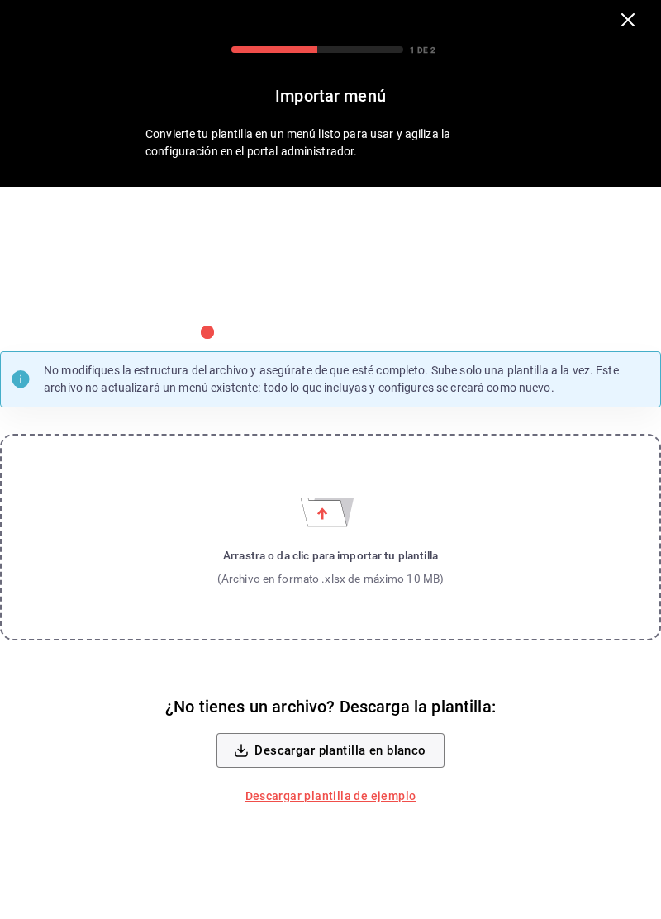
click at [353, 564] on div "Arrastra o da clic para importar tu plantilla" at bounding box center [330, 555] width 227 height 17
click at [0, 0] on input "Arrastra o da clic para importar tu plantilla (Archivo en formato .xlsx de máxi…" at bounding box center [0, 0] width 0 height 0
